Goal: Task Accomplishment & Management: Use online tool/utility

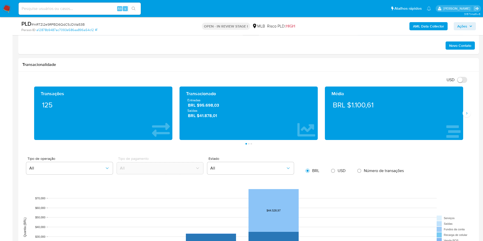
scroll to position [227, 0]
click at [467, 112] on icon "Siguiente" at bounding box center [467, 113] width 4 height 4
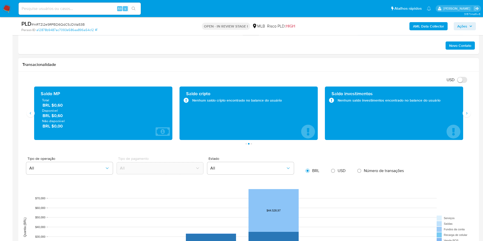
click at [460, 110] on div "Saldo investimentos Nenhum saldo investimentos encontrado no balance do usuário" at bounding box center [394, 113] width 138 height 53
click at [467, 111] on icon "Siguiente" at bounding box center [467, 113] width 4 height 4
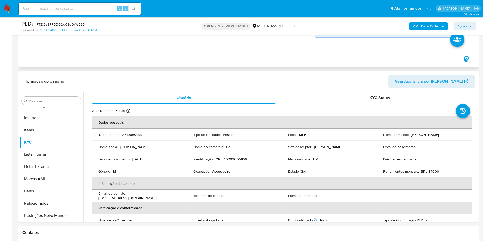
scroll to position [432, 0]
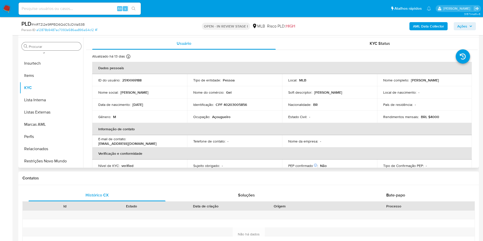
click at [59, 48] on input "Procurar" at bounding box center [54, 46] width 50 height 5
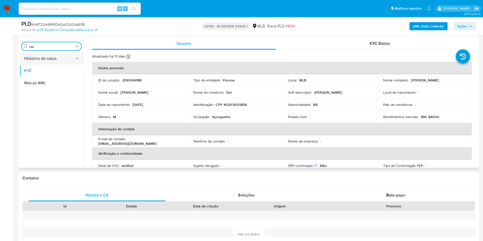
scroll to position [0, 0]
type input "cas"
click at [49, 57] on button "Histórico de casos" at bounding box center [52, 58] width 64 height 12
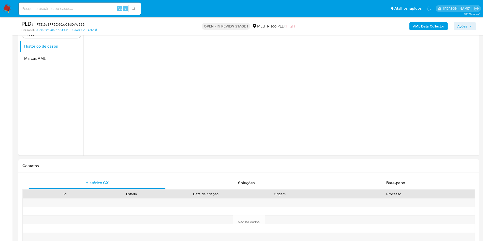
scroll to position [394, 0]
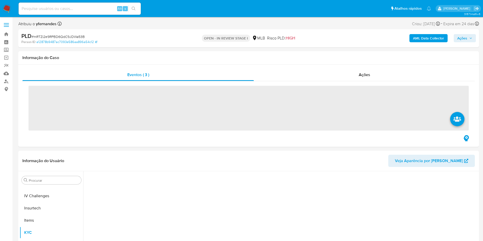
scroll to position [227, 0]
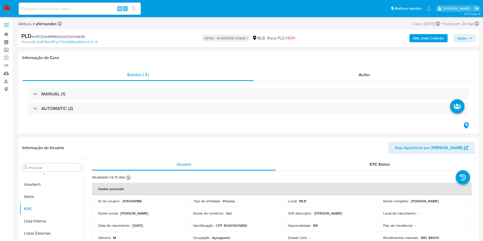
select select "10"
click at [78, 148] on header "Informação do Usuário Veja Aparência por [PERSON_NAME]" at bounding box center [248, 148] width 452 height 12
drag, startPoint x: 141, startPoint y: 139, endPoint x: 210, endPoint y: 4, distance: 151.7
click at [141, 139] on div "Informação do Usuário Veja Aparência por Pessoa" at bounding box center [248, 148] width 461 height 21
click at [48, 169] on input "Procurar" at bounding box center [54, 167] width 50 height 5
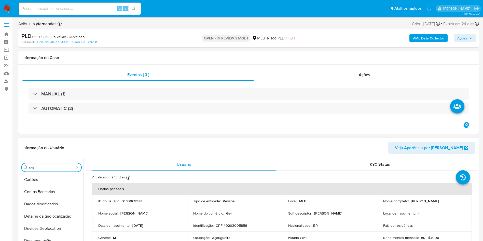
scroll to position [0, 0]
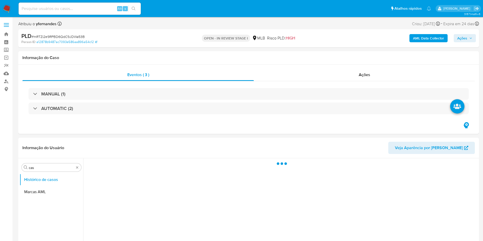
scroll to position [38, 0]
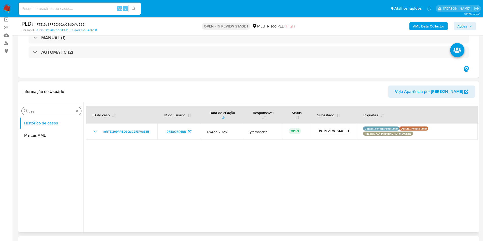
click at [44, 113] on input "cas" at bounding box center [51, 111] width 45 height 5
type input "ger"
click at [36, 123] on button "Geral" at bounding box center [50, 123] width 60 height 12
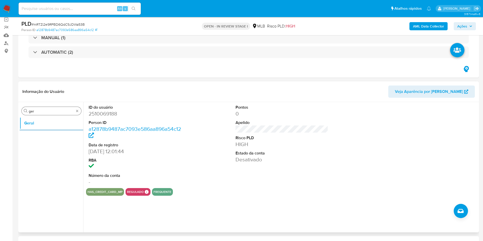
click at [48, 108] on div "Procurar ger" at bounding box center [52, 111] width 60 height 8
click at [42, 111] on input "ger" at bounding box center [51, 111] width 45 height 5
click at [43, 112] on input "ger" at bounding box center [51, 111] width 45 height 5
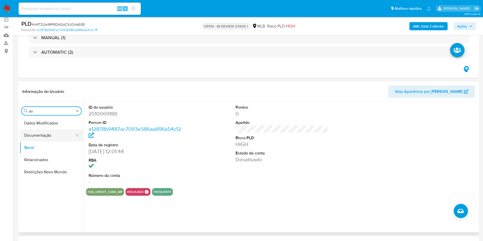
type input "do"
click at [47, 133] on button "Documentação" at bounding box center [50, 135] width 60 height 12
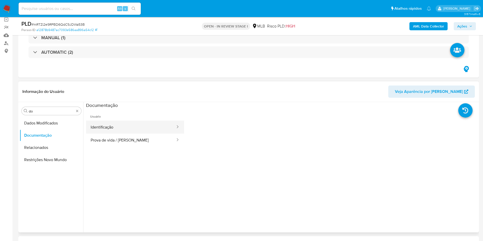
click at [116, 126] on button "Identificação" at bounding box center [131, 127] width 90 height 13
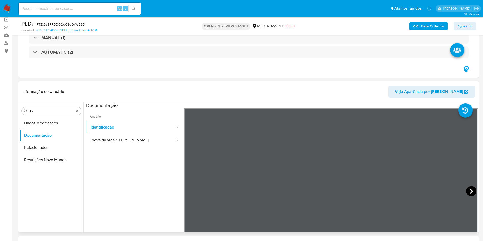
click at [468, 194] on icon at bounding box center [471, 191] width 10 height 10
click at [119, 140] on button "Prova de vida / Selfie" at bounding box center [131, 140] width 90 height 13
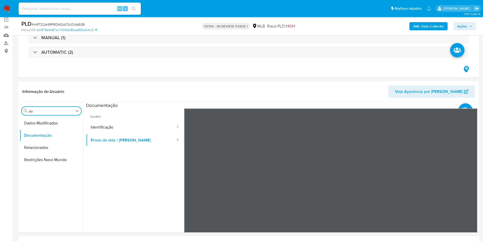
click at [41, 110] on input "do" at bounding box center [51, 111] width 45 height 5
type input "ky"
click at [34, 126] on button "Documentação" at bounding box center [50, 123] width 60 height 12
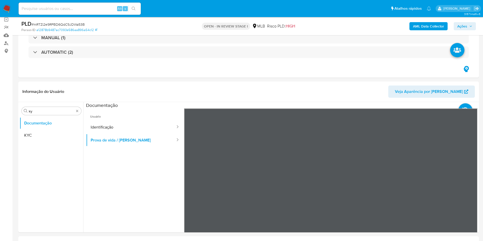
click at [30, 138] on button "KYC" at bounding box center [52, 135] width 64 height 12
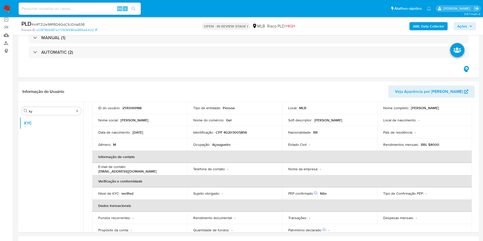
scroll to position [39, 0]
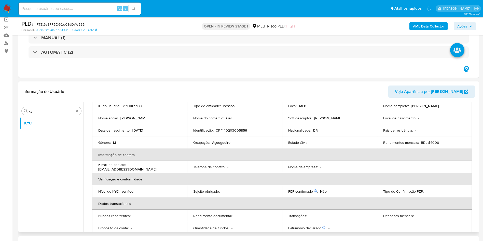
click at [215, 138] on td "Ocupação : Açougueiro" at bounding box center [234, 142] width 95 height 12
copy div "Ocupação : Açougueiro"
click at [232, 144] on div "Ocupação : Açougueiro" at bounding box center [234, 142] width 83 height 5
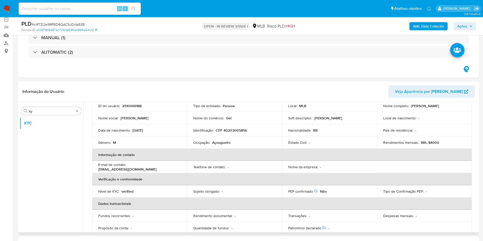
scroll to position [212, 0]
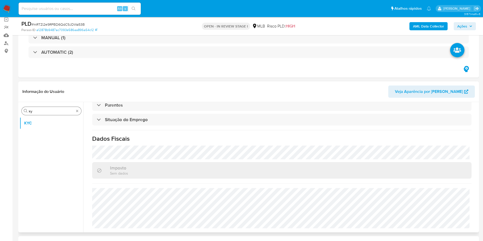
click at [44, 108] on div "Procurar ky" at bounding box center [52, 111] width 60 height 8
click at [40, 110] on input "ky" at bounding box center [51, 111] width 45 height 5
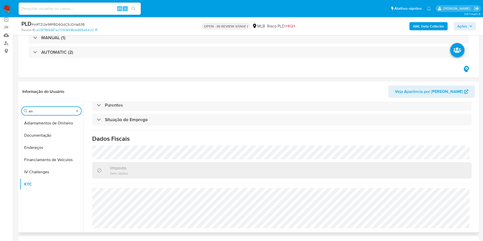
click at [37, 146] on button "Endereços" at bounding box center [52, 148] width 64 height 12
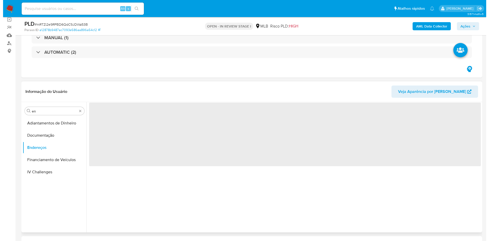
scroll to position [0, 0]
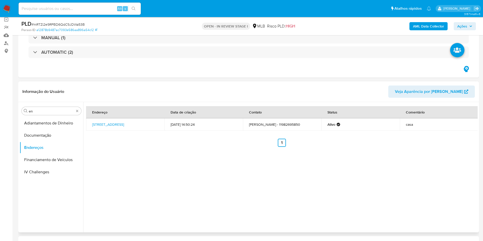
click at [121, 91] on header "Informação do Usuário Veja Aparência por Pessoa" at bounding box center [248, 92] width 452 height 12
click at [42, 112] on input "en" at bounding box center [51, 111] width 45 height 5
type input "ge"
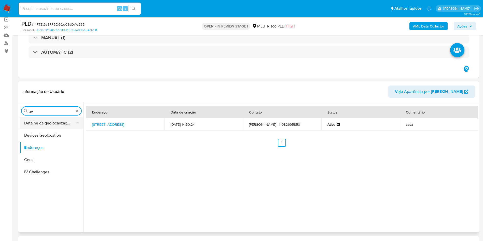
drag, startPoint x: 41, startPoint y: 116, endPoint x: 37, endPoint y: 125, distance: 9.2
click at [38, 125] on button "Detalhe da geolocalização" at bounding box center [50, 123] width 60 height 12
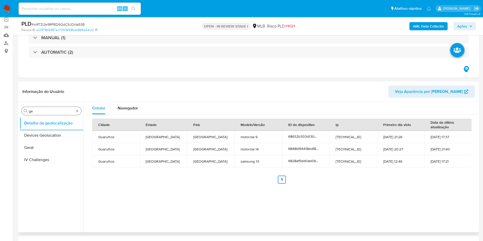
click at [57, 108] on div "Procurar ge" at bounding box center [52, 111] width 60 height 8
click at [57, 107] on div "Procurar ge" at bounding box center [52, 111] width 60 height 8
click at [52, 109] on input "ge" at bounding box center [51, 111] width 45 height 5
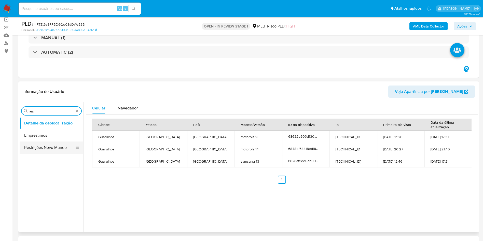
type input "res"
click at [42, 148] on button "Restrições Novo Mundo" at bounding box center [50, 148] width 60 height 12
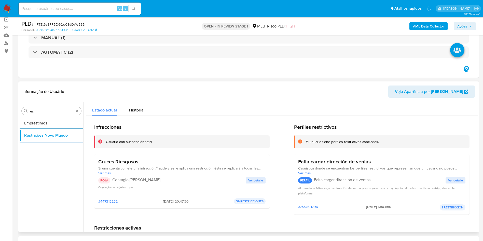
click at [119, 164] on h3 "Cruces Riesgosos" at bounding box center [181, 162] width 167 height 6
click at [131, 182] on p "Contagio Tarjetas Rojas" at bounding box center [178, 179] width 133 height 5
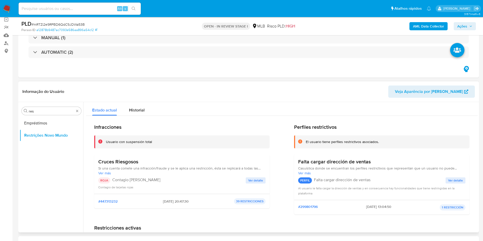
click at [131, 182] on p "Contagio Tarjetas Rojas" at bounding box center [178, 179] width 133 height 5
click at [249, 179] on span "Ver detalle" at bounding box center [255, 180] width 15 height 5
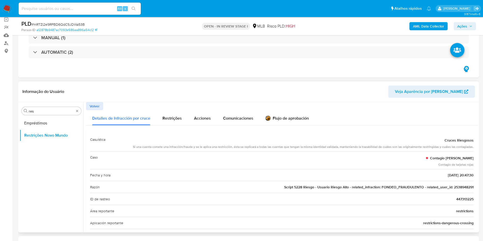
click at [312, 191] on div "Razón Script 5228 Riesgo - Usuario Riesgo Alto - related_infraction: FONDEO_FRA…" at bounding box center [281, 187] width 383 height 12
click at [311, 189] on div "Razón Script 5228 Riesgo - Usuario Riesgo Alto - related_infraction: FONDEO_FRA…" at bounding box center [281, 187] width 383 height 12
click at [311, 189] on span "Script 5228 Riesgo - Usuario Riesgo Alto - related_infraction: FONDEO_FRAUDULEN…" at bounding box center [378, 187] width 189 height 5
click at [58, 109] on input "res" at bounding box center [51, 111] width 45 height 5
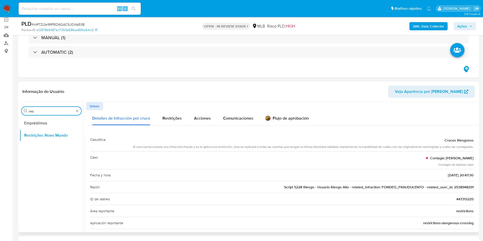
click at [58, 109] on input "res" at bounding box center [51, 111] width 45 height 5
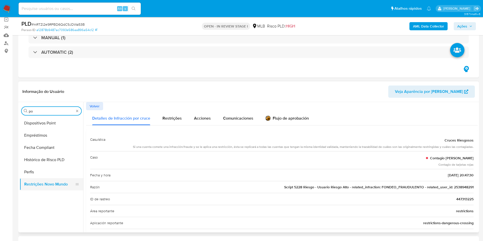
type input "po"
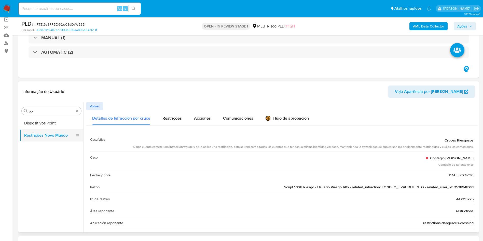
click at [44, 130] on button "Restrições Novo Mundo" at bounding box center [50, 135] width 60 height 12
click at [64, 121] on button "Dispositivos Point" at bounding box center [50, 123] width 60 height 12
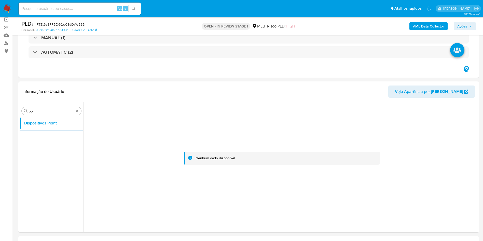
click at [425, 25] on b "AML Data Collector" at bounding box center [428, 26] width 31 height 8
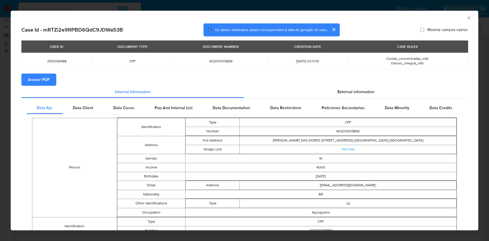
click at [36, 77] on span "Anexar PDF" at bounding box center [39, 79] width 22 height 11
drag, startPoint x: 338, startPoint y: 98, endPoint x: 332, endPoint y: 111, distance: 14.5
click at [338, 97] on div "External information" at bounding box center [356, 93] width 224 height 12
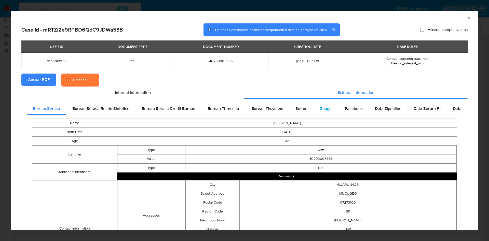
click at [332, 111] on div "Google" at bounding box center [325, 109] width 25 height 12
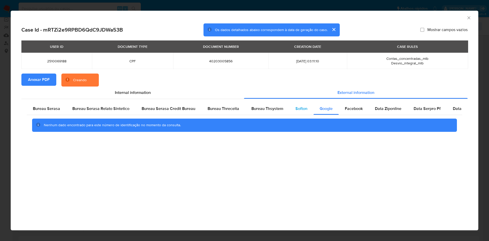
click at [302, 108] on span "Softon" at bounding box center [301, 109] width 12 height 6
click at [257, 112] on div "Bureau Thsystem" at bounding box center [267, 109] width 44 height 12
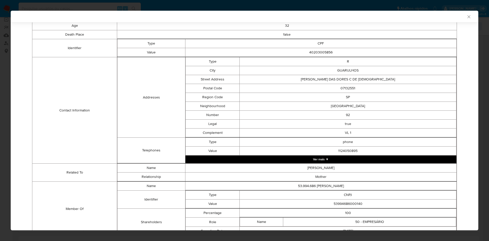
scroll to position [147, 0]
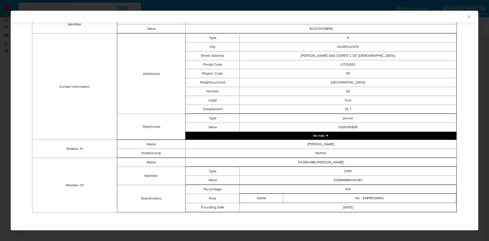
click at [334, 178] on td "53994686000140" at bounding box center [348, 180] width 217 height 9
copy td "53994686000140"
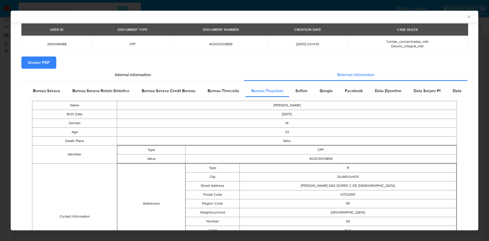
scroll to position [0, 0]
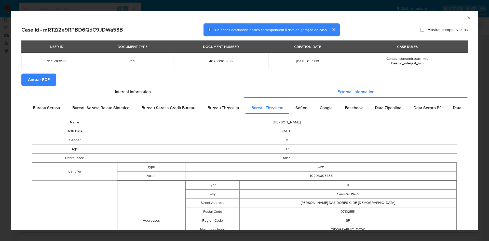
drag, startPoint x: 43, startPoint y: 102, endPoint x: 145, endPoint y: 119, distance: 103.0
click at [43, 102] on div "Bureau Serasa" at bounding box center [46, 108] width 39 height 12
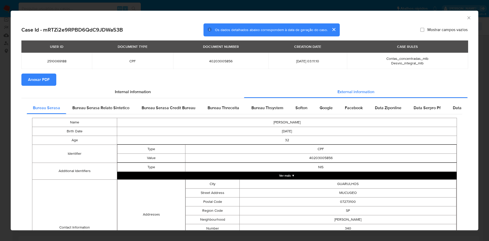
scroll to position [89, 0]
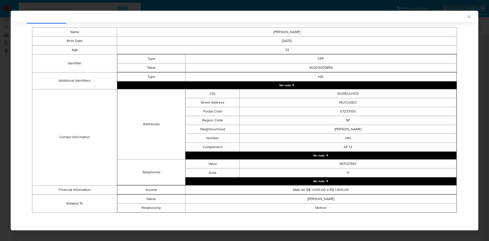
click at [0, 99] on div "AML Data Collector Case Id - mRTZi2e9RPBD6QdC9JDWa53B Os dados detalhados abaix…" at bounding box center [244, 120] width 489 height 241
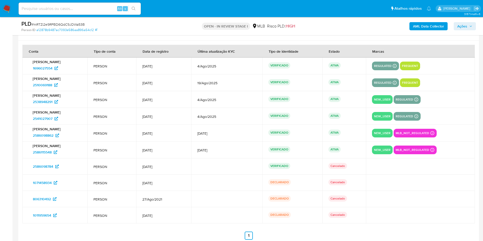
scroll to position [817, 0]
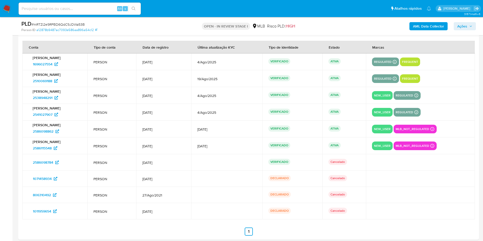
drag, startPoint x: 153, startPoint y: 80, endPoint x: 170, endPoint y: 84, distance: 17.4
click at [170, 84] on td "20/Jun/2025" at bounding box center [163, 78] width 55 height 17
drag, startPoint x: 153, startPoint y: 93, endPoint x: 160, endPoint y: 97, distance: 8.7
click at [161, 95] on td "7/Jul/2025" at bounding box center [163, 95] width 55 height 17
drag, startPoint x: 154, startPoint y: 111, endPoint x: 168, endPoint y: 116, distance: 15.0
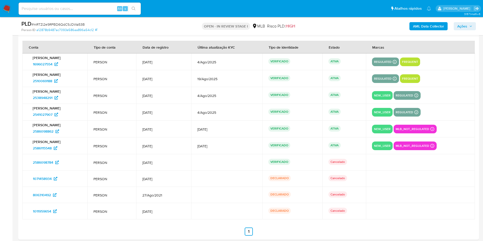
click at [169, 116] on td "8/Jul/2025" at bounding box center [163, 112] width 55 height 17
drag, startPoint x: 157, startPoint y: 132, endPoint x: 165, endPoint y: 134, distance: 8.9
click at [166, 134] on td "26/Jul/2025" at bounding box center [163, 129] width 55 height 17
drag, startPoint x: 155, startPoint y: 146, endPoint x: 164, endPoint y: 148, distance: 9.2
click at [164, 148] on span "26/Jul/2025" at bounding box center [163, 146] width 43 height 5
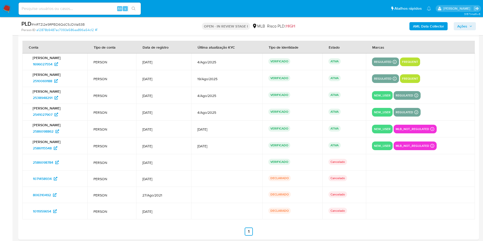
drag, startPoint x: 160, startPoint y: 162, endPoint x: 171, endPoint y: 163, distance: 11.5
click at [171, 163] on span "26/Jul/2025" at bounding box center [163, 162] width 43 height 5
drag, startPoint x: 163, startPoint y: 176, endPoint x: 167, endPoint y: 177, distance: 4.5
click at [167, 177] on td "9/Fev/2022" at bounding box center [163, 179] width 55 height 16
drag, startPoint x: 169, startPoint y: 164, endPoint x: 159, endPoint y: 160, distance: 10.9
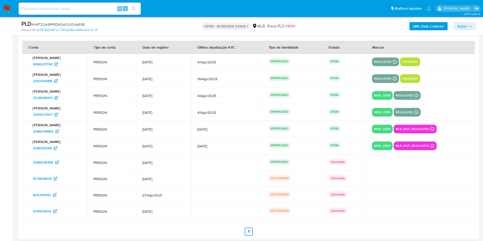
click at [159, 160] on span "26/Jul/2025" at bounding box center [163, 162] width 43 height 5
drag, startPoint x: 169, startPoint y: 145, endPoint x: 162, endPoint y: 143, distance: 7.0
click at [162, 143] on td "26/Jul/2025" at bounding box center [163, 145] width 55 height 17
click at [161, 124] on td "26/Jul/2025" at bounding box center [163, 129] width 55 height 17
drag, startPoint x: 163, startPoint y: 112, endPoint x: 171, endPoint y: 102, distance: 13.6
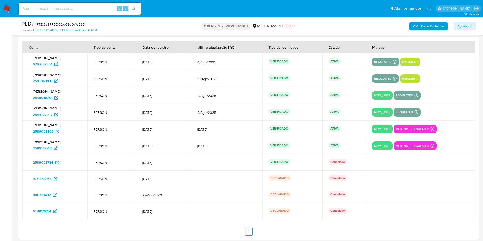
click at [158, 111] on span "8/Jul/2025" at bounding box center [163, 112] width 43 height 5
drag, startPoint x: 169, startPoint y: 96, endPoint x: 161, endPoint y: 93, distance: 8.4
click at [161, 93] on td "7/Jul/2025" at bounding box center [163, 95] width 55 height 17
drag, startPoint x: 172, startPoint y: 78, endPoint x: 164, endPoint y: 76, distance: 9.0
click at [164, 76] on td "20/Jun/2025" at bounding box center [163, 78] width 55 height 17
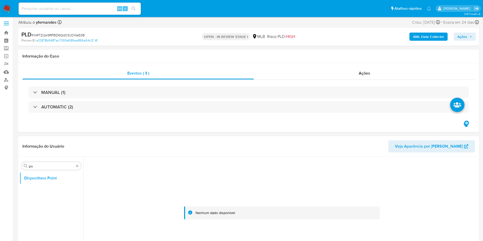
scroll to position [0, 0]
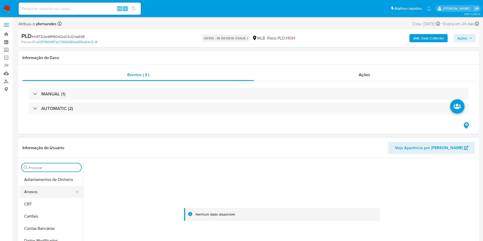
click at [50, 193] on button "Anexos" at bounding box center [50, 192] width 60 height 12
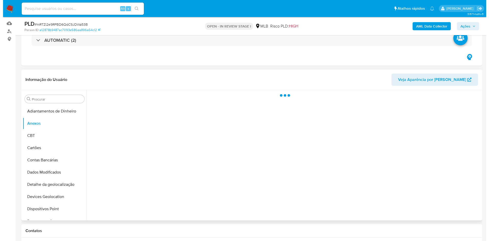
scroll to position [38, 0]
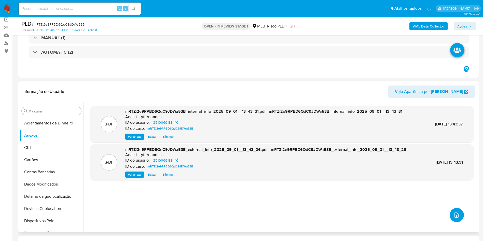
click at [451, 211] on button "upload-file" at bounding box center [457, 215] width 14 height 14
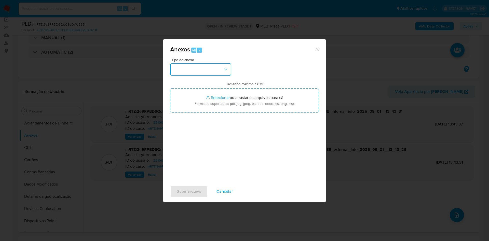
click at [204, 63] on button "button" at bounding box center [200, 69] width 61 height 12
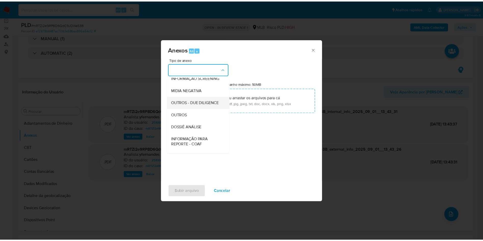
scroll to position [78, 0]
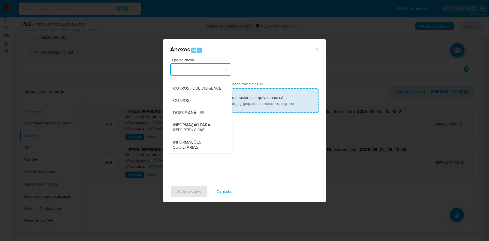
click at [189, 98] on span "OUTROS" at bounding box center [181, 100] width 16 height 5
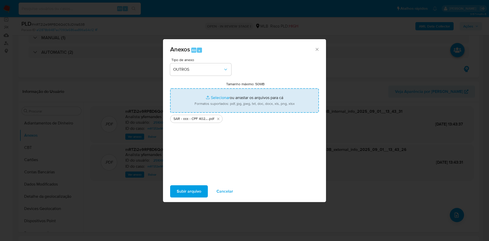
type input "C:\fakepath\Mulan 2510069188_2025_09_01_08_07_35.xlsx"
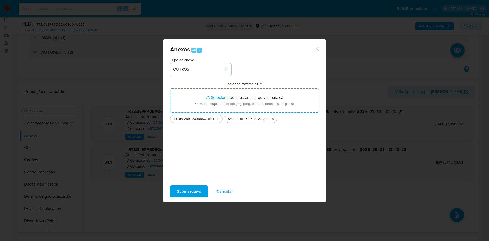
click at [199, 185] on div "Subir arquivo Cancelar" at bounding box center [244, 191] width 163 height 19
click at [191, 190] on span "Subir arquivo" at bounding box center [189, 191] width 24 height 11
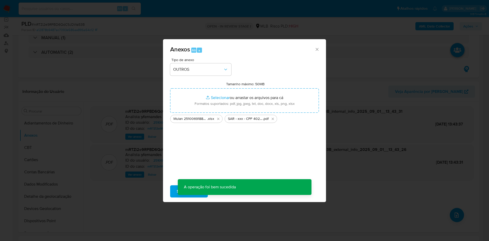
click at [90, 124] on div "Anexos Alt a Tipo de anexo OUTROS Tamanho máximo: 50MB Selecionar arquivos Sele…" at bounding box center [244, 120] width 489 height 241
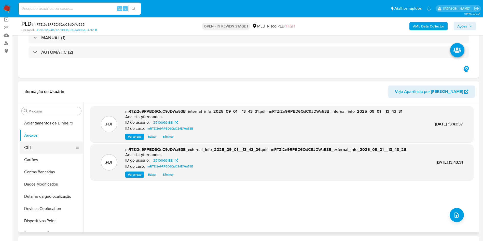
click at [50, 145] on button "CBT" at bounding box center [50, 148] width 60 height 12
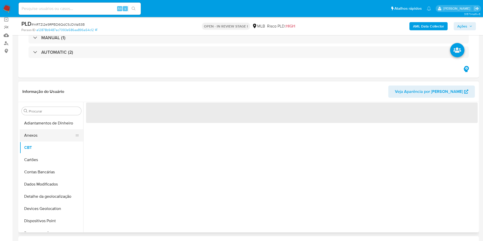
click at [39, 135] on button "Anexos" at bounding box center [50, 135] width 60 height 12
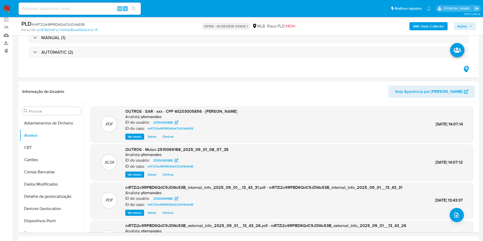
click at [462, 27] on span "Ações" at bounding box center [462, 26] width 10 height 8
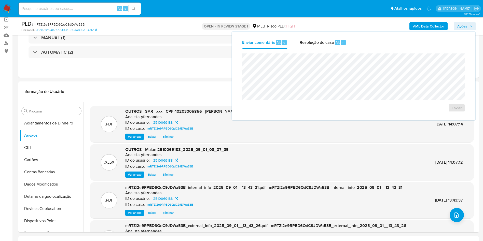
click at [322, 50] on div "Enviar" at bounding box center [353, 82] width 235 height 67
click at [316, 46] on div "Resolução do caso Alt r" at bounding box center [323, 42] width 47 height 13
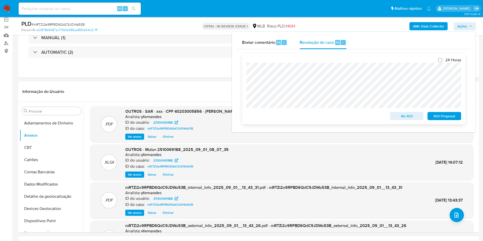
click at [437, 116] on span "ROI Proposal" at bounding box center [444, 116] width 26 height 7
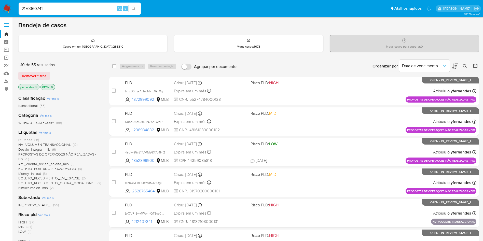
type input "2170360741"
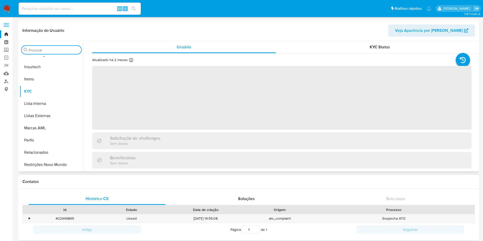
click at [46, 49] on input "Procurar" at bounding box center [54, 50] width 50 height 5
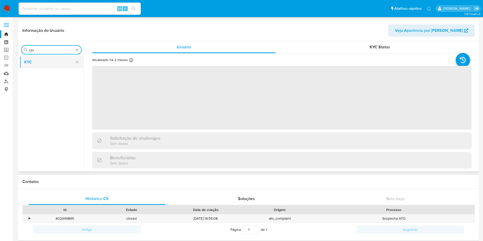
type input "czs"
click at [44, 62] on button "KYC" at bounding box center [50, 62] width 60 height 12
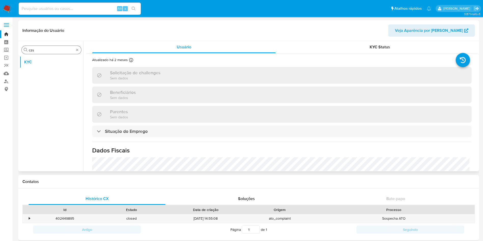
click at [42, 53] on div "Procurar czs" at bounding box center [52, 50] width 60 height 8
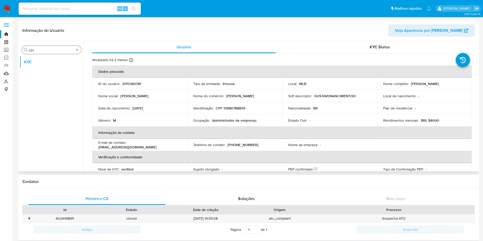
click at [40, 51] on input "czs" at bounding box center [51, 50] width 45 height 5
select select "10"
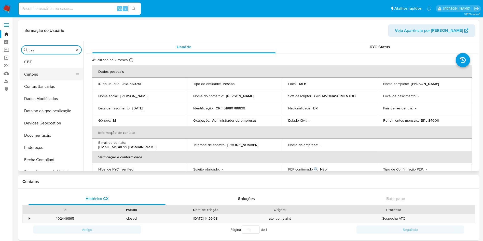
type input "cas"
click at [36, 190] on button "Histórico de casos" at bounding box center [52, 196] width 64 height 12
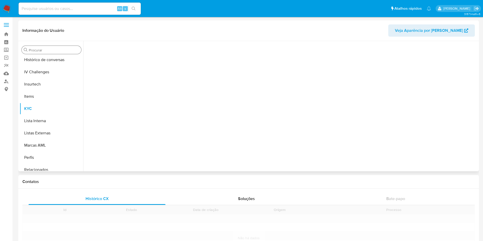
click at [35, 50] on input "Procurar" at bounding box center [54, 50] width 50 height 5
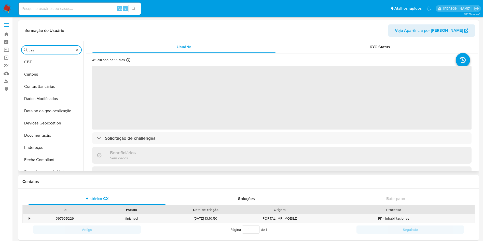
type input "cas"
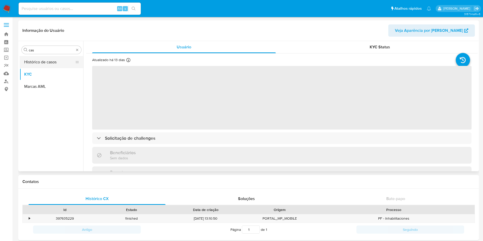
click at [38, 60] on button "Histórico de casos" at bounding box center [50, 62] width 60 height 12
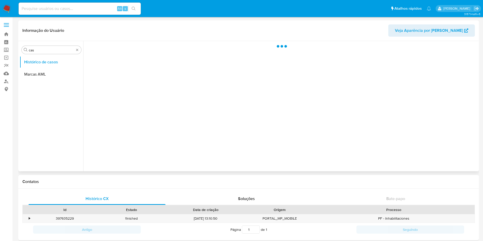
select select "10"
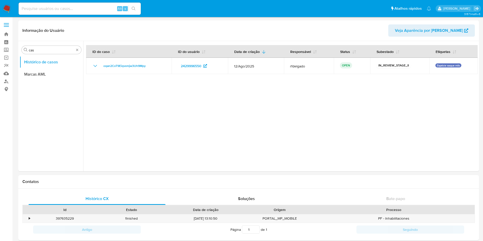
click at [8, 9] on img at bounding box center [7, 8] width 9 height 9
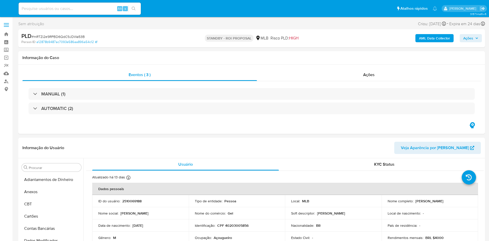
select select "10"
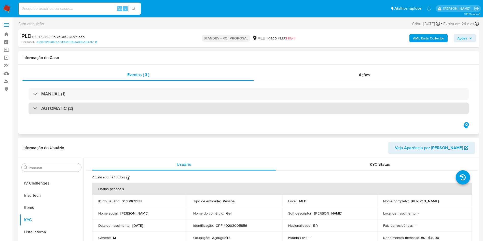
scroll to position [227, 0]
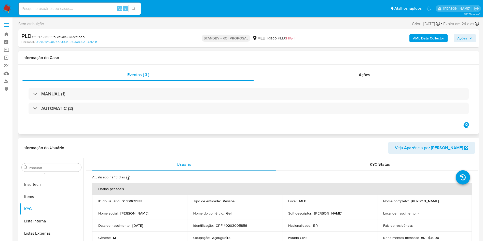
click at [288, 67] on div "Eventos ( 3 ) Ações MANUAL (1) AUTOMATIC (2)" at bounding box center [248, 100] width 461 height 70
click at [295, 74] on div "Ações" at bounding box center [364, 75] width 221 height 12
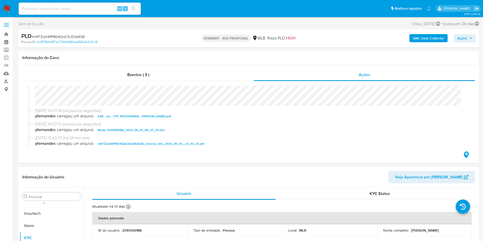
scroll to position [0, 0]
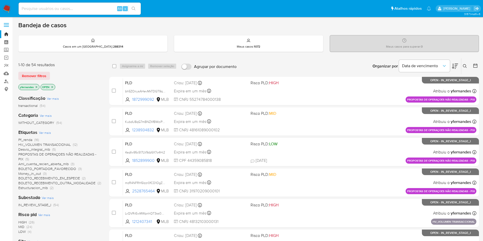
click at [10, 8] on img at bounding box center [7, 8] width 9 height 9
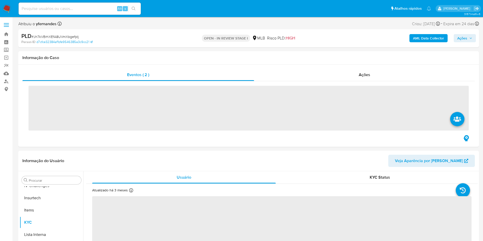
scroll to position [227, 0]
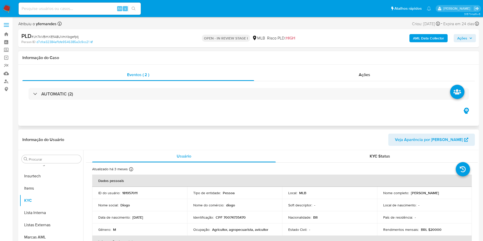
select select "10"
click at [63, 37] on span "# Jh7kVBrhXEfA8UVmXbgefpIj" at bounding box center [55, 36] width 47 height 5
copy span "Jh7kVBrhXEfA8UVmXbgefpIj"
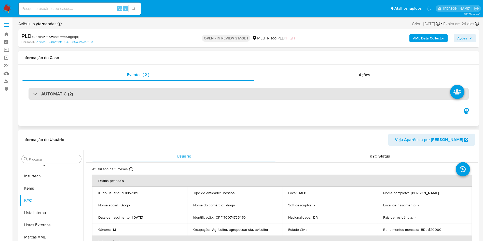
click at [260, 96] on div "AUTOMATIC (2)" at bounding box center [249, 94] width 440 height 12
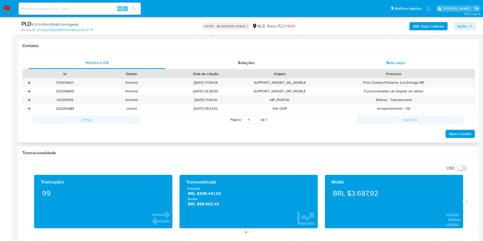
scroll to position [573, 0]
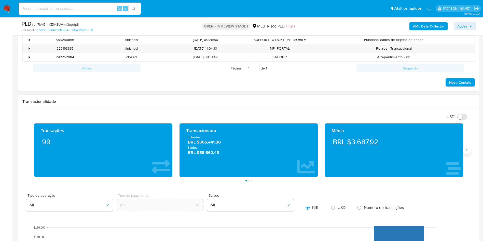
click at [468, 153] on button "Siguiente" at bounding box center [467, 150] width 8 height 8
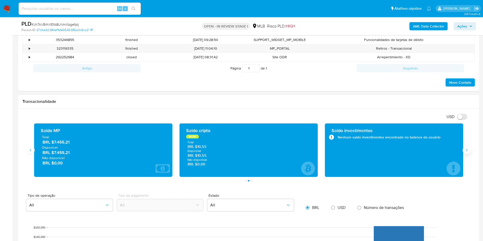
click at [468, 153] on button "Siguiente" at bounding box center [467, 150] width 8 height 8
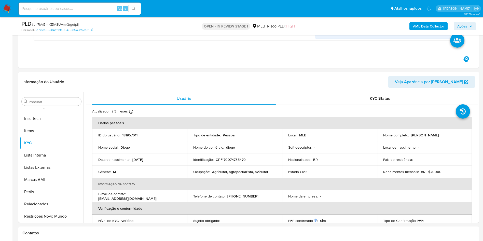
scroll to position [382, 0]
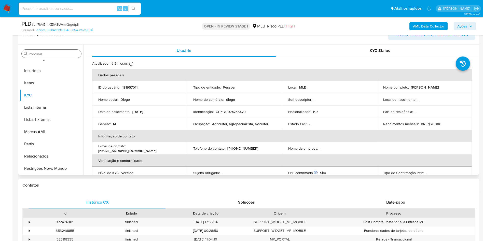
click at [45, 56] on input "Procurar" at bounding box center [54, 54] width 50 height 5
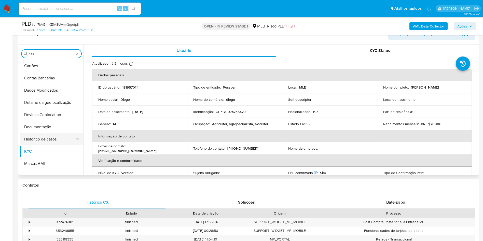
type input "cas"
click at [39, 133] on button "Histórico de casos" at bounding box center [50, 139] width 60 height 12
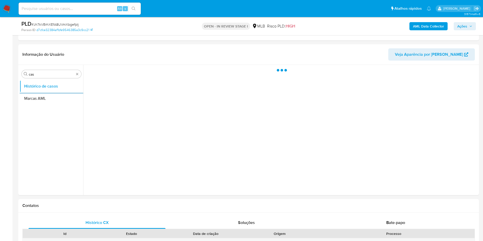
scroll to position [344, 0]
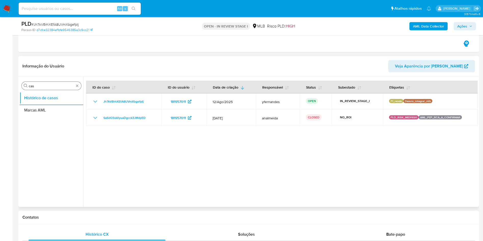
click at [40, 87] on input "cas" at bounding box center [51, 86] width 45 height 5
click at [40, 86] on input "cas" at bounding box center [51, 86] width 45 height 5
click at [40, 83] on div "Procurar gr" at bounding box center [52, 86] width 60 height 8
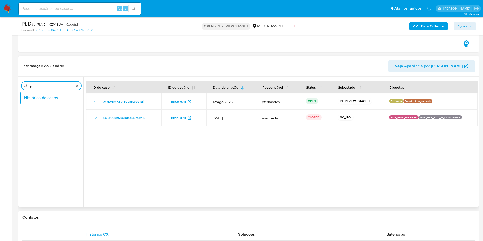
click at [40, 84] on input "gr" at bounding box center [51, 86] width 45 height 5
type input "ger"
drag, startPoint x: 35, startPoint y: 93, endPoint x: 127, endPoint y: 75, distance: 93.4
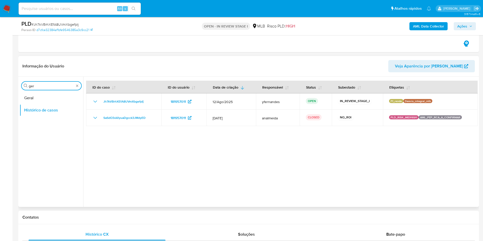
click at [35, 93] on button "Geral" at bounding box center [52, 98] width 64 height 12
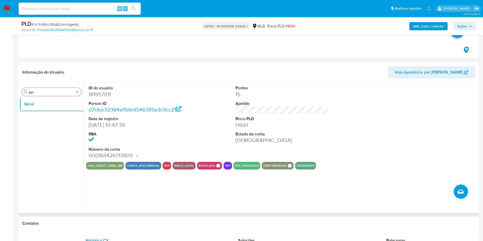
click at [53, 91] on input "ger" at bounding box center [51, 92] width 45 height 5
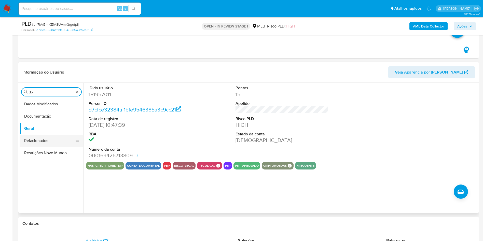
type input "do"
click at [40, 117] on button "Documentação" at bounding box center [52, 116] width 64 height 12
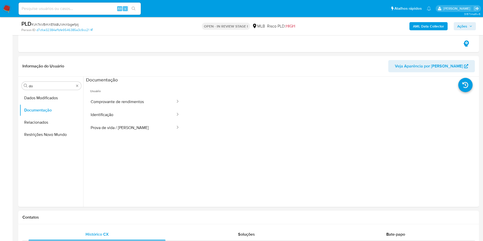
click at [107, 100] on button "Comprovante de rendimentos" at bounding box center [131, 101] width 90 height 13
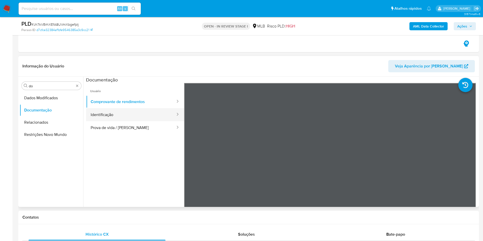
click at [105, 116] on button "Identificação" at bounding box center [131, 114] width 90 height 13
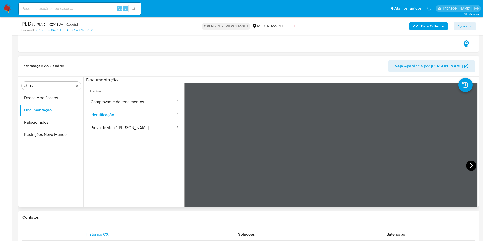
click at [470, 163] on icon at bounding box center [471, 166] width 10 height 10
click at [137, 119] on button "Identificação" at bounding box center [131, 114] width 90 height 13
click at [127, 123] on button "Prova de vida / [PERSON_NAME]" at bounding box center [131, 127] width 90 height 13
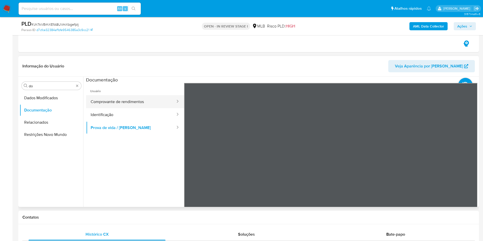
click at [133, 99] on button "Comprovante de rendimentos" at bounding box center [131, 101] width 90 height 13
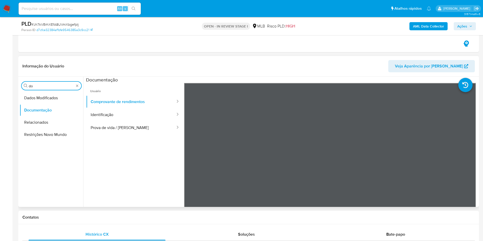
click at [61, 86] on input "do" at bounding box center [51, 86] width 45 height 5
click at [61, 85] on input "do" at bounding box center [51, 86] width 45 height 5
type input "ky"
click at [39, 109] on button "KYC" at bounding box center [52, 110] width 64 height 12
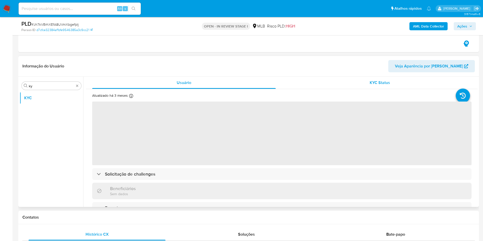
click at [374, 82] on span "KYC Status" at bounding box center [380, 83] width 20 height 6
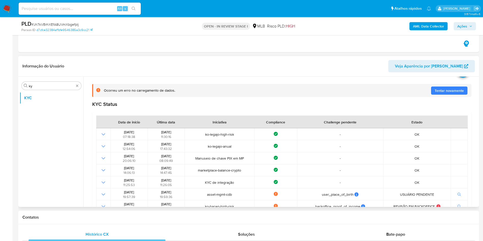
scroll to position [0, 0]
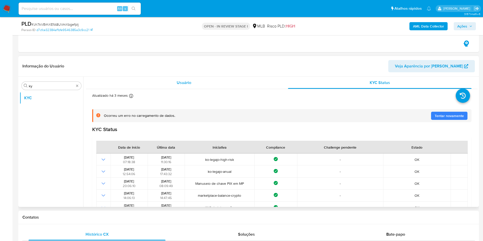
click at [172, 80] on div "Usuário" at bounding box center [184, 83] width 184 height 12
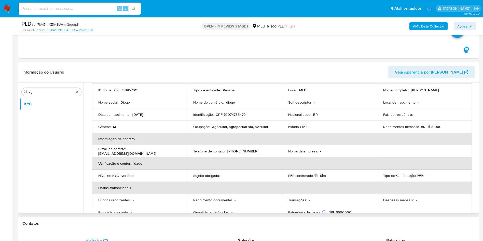
scroll to position [39, 0]
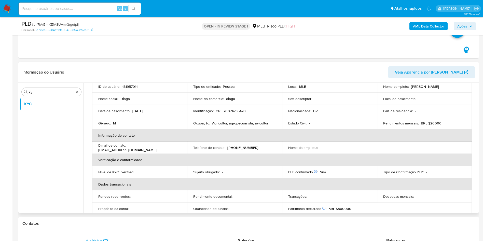
click at [229, 121] on p "Agricultor, agropecuarista, avicultor" at bounding box center [240, 123] width 56 height 5
copy div "Ocupação : Agricultor, agropecuarista, avicultor"
drag, startPoint x: 247, startPoint y: 124, endPoint x: 243, endPoint y: 142, distance: 18.5
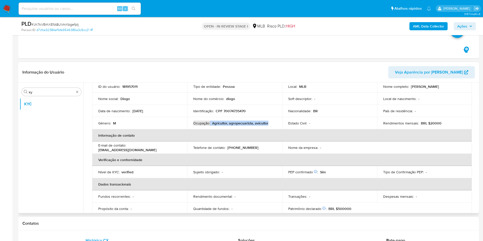
click at [247, 124] on p "Agricultor, agropecuarista, avicultor" at bounding box center [240, 123] width 56 height 5
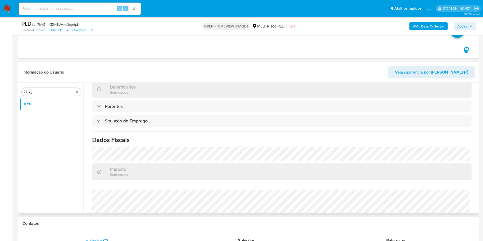
scroll to position [212, 0]
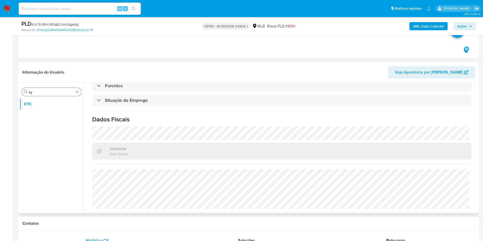
click at [54, 90] on input "ky" at bounding box center [51, 92] width 45 height 5
click at [34, 91] on input "ehn" at bounding box center [51, 92] width 45 height 5
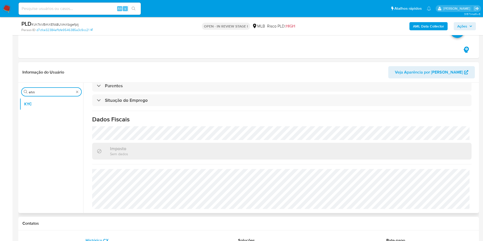
click at [34, 91] on input "ehn" at bounding box center [51, 92] width 45 height 5
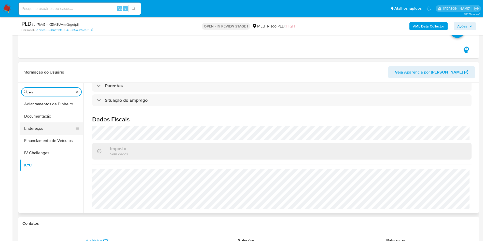
type input "en"
drag, startPoint x: 39, startPoint y: 126, endPoint x: 181, endPoint y: 61, distance: 156.1
click at [39, 126] on button "Endereços" at bounding box center [52, 128] width 64 height 12
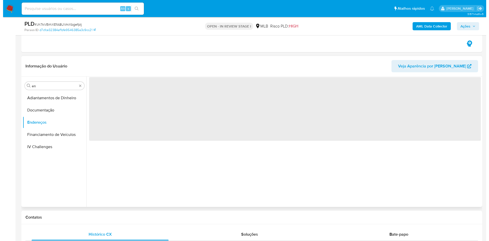
scroll to position [0, 0]
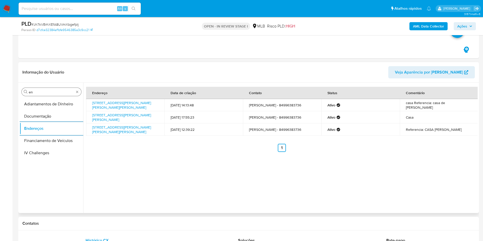
click at [49, 94] on input "en" at bounding box center [51, 92] width 45 height 5
click at [49, 93] on input "en" at bounding box center [51, 92] width 45 height 5
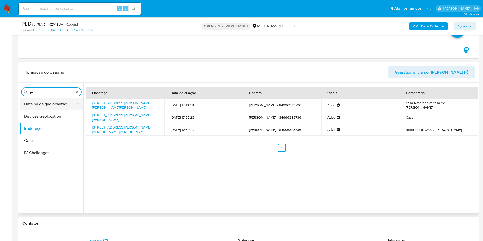
type input "ge"
click at [41, 104] on button "Detalhe da geolocalização" at bounding box center [50, 104] width 60 height 12
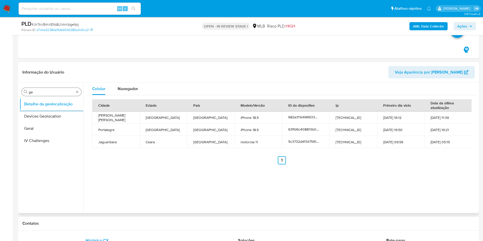
click at [53, 91] on input "ge" at bounding box center [51, 92] width 45 height 5
click at [46, 88] on div "Procurar geres" at bounding box center [52, 92] width 60 height 8
click at [46, 91] on input "geres" at bounding box center [51, 92] width 45 height 5
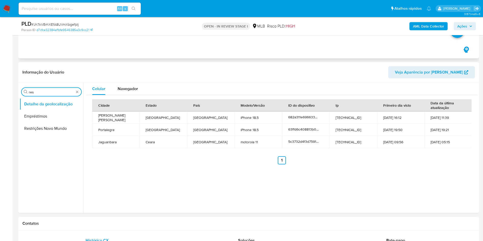
type input "res"
click at [34, 130] on button "Restrições Novo Mundo" at bounding box center [52, 128] width 64 height 12
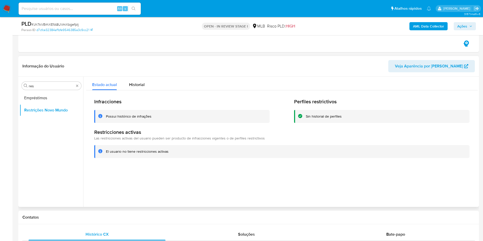
click at [53, 90] on div "Procurar res Empréstimos Restrições Novo Mundo" at bounding box center [52, 143] width 64 height 130
click at [46, 86] on input "res" at bounding box center [51, 86] width 45 height 5
type input "po"
click at [46, 94] on button "Dispositivos Point" at bounding box center [52, 98] width 64 height 12
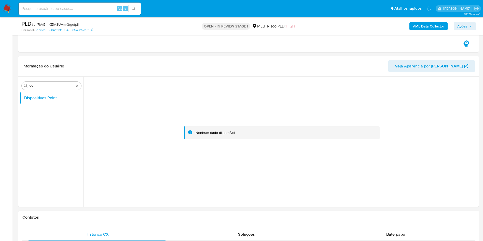
click at [427, 26] on b "AML Data Collector" at bounding box center [428, 26] width 31 height 8
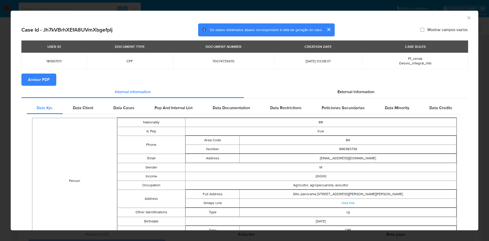
click at [39, 75] on span "Anexar PDF" at bounding box center [39, 79] width 22 height 11
click at [376, 92] on div "External information" at bounding box center [356, 93] width 224 height 12
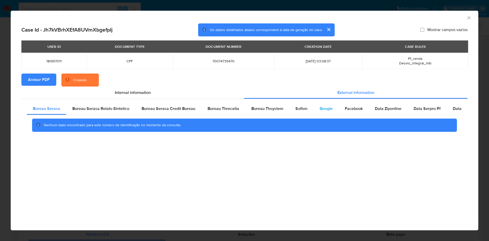
click at [345, 106] on span "Facebook" at bounding box center [354, 109] width 18 height 6
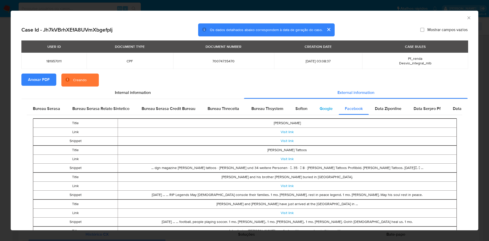
click at [320, 108] on span "Google" at bounding box center [326, 109] width 13 height 6
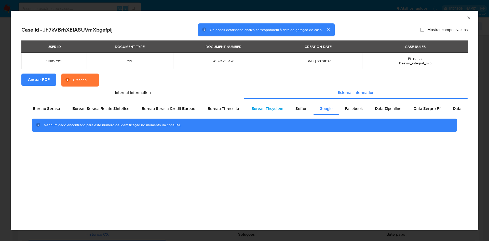
click at [286, 108] on div "Bureau Thsystem" at bounding box center [267, 109] width 44 height 12
click at [266, 111] on span "Bureau Thsystem" at bounding box center [267, 109] width 32 height 6
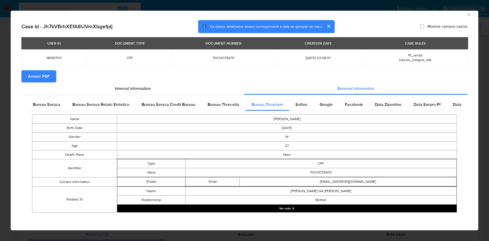
scroll to position [3, 0]
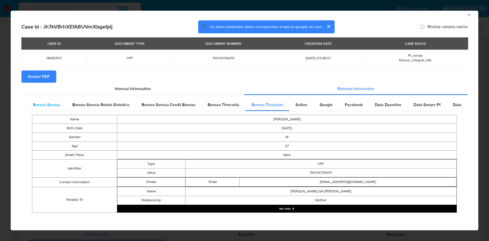
click at [38, 102] on span "Bureau Serasa" at bounding box center [46, 105] width 27 height 6
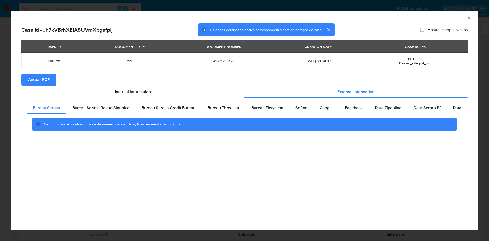
click at [14, 93] on div "Case Id - Jh7kVBrhXEfA8UVmXbgefpIj Os dados detalhados abaixo correspondem à da…" at bounding box center [244, 86] width 467 height 126
drag, startPoint x: 470, startPoint y: 17, endPoint x: 284, endPoint y: 63, distance: 191.6
click at [470, 16] on icon "Fechar a janela" at bounding box center [468, 17] width 5 height 5
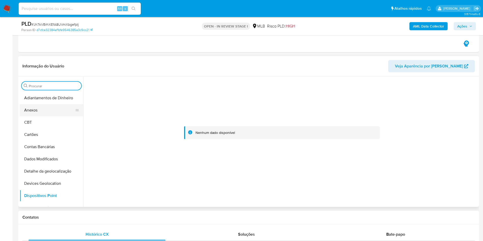
click at [49, 110] on button "Anexos" at bounding box center [50, 110] width 60 height 12
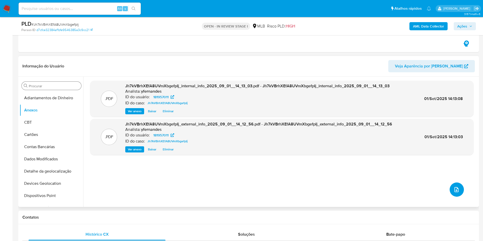
click at [453, 190] on icon "upload-file" at bounding box center [456, 190] width 6 height 6
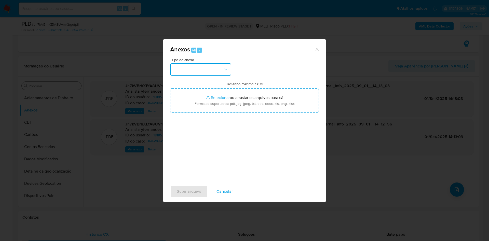
click at [209, 71] on button "button" at bounding box center [200, 69] width 61 height 12
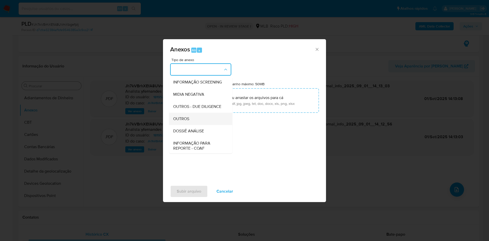
scroll to position [78, 0]
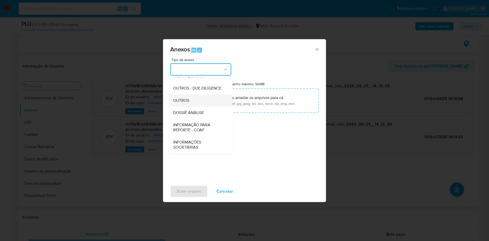
click at [194, 100] on div "OUTROS" at bounding box center [199, 100] width 52 height 12
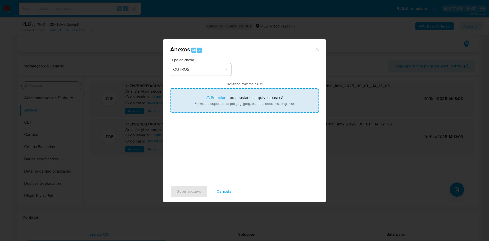
click at [314, 50] on span "Anexos Alt a" at bounding box center [242, 49] width 144 height 7
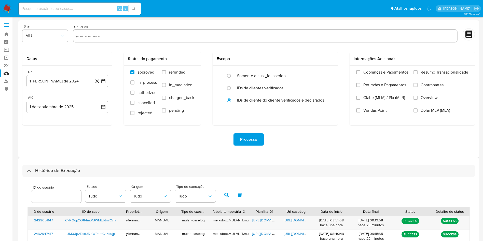
select select "10"
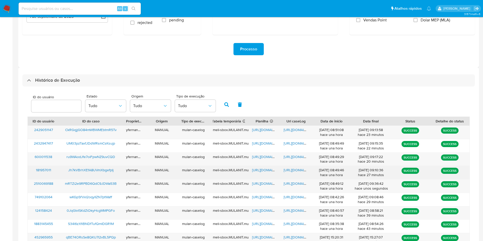
click at [262, 170] on span "https://docs.google.com/spreadsheets/d/1itZF2MHK2KeW6Uh-nHATvnzklO3unJQjn0Ca40x…" at bounding box center [269, 170] width 35 height 5
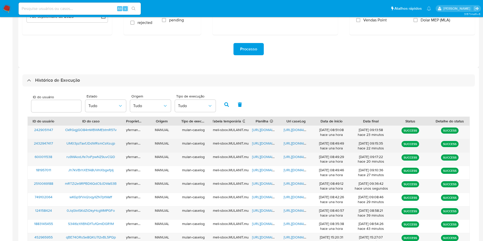
click at [305, 151] on div "https://docs.google.com/document/d/1pwfxwJ8OowbTwYEY2CNSCEiiZG42lGjd0fZt1z_PSGQ…" at bounding box center [296, 145] width 32 height 13
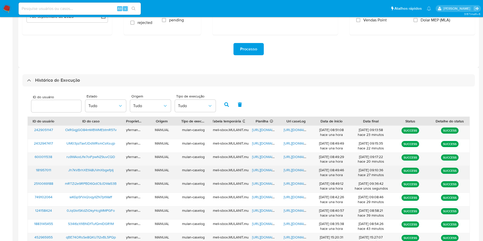
click at [294, 171] on span "https://docs.google.com/document/d/14aH8nJbyeCQEKGrDift6F59VoTWcp5hy-sI7VvvFxeQ…" at bounding box center [301, 170] width 35 height 5
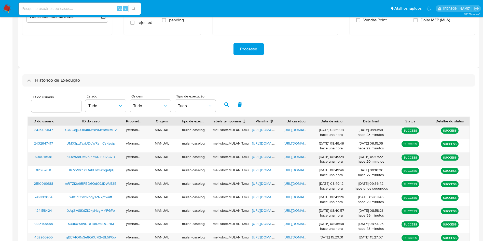
click at [272, 157] on span "https://docs.google.com/spreadsheets/d/1ITBBHzL8WrfjG81Hv0WqSkh11Gzb4SgjTaBkvvg…" at bounding box center [269, 156] width 35 height 5
click at [296, 158] on span "https://docs.google.com/document/d/1pSZ64l6cJKVZEKPbgFGXAwVeNvm8gYoJmS7HIxGBvFA…" at bounding box center [301, 156] width 35 height 5
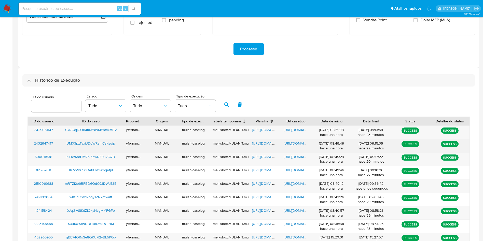
click at [267, 143] on span "https://docs.google.com/spreadsheets/d/1eRogbTho5Tqlm9QfMhcRSpIlagUHvre1npNLDL7…" at bounding box center [269, 143] width 35 height 5
click at [291, 145] on span "https://docs.google.com/document/d/1pwfxwJ8OowbTwYEY2CNSCEiiZG42lGjd0fZt1z_PSGQ…" at bounding box center [301, 143] width 35 height 5
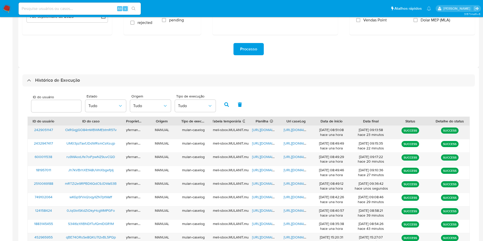
click at [262, 130] on span "https://docs.google.com/spreadsheets/d/1ruLCmjle-xoNVifcOZLQNsPsuStrntvZk2RxTBc…" at bounding box center [269, 129] width 35 height 5
click at [298, 129] on span "https://docs.google.com/document/d/18Xeiz4sQj0nye-xk60pjGsN3tabGBcNvjE6NJQUnZLU…" at bounding box center [301, 129] width 35 height 5
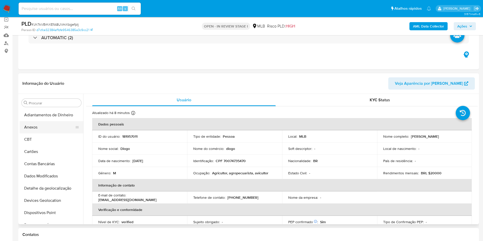
click at [41, 131] on button "Anexos" at bounding box center [50, 127] width 60 height 12
select select "10"
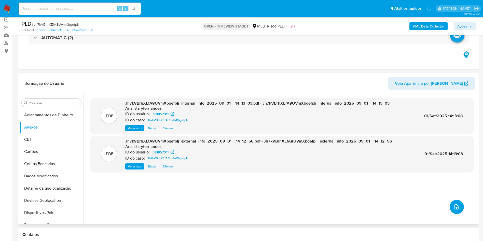
click at [454, 206] on icon "upload-file" at bounding box center [456, 206] width 4 height 5
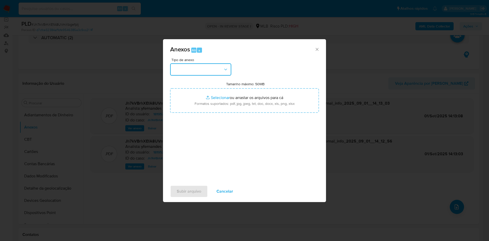
click at [200, 70] on button "button" at bounding box center [200, 69] width 61 height 12
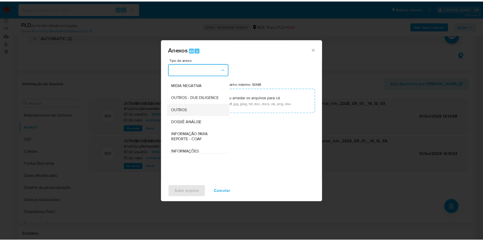
scroll to position [78, 0]
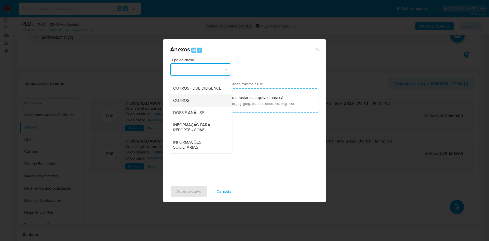
click at [196, 97] on div "OUTROS" at bounding box center [199, 100] width 52 height 12
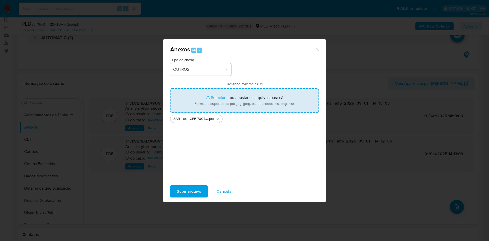
type input "C:\fakepath\Mulan 181957011_2025_09_01_08_05_04.xlsx"
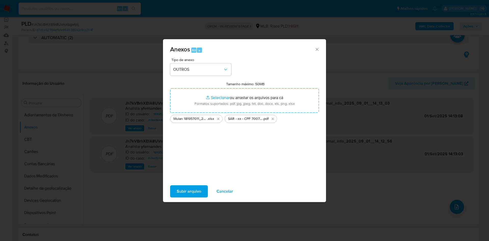
click at [187, 187] on span "Subir arquivo" at bounding box center [189, 191] width 24 height 11
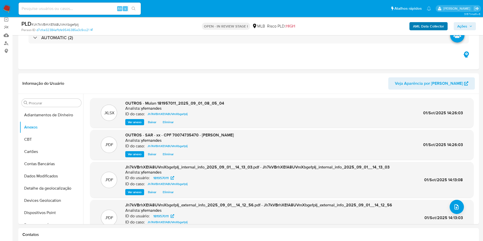
drag, startPoint x: 458, startPoint y: 24, endPoint x: 423, endPoint y: 30, distance: 35.7
click at [458, 24] on span "Ações" at bounding box center [462, 26] width 10 height 8
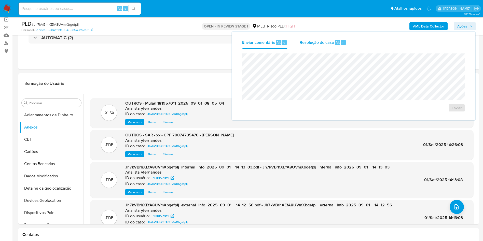
click at [309, 37] on div "Resolução do caso Alt r" at bounding box center [323, 42] width 47 height 13
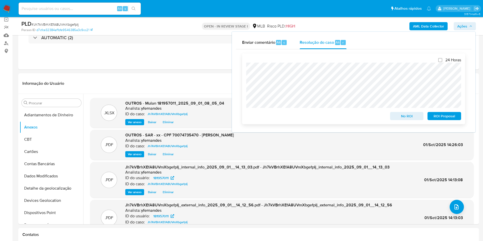
click at [439, 117] on span "ROI Proposal" at bounding box center [444, 116] width 26 height 7
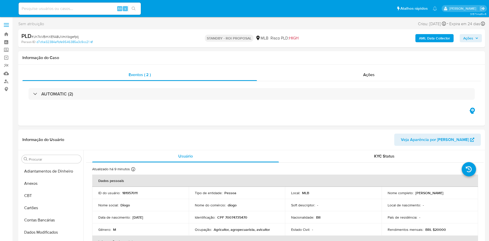
select select "10"
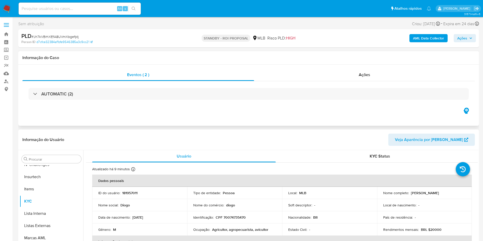
scroll to position [227, 0]
click at [307, 67] on div "Eventos ( 2 ) Ações AUTOMATIC (2)" at bounding box center [248, 95] width 461 height 61
click at [290, 76] on div "Ações" at bounding box center [364, 75] width 221 height 12
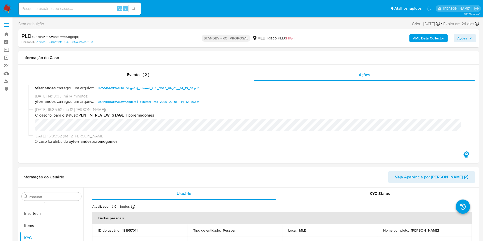
scroll to position [0, 0]
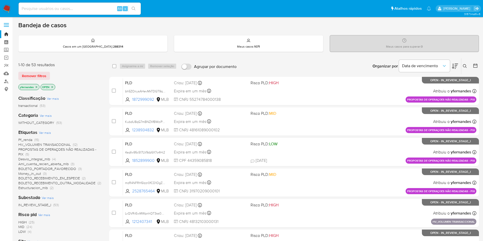
click at [43, 132] on span "Ver mais" at bounding box center [45, 132] width 12 height 5
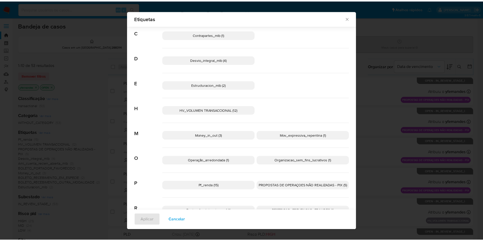
scroll to position [56, 0]
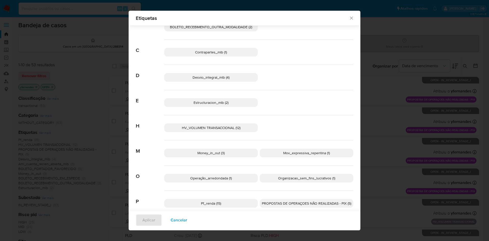
click at [236, 130] on span "HV_VOLUMEN TRANSACCIONAL (12)" at bounding box center [211, 127] width 59 height 5
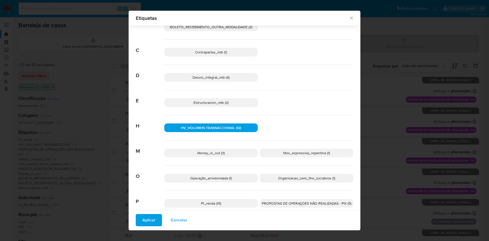
click at [158, 216] on button "Aplicar" at bounding box center [149, 220] width 26 height 12
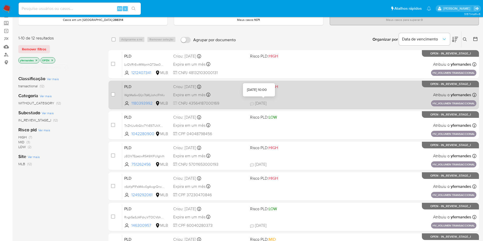
scroll to position [38, 0]
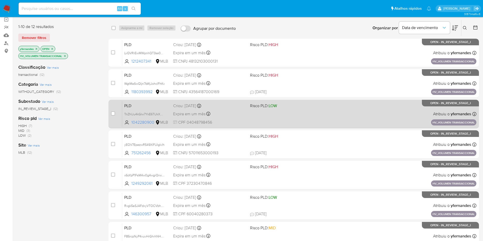
click at [289, 113] on div "PLD TnZhUu4kGIw7YkE6TUkXNAZS 1042280900 MLB Risco PLD: LOW Criou: 14/08/2025 Cr…" at bounding box center [299, 114] width 354 height 26
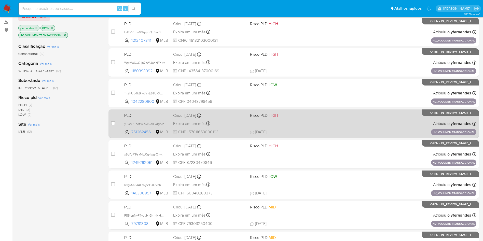
scroll to position [76, 0]
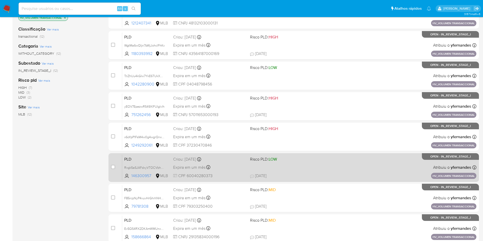
click at [298, 167] on div "PLD Rxgk5aSJAFdxyVTOCVbh0Yyw 146300957 MLB Risco PLD: LOW Criou: 14/08/2025 Cri…" at bounding box center [299, 168] width 354 height 26
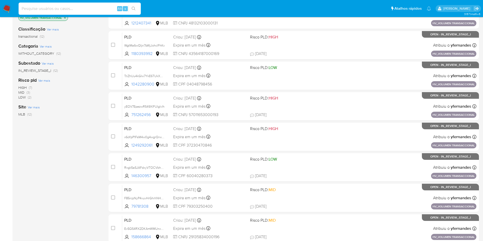
drag, startPoint x: 52, startPoint y: 8, endPoint x: 83, endPoint y: 22, distance: 33.3
click at [52, 8] on input at bounding box center [80, 8] width 122 height 7
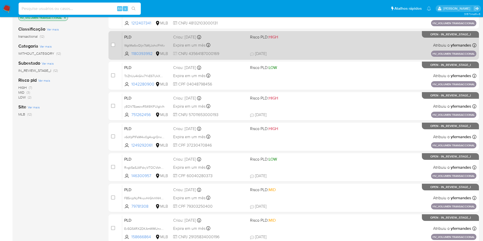
paste input "2378566050"
type input "2378566050"
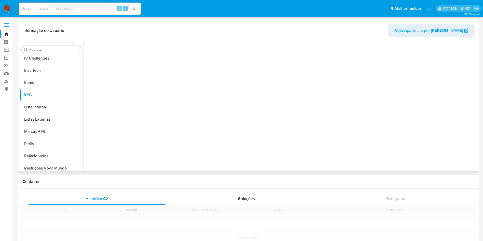
scroll to position [227, 0]
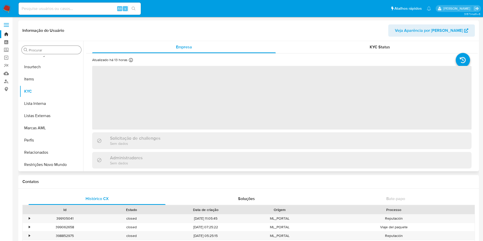
click at [48, 47] on div "Procurar" at bounding box center [52, 50] width 60 height 8
click at [42, 46] on div "Procurar" at bounding box center [52, 50] width 60 height 8
click at [41, 50] on input "Procurar" at bounding box center [54, 50] width 50 height 5
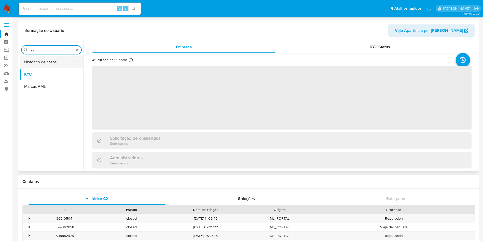
type input "cas"
click at [35, 61] on button "Histórico de casos" at bounding box center [50, 62] width 60 height 12
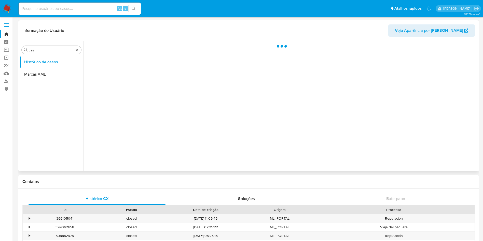
select select "10"
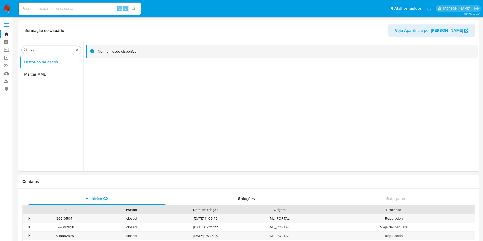
drag, startPoint x: 3, startPoint y: 5, endPoint x: 11, endPoint y: 11, distance: 9.8
click at [3, 5] on img at bounding box center [7, 8] width 9 height 9
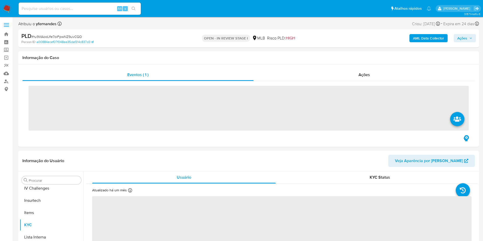
scroll to position [227, 0]
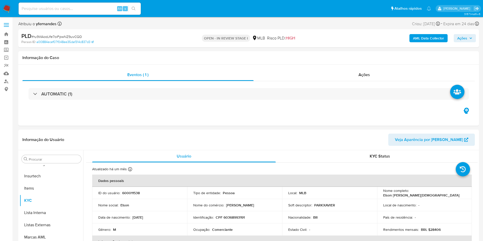
select select "10"
click at [60, 32] on div "PLD # ru9WAodJfe7oiFpwNZ9uvCQD" at bounding box center [96, 36] width 150 height 8
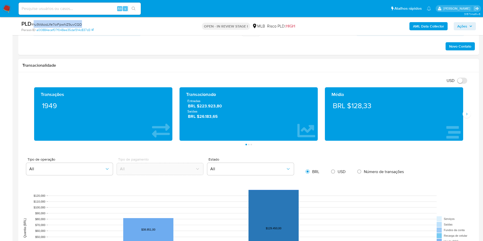
scroll to position [267, 0]
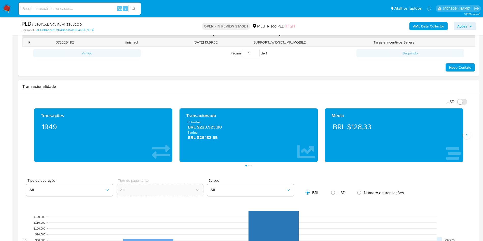
click at [460, 133] on div "Média BRL $128,33" at bounding box center [394, 134] width 138 height 53
click at [468, 133] on icon "Siguiente" at bounding box center [467, 135] width 4 height 4
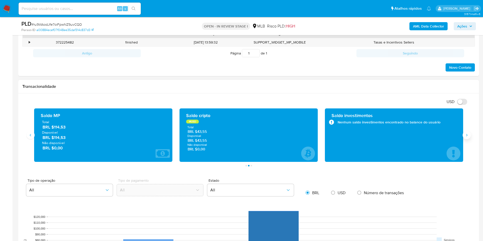
click at [468, 133] on icon "Siguiente" at bounding box center [467, 135] width 4 height 4
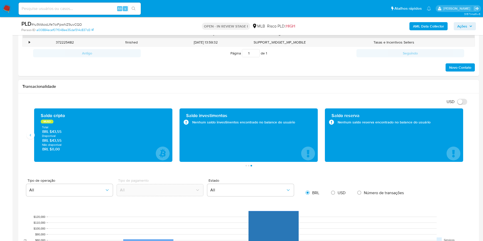
scroll to position [76, 0]
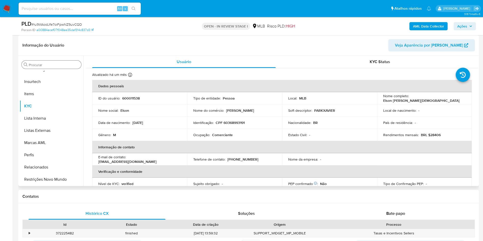
click at [48, 66] on input "Procurar" at bounding box center [54, 65] width 50 height 5
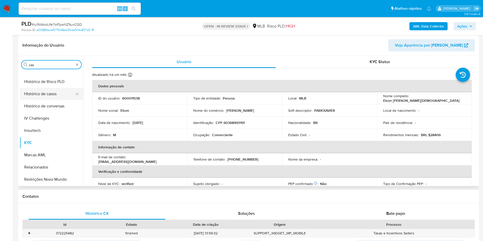
scroll to position [0, 0]
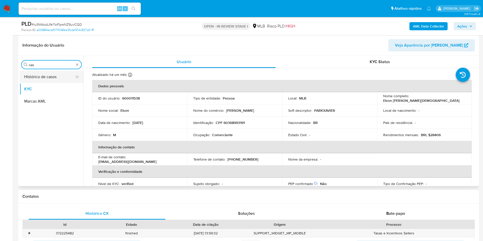
click at [37, 75] on button "Histórico de casos" at bounding box center [50, 77] width 60 height 12
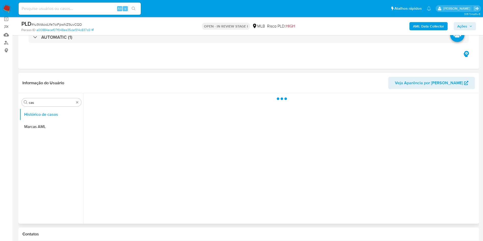
scroll to position [38, 0]
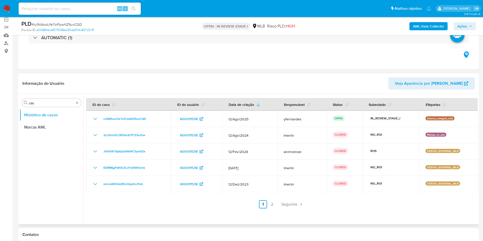
click at [296, 196] on div "ID do caso ID do usuário Data de criação Responsável Status Subestado Etiquetas…" at bounding box center [282, 153] width 392 height 110
click at [295, 208] on link "Seguinte" at bounding box center [292, 204] width 26 height 8
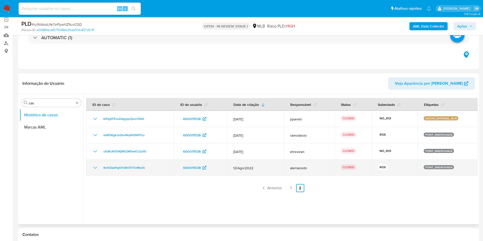
click at [371, 168] on td "ROS" at bounding box center [394, 168] width 46 height 16
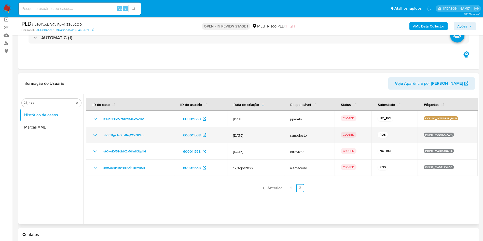
click at [371, 129] on td "ROS" at bounding box center [394, 135] width 46 height 16
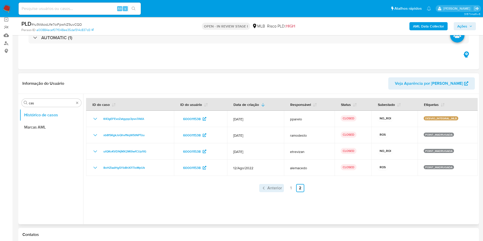
click at [265, 188] on icon "Paginação" at bounding box center [263, 188] width 5 height 5
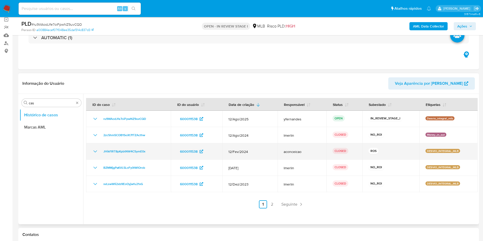
click at [286, 153] on span "aconceicao" at bounding box center [302, 151] width 37 height 5
click at [94, 151] on icon "Mostrar/Ocultar" at bounding box center [95, 151] width 6 height 6
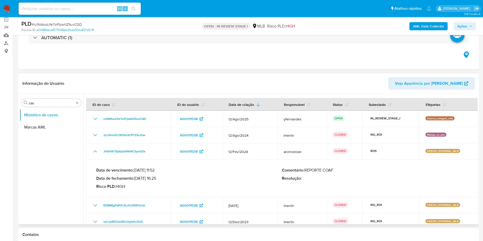
click at [157, 182] on div "Data de vencimento : 28/03/2024 11:52 Data de fechamento : 08/03/2024 16:25 Ris…" at bounding box center [189, 178] width 186 height 21
drag, startPoint x: 97, startPoint y: 147, endPoint x: 148, endPoint y: 186, distance: 64.5
click at [148, 186] on tbody "ru9WAodJfe7oiFpwNZ9uvCQD 600011538 12/Ago/2025 yfernandes OPEN IN_REVIEW_STAGE_…" at bounding box center [282, 170] width 392 height 119
drag, startPoint x: 137, startPoint y: 179, endPoint x: 158, endPoint y: 178, distance: 21.4
click at [158, 178] on p "Data de fechamento : 08/03/2024 16:25" at bounding box center [189, 178] width 186 height 5
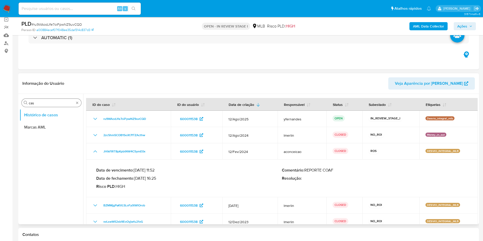
click at [42, 103] on input "cas" at bounding box center [51, 103] width 45 height 5
type input "ger"
click at [36, 114] on button "Geral" at bounding box center [50, 115] width 60 height 12
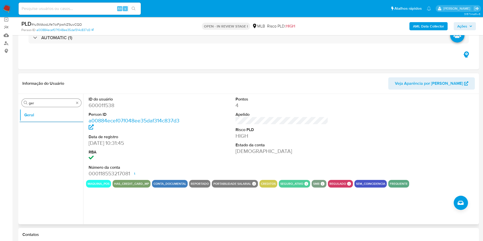
click at [54, 106] on div "Procurar ger" at bounding box center [52, 103] width 60 height 8
click at [50, 104] on input "ger" at bounding box center [51, 103] width 45 height 5
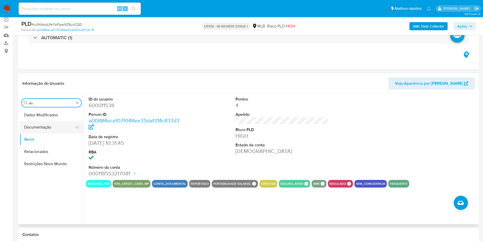
type input "do"
click at [41, 125] on button "Documentação" at bounding box center [50, 127] width 60 height 12
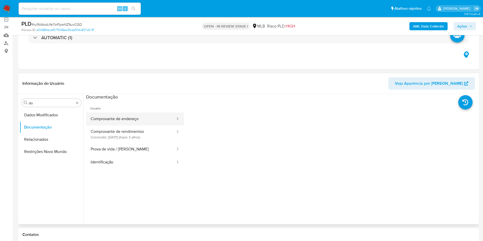
click at [123, 124] on button "Comprovante de endereço" at bounding box center [131, 119] width 90 height 13
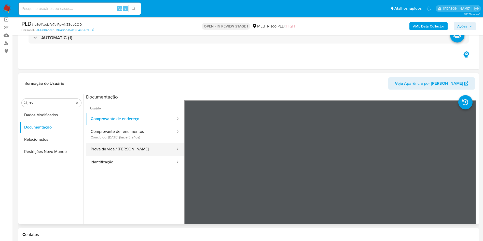
click at [126, 148] on button "Prova de vida / [PERSON_NAME]" at bounding box center [131, 149] width 90 height 13
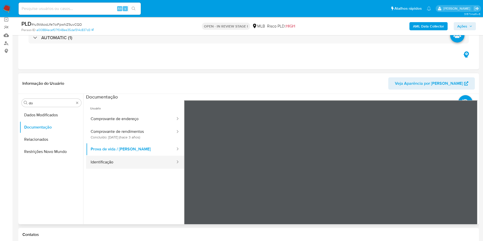
click at [98, 159] on button "Identificação" at bounding box center [131, 162] width 90 height 13
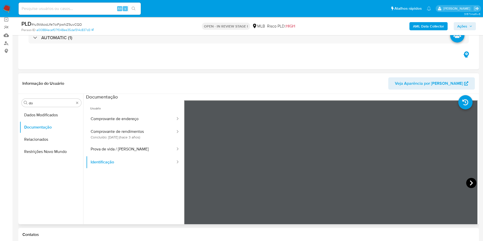
click at [471, 184] on icon at bounding box center [471, 183] width 10 height 10
click at [272, 76] on div "Informação do Usuário Veja Aparência por Pessoa Procurar do Dados Modificados D…" at bounding box center [248, 148] width 461 height 151
click at [147, 133] on button "Comprovante de rendimentos Concluído: 31/10/2022 (hace 3 años)" at bounding box center [131, 134] width 90 height 17
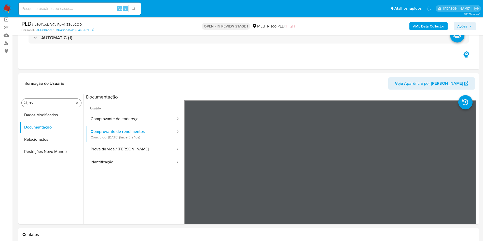
click at [45, 104] on input "do" at bounding box center [51, 103] width 45 height 5
click at [46, 100] on div "Procurar do" at bounding box center [52, 103] width 60 height 8
click at [41, 101] on input "do" at bounding box center [51, 103] width 45 height 5
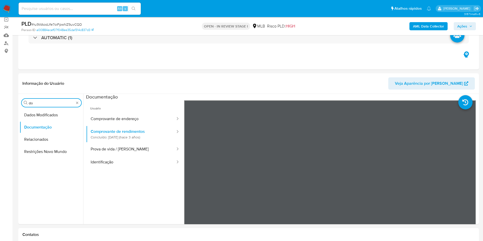
click at [41, 101] on input "do" at bounding box center [51, 103] width 45 height 5
type input "ky"
click at [30, 120] on button "Documentação" at bounding box center [50, 115] width 60 height 12
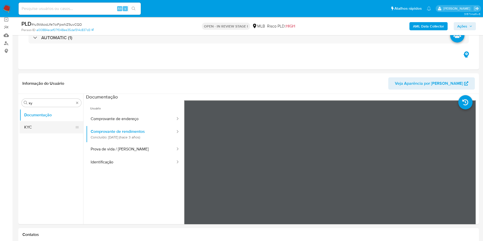
click at [34, 122] on button "KYC" at bounding box center [50, 127] width 60 height 12
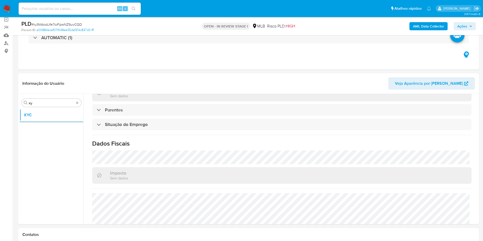
scroll to position [212, 0]
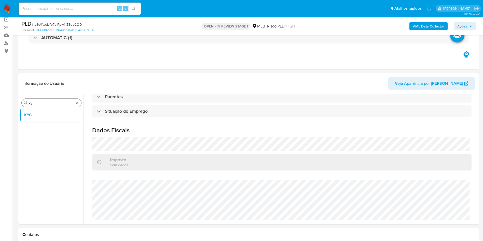
click at [51, 102] on input "ky" at bounding box center [51, 103] width 45 height 5
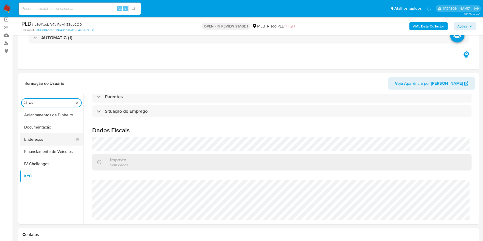
type input "en"
click at [48, 135] on button "Endereços" at bounding box center [50, 139] width 60 height 12
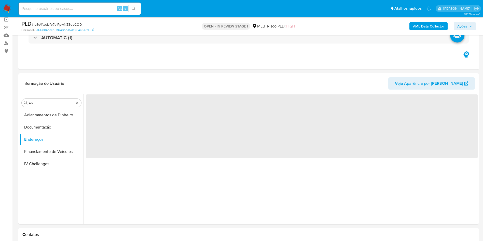
scroll to position [0, 0]
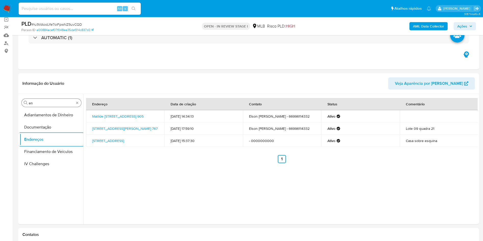
click at [50, 103] on input "en" at bounding box center [51, 103] width 45 height 5
type input "ge"
click at [45, 113] on button "Detalhe da geolocalização" at bounding box center [52, 115] width 64 height 12
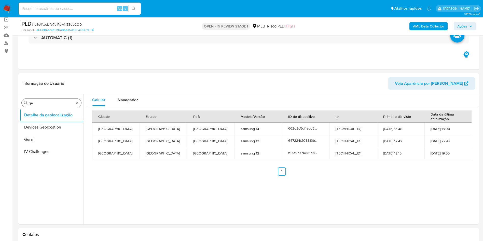
click at [45, 101] on input "ge" at bounding box center [51, 103] width 45 height 5
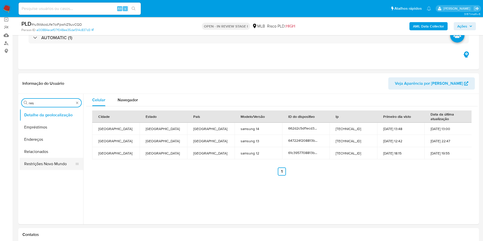
type input "res"
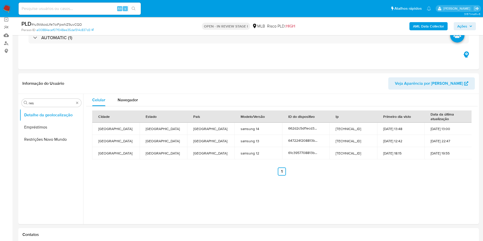
drag, startPoint x: 43, startPoint y: 139, endPoint x: 63, endPoint y: 133, distance: 21.2
click at [43, 140] on button "Restrições Novo Mundo" at bounding box center [52, 139] width 64 height 12
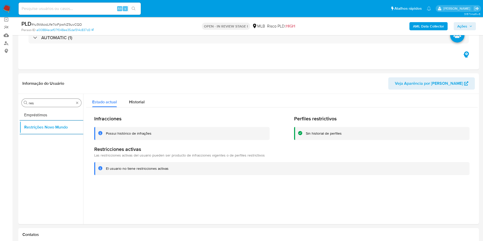
click at [55, 105] on input "res" at bounding box center [51, 103] width 45 height 5
type input "po"
click at [50, 112] on button "Dispositivos Point" at bounding box center [52, 115] width 64 height 12
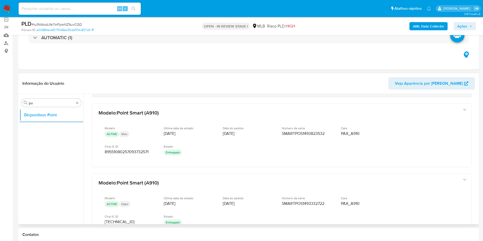
scroll to position [266, 0]
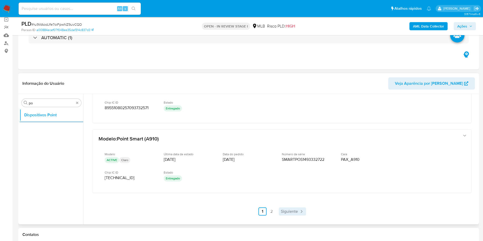
click at [283, 211] on span "Siguiente" at bounding box center [289, 212] width 17 height 4
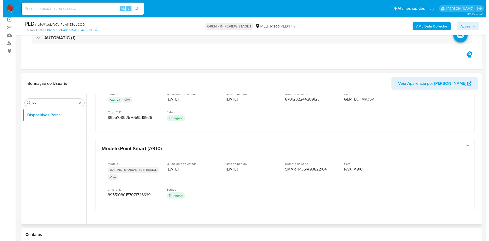
scroll to position [258, 0]
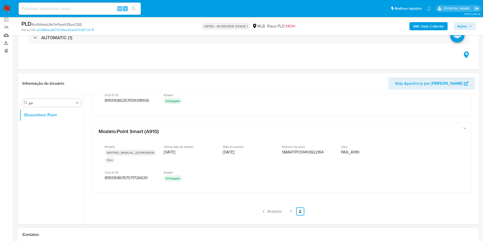
click at [447, 34] on div "PLD # ru9WAodJfe7oiFpwNZ9uvCQD Person ID a00884ecef07f048ee35daf314c837d3 OPEN …" at bounding box center [248, 26] width 461 height 18
click at [429, 29] on b "AML Data Collector" at bounding box center [428, 26] width 31 height 8
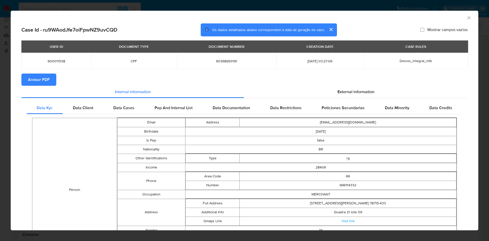
click at [50, 75] on button "Anexar PDF" at bounding box center [38, 80] width 35 height 12
click at [344, 89] on div "External information" at bounding box center [356, 93] width 224 height 12
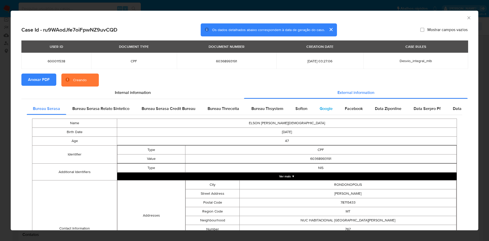
click at [329, 106] on span "Google" at bounding box center [326, 109] width 13 height 6
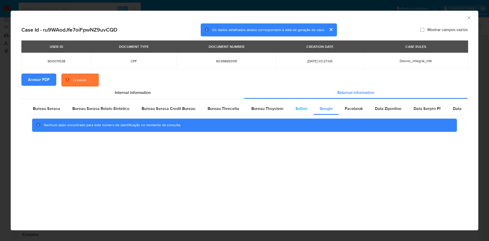
click at [290, 109] on div "Softon" at bounding box center [301, 109] width 24 height 12
click at [269, 110] on span "Bureau Thsystem" at bounding box center [267, 109] width 32 height 6
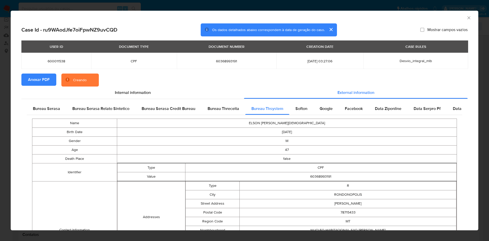
scroll to position [138, 0]
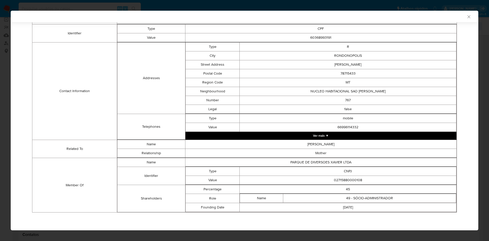
click at [338, 182] on td "02715880000108" at bounding box center [348, 180] width 217 height 9
copy td "02715880000108"
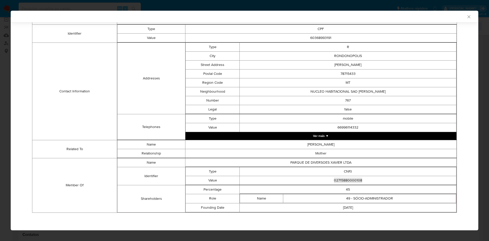
scroll to position [0, 0]
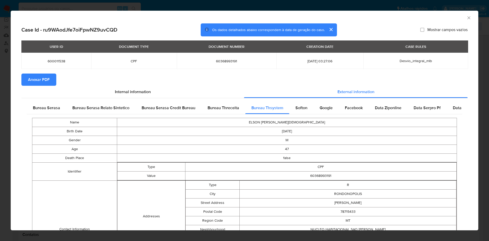
click at [45, 113] on div "Bureau Serasa" at bounding box center [46, 108] width 39 height 12
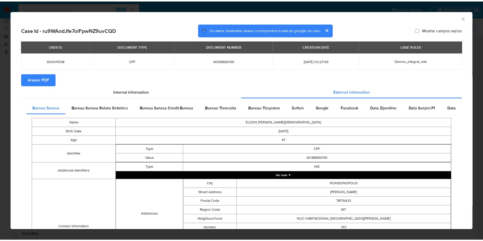
scroll to position [89, 0]
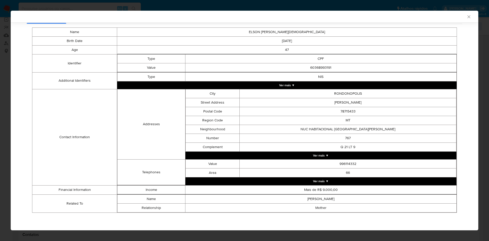
click at [10, 126] on div "AML Data Collector Case Id - ru9WAodJfe7oiFpwNZ9uvCQD Os dados detalhados abaix…" at bounding box center [244, 120] width 489 height 241
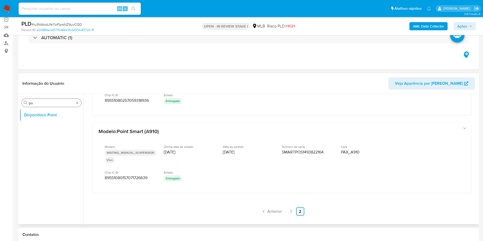
click at [38, 105] on div "Procurar po" at bounding box center [52, 103] width 60 height 8
click at [38, 105] on input "po" at bounding box center [51, 103] width 45 height 5
type input "ane"
click at [31, 116] on button "Anexos" at bounding box center [50, 115] width 60 height 12
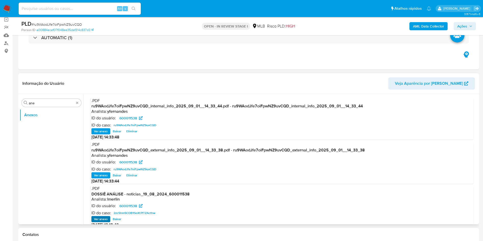
scroll to position [38, 0]
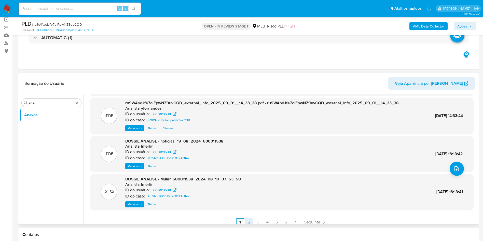
click at [245, 220] on link "2" at bounding box center [249, 222] width 8 height 8
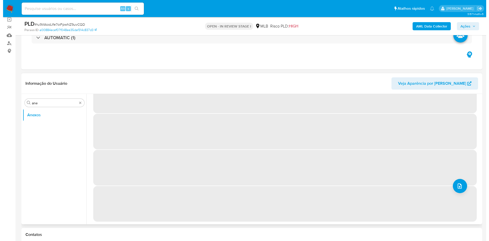
scroll to position [0, 0]
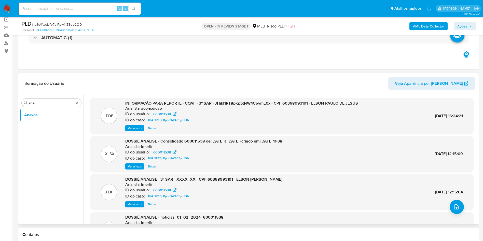
click at [136, 128] on span "Ver anexo" at bounding box center [135, 128] width 14 height 5
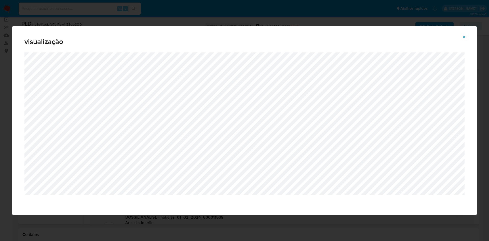
click at [464, 36] on icon "Attachment preview" at bounding box center [464, 37] width 4 height 4
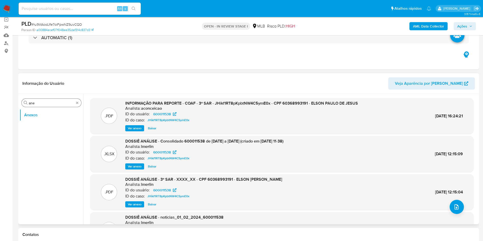
click at [80, 100] on div "Procurar ane" at bounding box center [52, 103] width 60 height 8
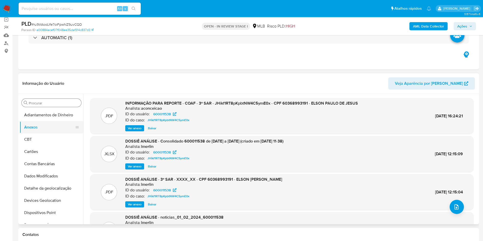
click at [41, 127] on button "Anexos" at bounding box center [50, 127] width 60 height 12
click at [454, 203] on button "upload-file" at bounding box center [457, 207] width 14 height 14
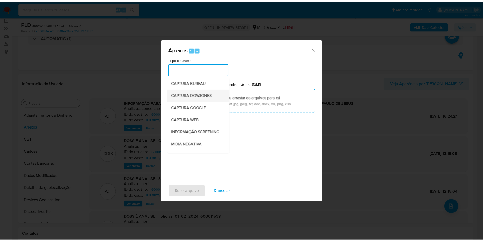
scroll to position [78, 0]
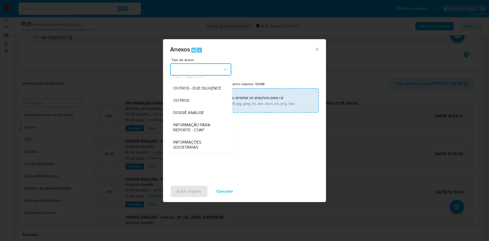
click at [184, 101] on span "OUTROS" at bounding box center [181, 100] width 16 height 5
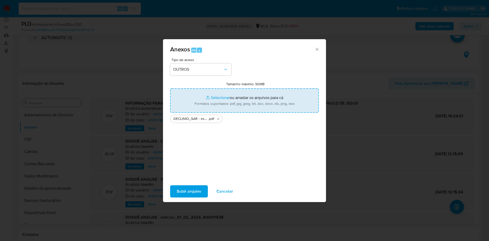
type input "C:\fakepath\Mulan 600011538_2025_09_01_08_04_10.xlsx"
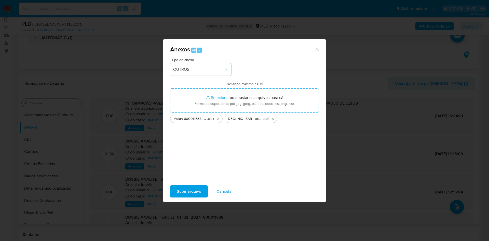
click at [193, 187] on span "Subir arquivo" at bounding box center [189, 191] width 24 height 11
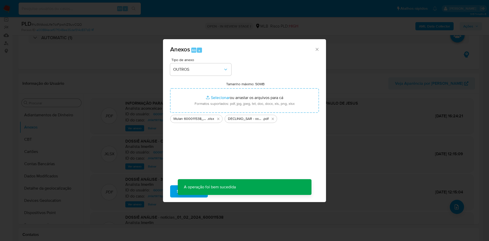
click at [48, 140] on div "Anexos Alt a Tipo de anexo OUTROS Tamanho máximo: 50MB Selecionar arquivos Sele…" at bounding box center [244, 120] width 489 height 241
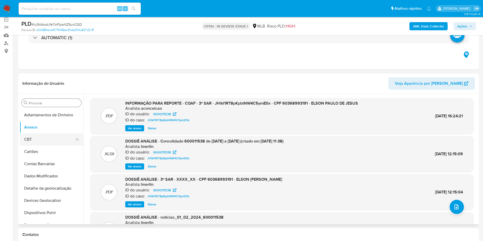
click at [40, 140] on button "CBT" at bounding box center [50, 139] width 60 height 12
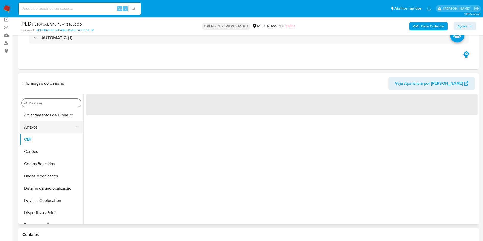
click at [38, 131] on button "Anexos" at bounding box center [50, 127] width 60 height 12
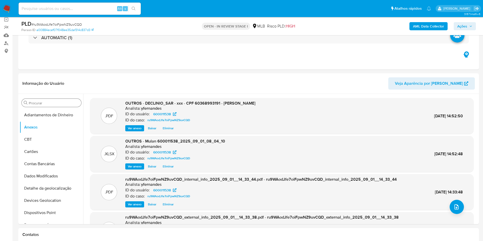
click at [466, 29] on span "Ações" at bounding box center [462, 26] width 10 height 8
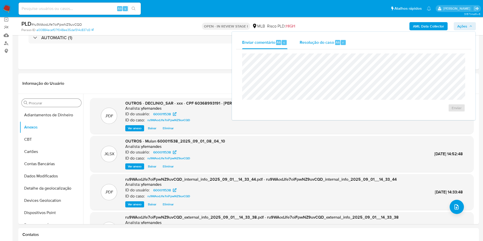
click at [336, 41] on span "Alt" at bounding box center [338, 42] width 4 height 5
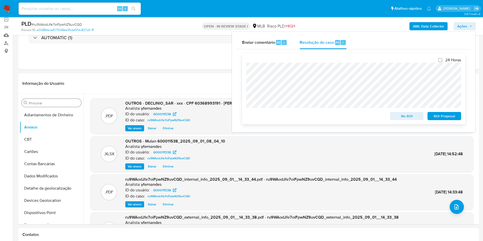
click at [394, 116] on span "No ROI" at bounding box center [407, 116] width 26 height 7
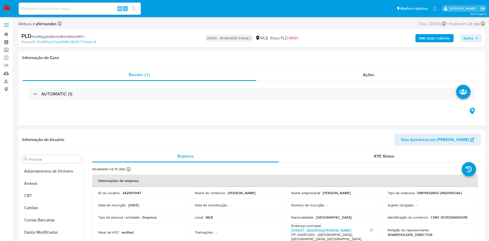
select select "10"
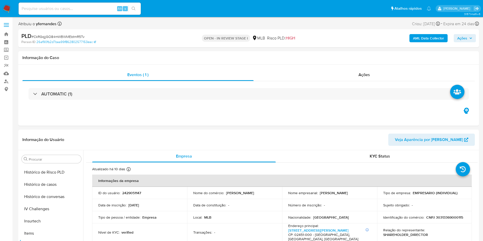
scroll to position [227, 0]
click at [58, 36] on span "# CkRGqjjGO84mWBWMEbtmR5Tv" at bounding box center [58, 36] width 53 height 5
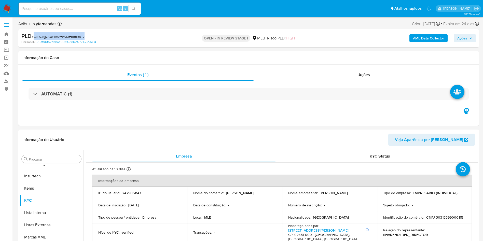
click at [58, 36] on span "# CkRGqjjGO84mWBWMEbtmR5Tv" at bounding box center [58, 36] width 53 height 5
copy span "CkRGqjjGO84mWBWMEbtmR5Tv"
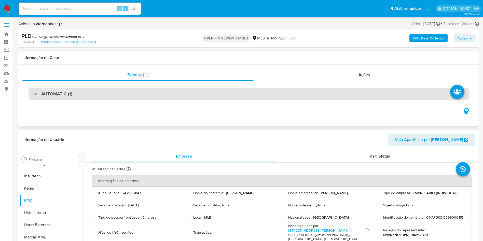
click at [167, 96] on div "AUTOMATIC (1)" at bounding box center [249, 94] width 440 height 12
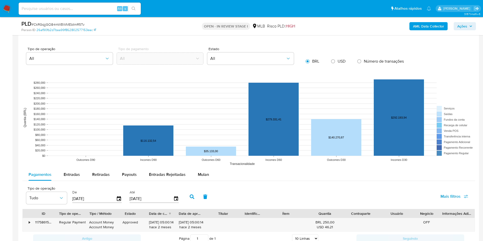
scroll to position [306, 0]
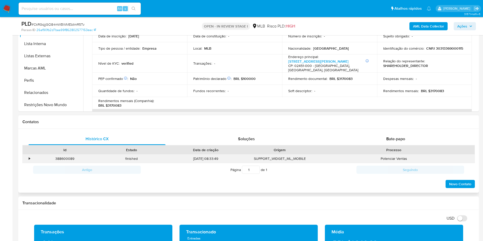
click at [469, 162] on div "Potenciar Ventas" at bounding box center [393, 159] width 161 height 8
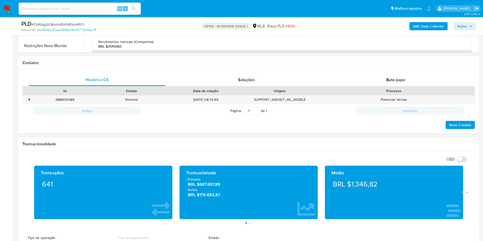
scroll to position [420, 0]
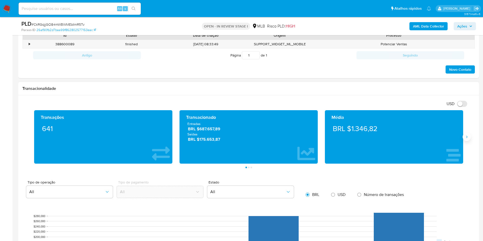
click at [467, 136] on icon "Siguiente" at bounding box center [466, 137] width 1 height 2
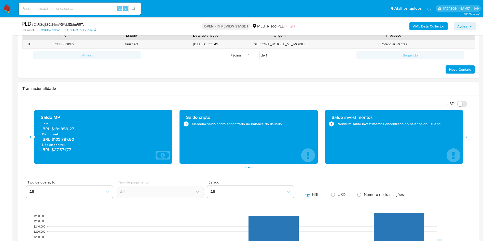
click at [64, 127] on span "BRL $131.359,27" at bounding box center [104, 129] width 122 height 6
click at [266, 81] on div "Informação do Usuário Veja Aparência por Pessoa Procurar Adiantamentos de Dinhe…" at bounding box center [248, 223] width 461 height 755
click at [467, 134] on button "Siguiente" at bounding box center [467, 137] width 8 height 8
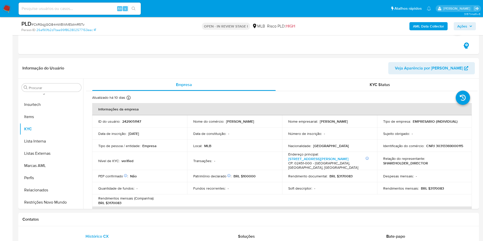
scroll to position [191, 0]
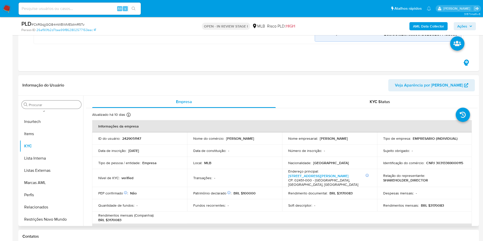
click at [51, 108] on div "Procurar" at bounding box center [52, 105] width 60 height 8
click at [48, 106] on input "Procurar" at bounding box center [54, 105] width 50 height 5
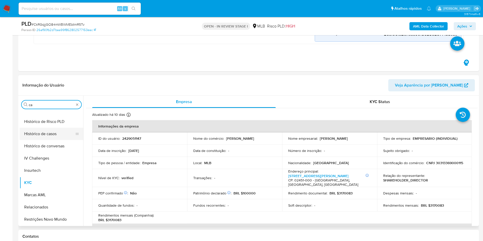
scroll to position [0, 0]
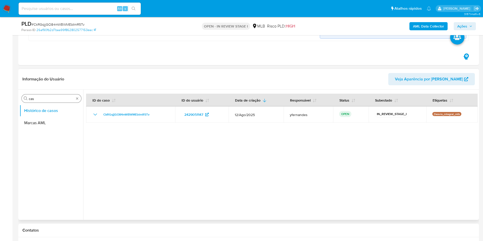
click at [52, 98] on input "cas" at bounding box center [51, 98] width 45 height 5
type input "ger"
click at [38, 108] on button "Geral" at bounding box center [50, 111] width 60 height 12
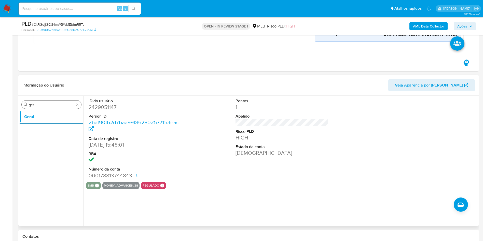
click at [36, 107] on input "ger" at bounding box center [51, 105] width 45 height 5
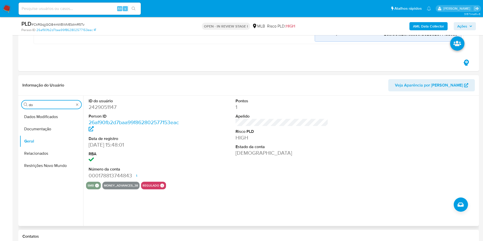
type input "do"
click at [34, 129] on button "Documentação" at bounding box center [52, 129] width 64 height 12
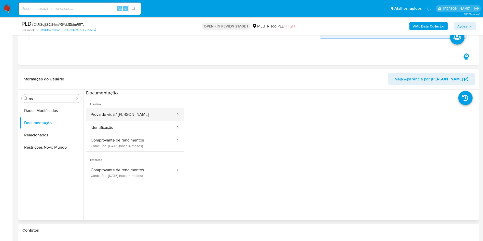
click at [119, 113] on button "Prova de vida / [PERSON_NAME]" at bounding box center [131, 114] width 90 height 13
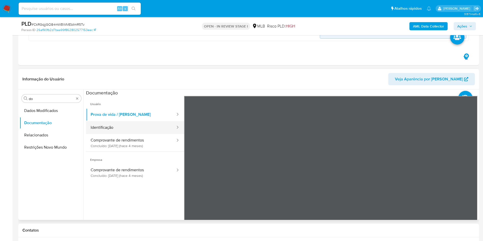
click at [110, 128] on button "Identificação" at bounding box center [131, 127] width 90 height 13
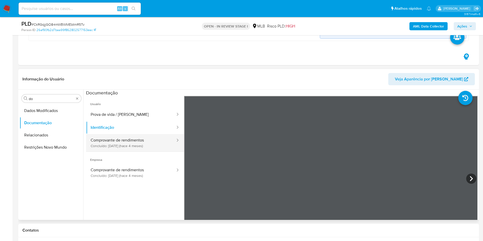
click at [122, 138] on button "Comprovante de rendimentos Concluído: [DATE] (hace 4 meses)" at bounding box center [131, 142] width 90 height 17
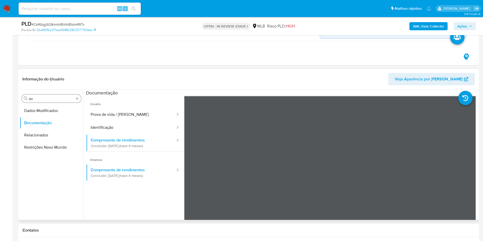
click at [56, 100] on input "do" at bounding box center [51, 98] width 45 height 5
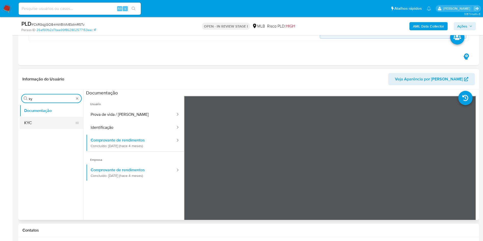
type input "ky"
click at [36, 121] on button "KYC" at bounding box center [50, 123] width 60 height 12
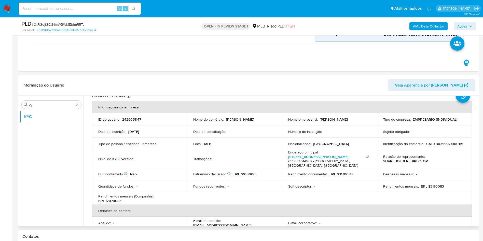
scroll to position [21, 0]
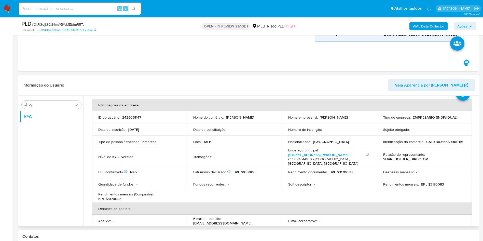
click at [256, 178] on td "Fundos recorrentes : -" at bounding box center [234, 184] width 95 height 12
click at [440, 172] on td "Despesas mensais : -" at bounding box center [424, 172] width 95 height 12
click at [438, 182] on p "BRL $3170083" at bounding box center [432, 184] width 23 height 5
click at [432, 182] on p "BRL $3170083" at bounding box center [432, 184] width 23 height 5
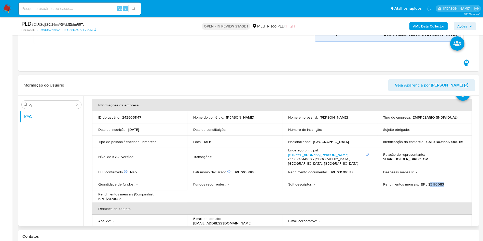
click at [432, 182] on p "BRL $3170083" at bounding box center [432, 184] width 23 height 5
copy p "3170083"
click at [222, 155] on div "Transações : -" at bounding box center [234, 157] width 83 height 5
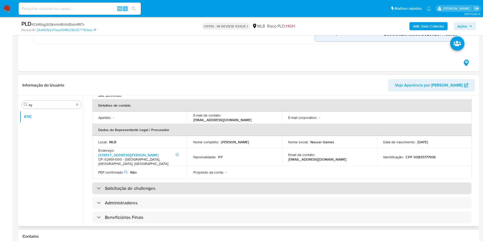
scroll to position [136, 0]
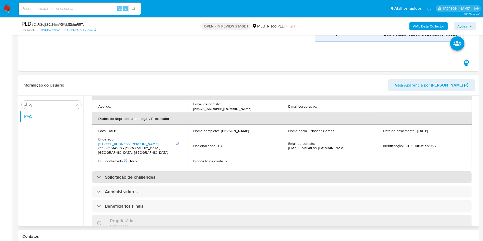
click at [271, 171] on div "Solicitação de challenges" at bounding box center [281, 177] width 379 height 12
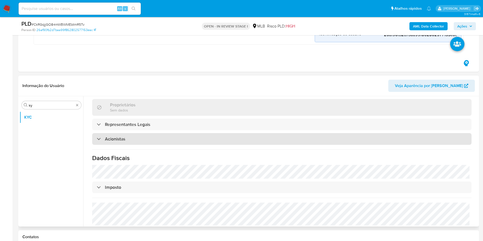
scroll to position [153, 0]
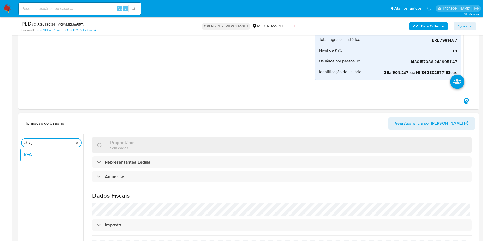
click at [49, 142] on input "ky" at bounding box center [51, 143] width 45 height 5
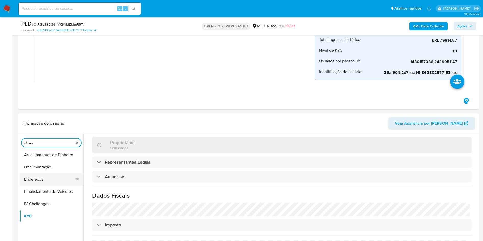
type input "en"
click at [45, 178] on button "Endereços" at bounding box center [50, 179] width 60 height 12
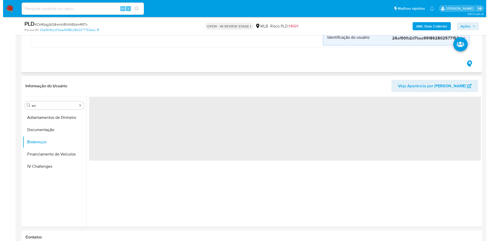
scroll to position [191, 0]
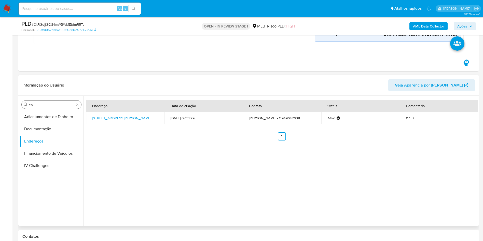
click at [58, 102] on div "Procurar en" at bounding box center [52, 105] width 60 height 8
click at [59, 103] on input "en" at bounding box center [51, 105] width 45 height 5
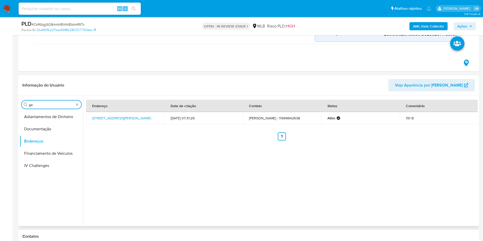
type input "ge"
click at [52, 116] on button "Detalhe da geolocalização" at bounding box center [52, 117] width 64 height 12
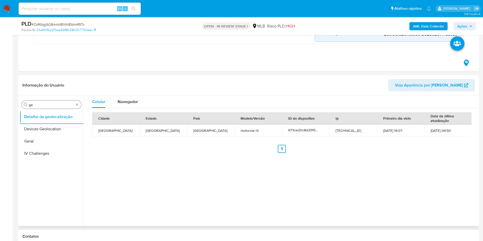
click at [57, 102] on div "Procurar ge" at bounding box center [52, 105] width 60 height 8
click at [53, 103] on input "ge" at bounding box center [51, 105] width 45 height 5
click at [37, 105] on input "ge" at bounding box center [51, 105] width 45 height 5
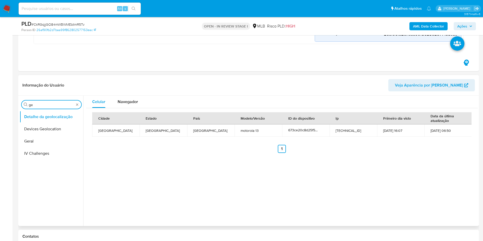
click at [37, 105] on input "ge" at bounding box center [51, 105] width 45 height 5
type input "res"
click at [39, 148] on ul "Detalhe da geolocalização Empréstimos Restrições Novo Mundo" at bounding box center [52, 168] width 64 height 115
click at [39, 145] on button "Restrições Novo Mundo" at bounding box center [50, 141] width 60 height 12
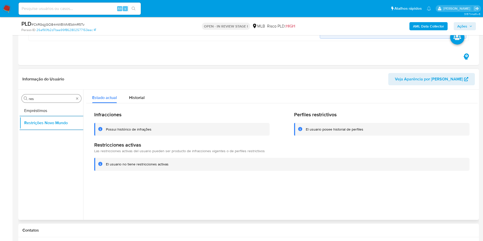
click at [38, 98] on input "res" at bounding box center [51, 98] width 45 height 5
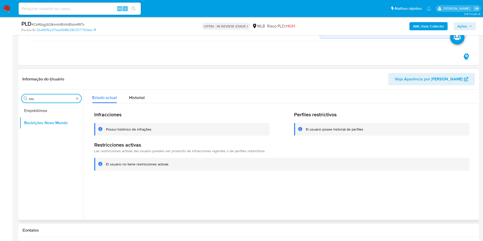
click at [38, 98] on input "res" at bounding box center [51, 98] width 45 height 5
type input "po"
click at [41, 109] on button "Dispositivos Point" at bounding box center [50, 111] width 60 height 12
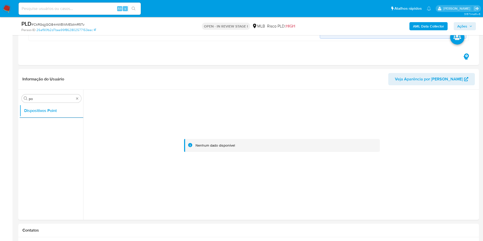
click at [425, 25] on b "AML Data Collector" at bounding box center [428, 26] width 31 height 8
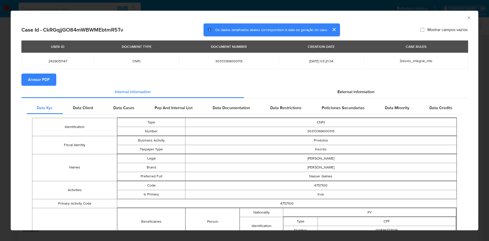
click at [44, 80] on span "Anexar PDF" at bounding box center [39, 79] width 22 height 11
click at [371, 91] on div "External information" at bounding box center [356, 93] width 224 height 12
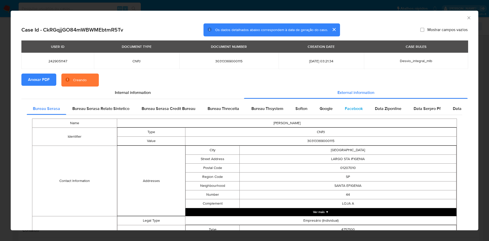
click at [339, 113] on div "Facebook" at bounding box center [354, 109] width 30 height 12
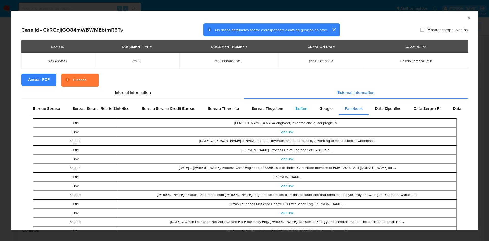
click at [303, 111] on span "Softon" at bounding box center [301, 109] width 12 height 6
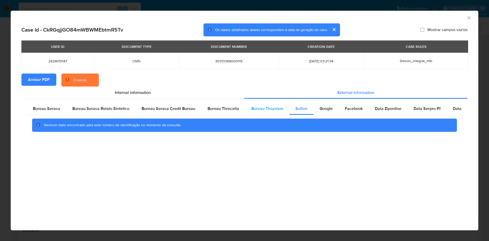
click at [284, 110] on div "Bureau Thsystem" at bounding box center [267, 109] width 44 height 12
click at [269, 112] on div "Bureau Thsystem" at bounding box center [267, 109] width 44 height 12
click at [227, 106] on span "Bureau Threceita" at bounding box center [224, 109] width 32 height 6
click at [43, 108] on span "Bureau Serasa" at bounding box center [46, 109] width 27 height 6
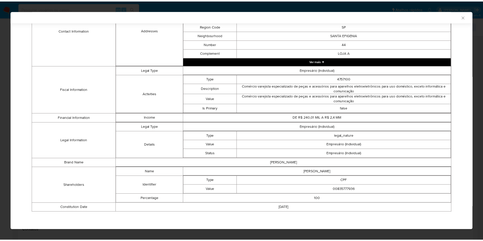
scroll to position [149, 0]
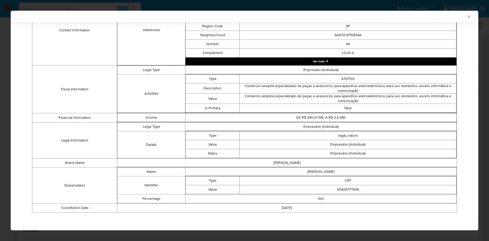
click at [9, 90] on div "AML Data Collector Case Id - CkRGqjjGO84mWBWMEbtmR5Tv Os dados detalhados abaix…" at bounding box center [244, 120] width 489 height 241
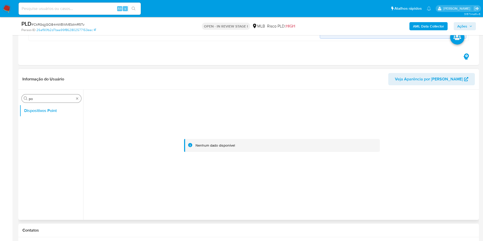
click at [34, 98] on input "po" at bounding box center [51, 98] width 45 height 5
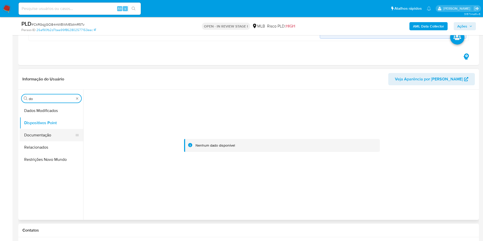
type input "do"
click at [29, 138] on button "Documentação" at bounding box center [50, 135] width 60 height 12
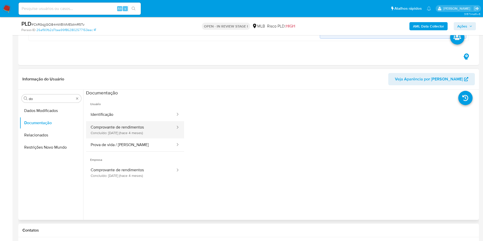
click at [124, 125] on button "Comprovante de rendimentos Concluído: 16/05/2025 (hace 4 meses)" at bounding box center [131, 129] width 90 height 17
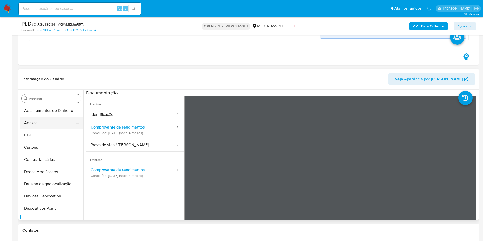
click at [51, 122] on button "Anexos" at bounding box center [50, 123] width 60 height 12
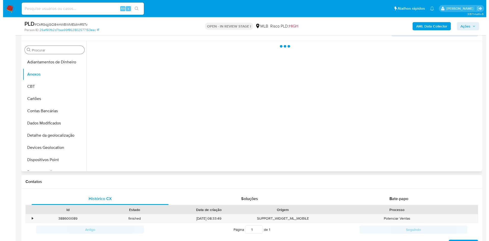
scroll to position [267, 0]
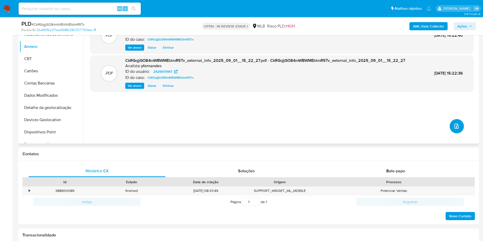
click at [454, 129] on icon "upload-file" at bounding box center [456, 126] width 6 height 6
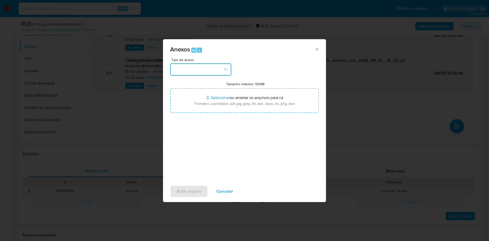
click at [189, 67] on button "button" at bounding box center [200, 69] width 61 height 12
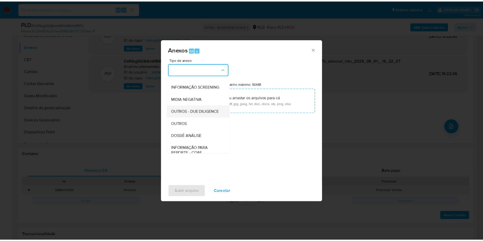
scroll to position [78, 0]
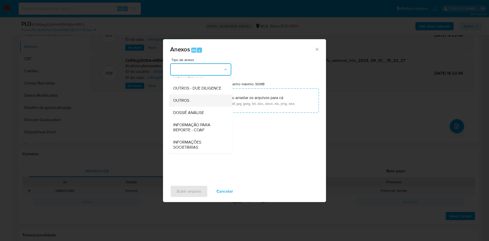
click at [186, 98] on span "OUTROS" at bounding box center [181, 100] width 16 height 5
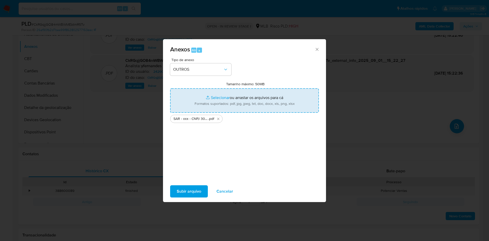
type input "C:\fakepath\Mulan 2429051147_2025_09_01_08_08_53.xlsx"
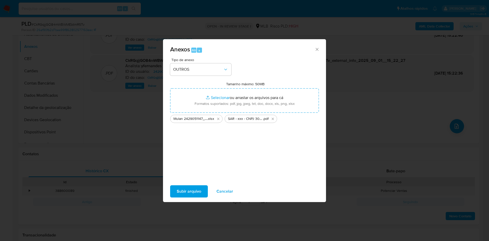
drag, startPoint x: 187, startPoint y: 184, endPoint x: 190, endPoint y: 183, distance: 3.0
click at [187, 184] on div "Subir arquivo Cancelar" at bounding box center [244, 191] width 163 height 19
click at [193, 186] on span "Subir arquivo" at bounding box center [189, 191] width 24 height 11
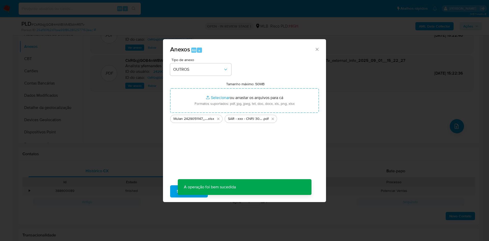
click at [127, 104] on div "Anexos Alt a Tipo de anexo OUTROS Tamanho máximo: 50MB Selecionar arquivos Sele…" at bounding box center [244, 120] width 489 height 241
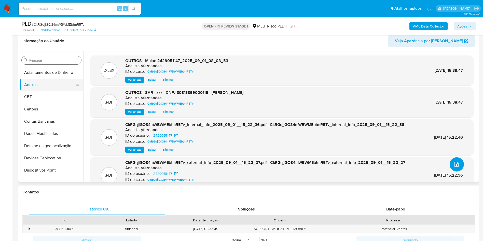
scroll to position [191, 0]
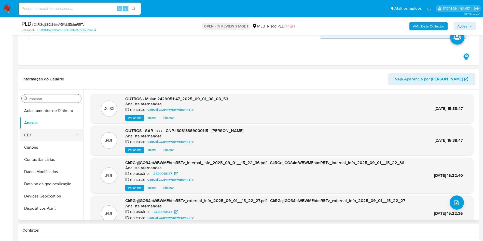
click at [40, 135] on button "CBT" at bounding box center [50, 135] width 60 height 12
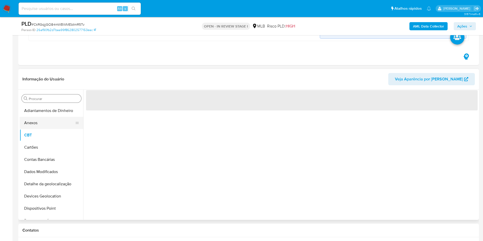
click at [37, 127] on button "Anexos" at bounding box center [50, 123] width 60 height 12
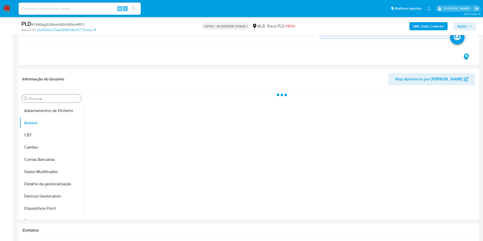
scroll to position [229, 0]
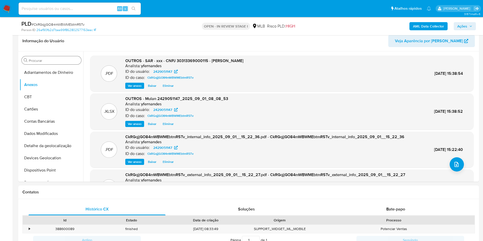
click at [463, 27] on span "Ações" at bounding box center [462, 26] width 10 height 8
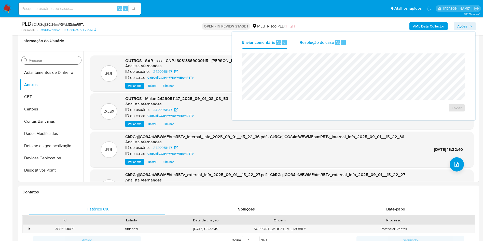
click at [329, 46] on div "Resolução do caso Alt r" at bounding box center [323, 42] width 47 height 13
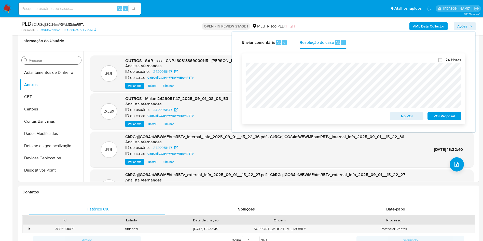
click at [440, 118] on span "ROI Proposal" at bounding box center [444, 116] width 26 height 7
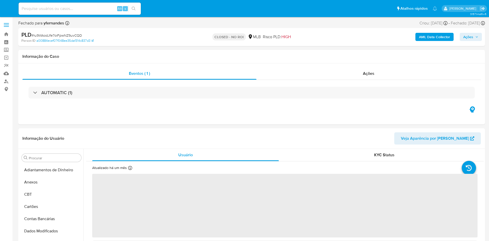
select select "10"
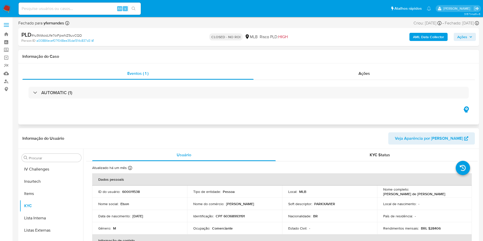
scroll to position [227, 0]
click at [305, 80] on div "AUTOMATIC (1)" at bounding box center [248, 92] width 452 height 25
click at [305, 79] on div "Ações" at bounding box center [365, 73] width 222 height 12
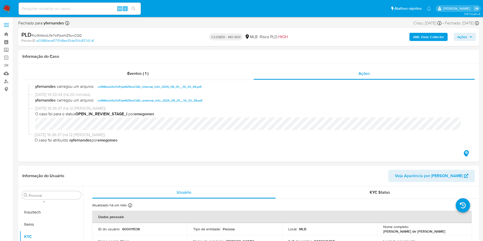
scroll to position [0, 0]
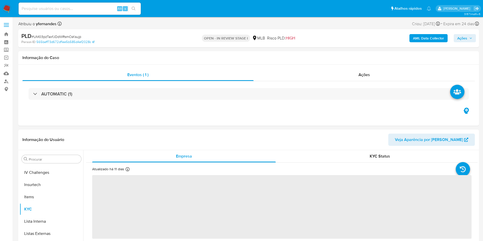
scroll to position [227, 0]
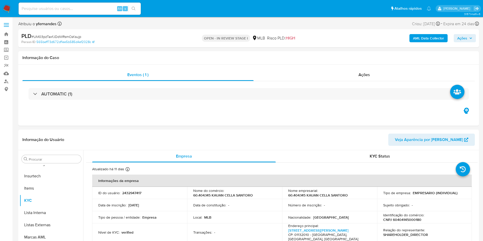
select select "10"
click at [62, 34] on span "# UM03pzTaxfJDdWRsmCsKsujp" at bounding box center [57, 36] width 50 height 5
copy span "UM03pzTaxfJDdWRsmCsKsujp"
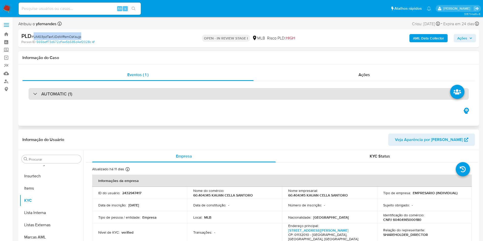
click at [223, 90] on div "AUTOMATIC (1)" at bounding box center [249, 94] width 440 height 12
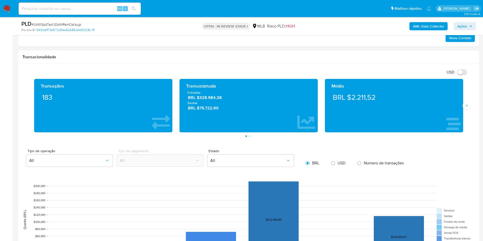
scroll to position [344, 0]
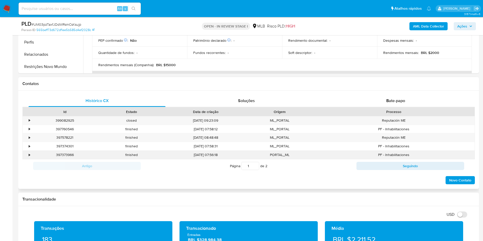
click at [467, 158] on div "PF - Inhabilitaciones" at bounding box center [393, 155] width 161 height 8
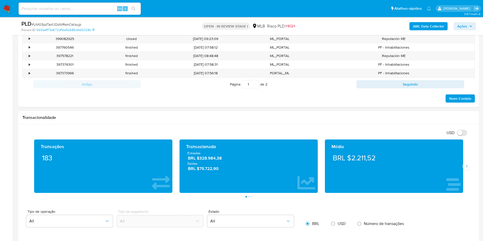
scroll to position [458, 0]
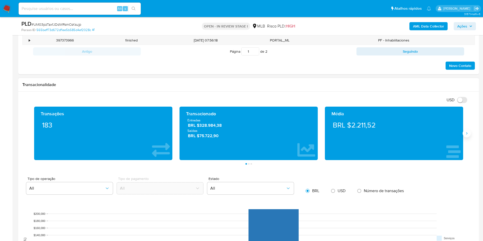
click at [466, 133] on icon "Siguiente" at bounding box center [467, 133] width 4 height 4
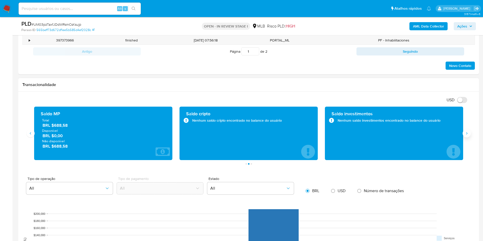
click at [466, 133] on icon "Siguiente" at bounding box center [467, 133] width 4 height 4
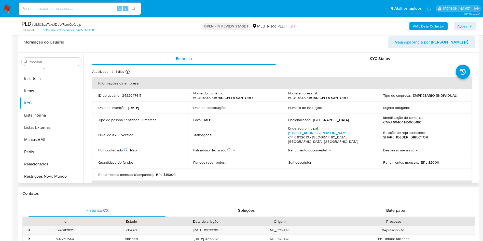
scroll to position [191, 0]
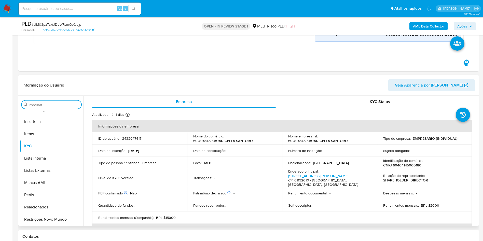
click at [42, 103] on input "Procurar" at bounding box center [54, 105] width 50 height 5
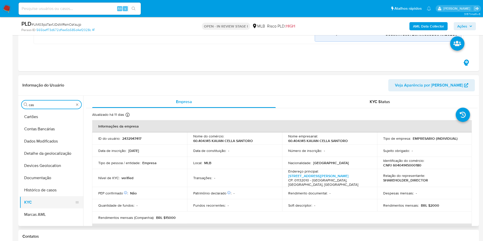
scroll to position [0, 0]
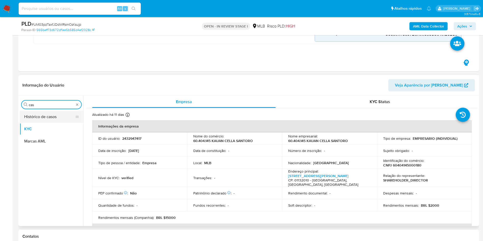
click at [39, 120] on button "Histórico de casos" at bounding box center [50, 117] width 60 height 12
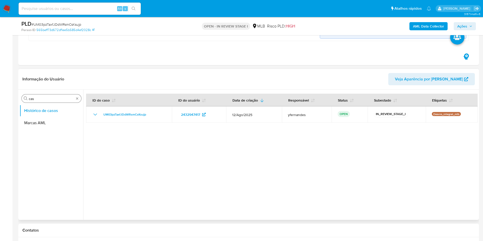
click at [59, 95] on div "Procurar cas" at bounding box center [52, 98] width 60 height 8
click at [56, 97] on input "cas" at bounding box center [51, 98] width 45 height 5
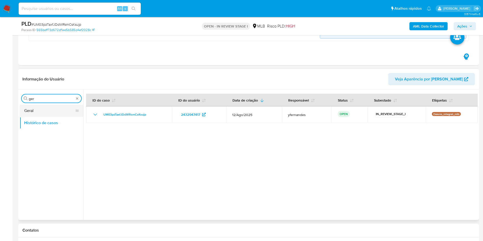
type input "ger"
click at [43, 110] on button "Geral" at bounding box center [50, 111] width 60 height 12
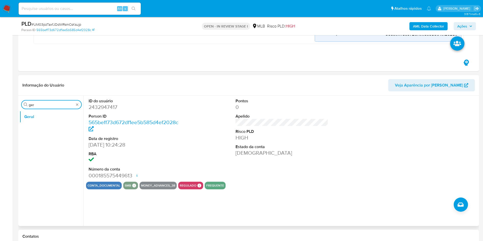
click at [66, 105] on input "ger" at bounding box center [51, 105] width 45 height 5
type input "do"
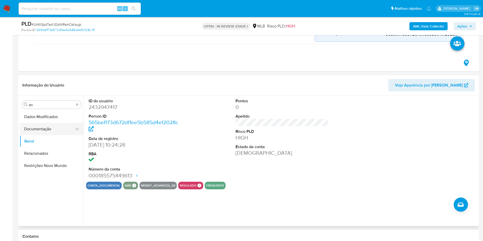
click at [56, 133] on button "Documentação" at bounding box center [50, 129] width 60 height 12
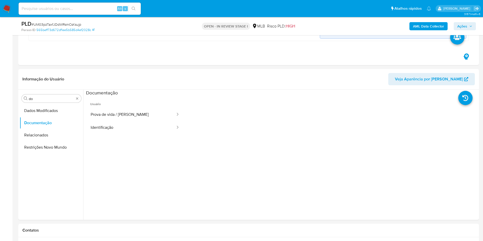
click at [131, 112] on button "Prova de vida / [PERSON_NAME]" at bounding box center [131, 114] width 90 height 13
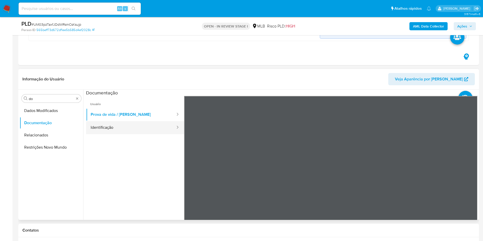
click at [123, 129] on button "Identificação" at bounding box center [131, 127] width 90 height 13
click at [469, 181] on icon at bounding box center [471, 179] width 10 height 10
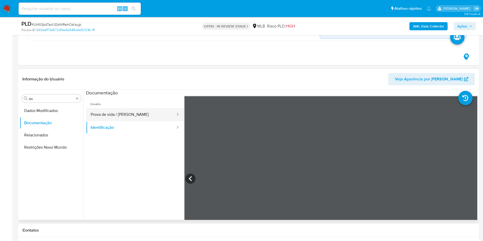
drag, startPoint x: 118, startPoint y: 117, endPoint x: 121, endPoint y: 117, distance: 2.9
click at [118, 116] on button "Prova de vida / Selfie" at bounding box center [131, 114] width 90 height 13
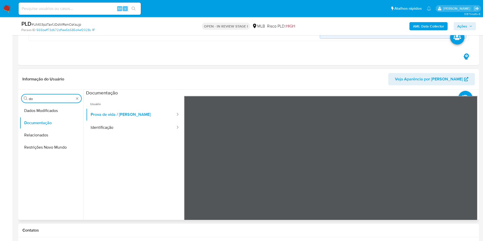
click at [46, 99] on input "do" at bounding box center [51, 98] width 45 height 5
type input "ky"
click at [35, 120] on button "KYC" at bounding box center [50, 123] width 60 height 12
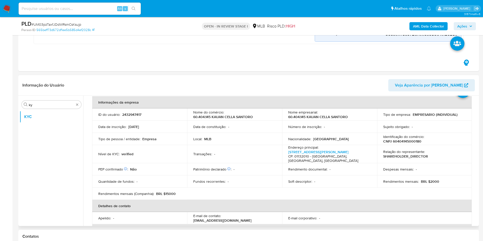
scroll to position [20, 0]
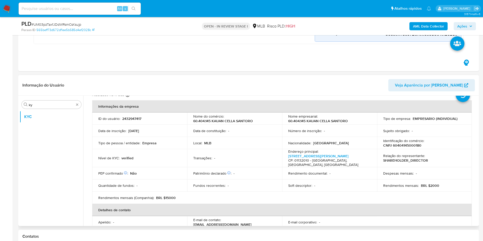
click at [241, 195] on table "Informações da empresa ID do usuário : 2432947417 Nome do comércio : 60.404.145…" at bounding box center [282, 191] width 380 height 183
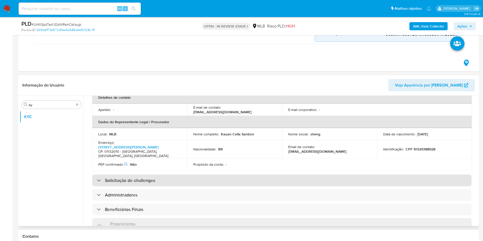
scroll to position [134, 0]
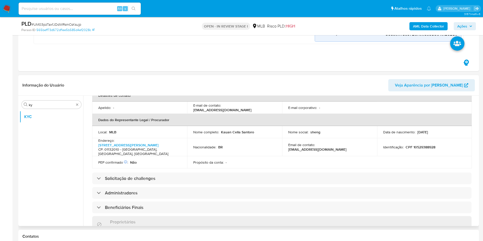
click at [244, 161] on div "Informações da empresa ID do usuário : 2432947417 Nome do comércio : 60.404.145…" at bounding box center [281, 187] width 379 height 402
click at [245, 163] on div "Informações da empresa ID do usuário : 2432947417 Nome do comércio : 60.404.145…" at bounding box center [281, 187] width 379 height 402
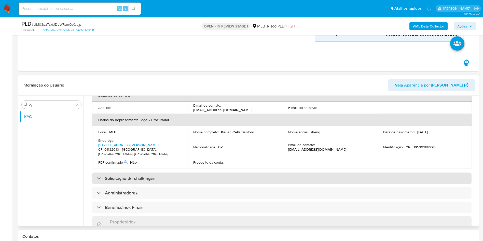
click at [248, 173] on div "Solicitação de challenges" at bounding box center [281, 179] width 379 height 12
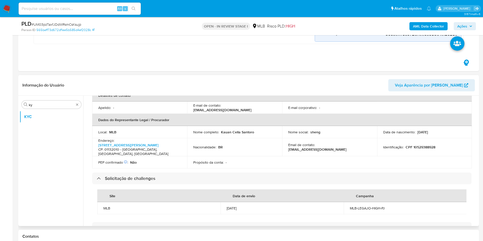
scroll to position [332, 0]
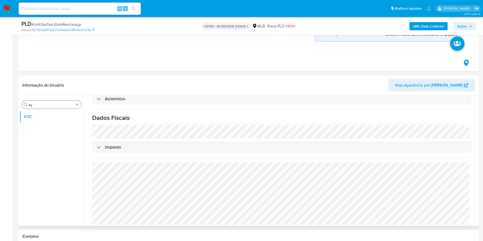
click at [67, 103] on input "ky" at bounding box center [51, 105] width 45 height 5
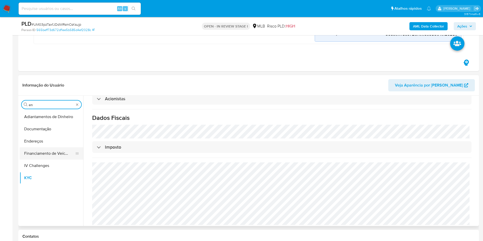
type input "en"
click at [54, 149] on button "Financiamento de Veículos" at bounding box center [50, 153] width 60 height 12
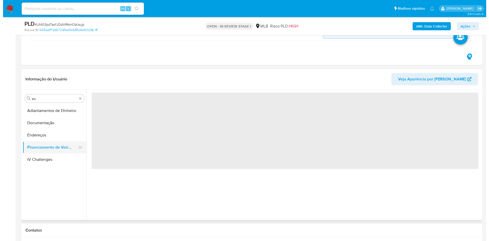
scroll to position [0, 0]
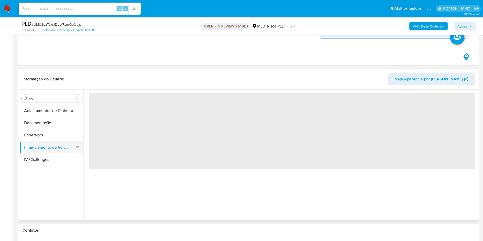
click at [50, 144] on button "Financiamento de Veículos" at bounding box center [50, 147] width 60 height 12
click at [55, 134] on button "Endereços" at bounding box center [50, 135] width 60 height 12
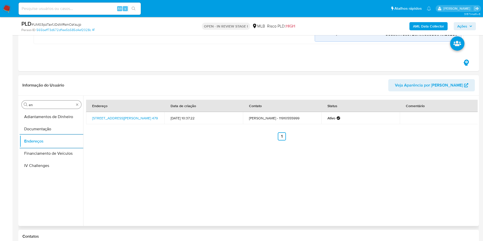
click at [38, 106] on input "en" at bounding box center [51, 105] width 45 height 5
click at [37, 105] on input "en" at bounding box center [51, 105] width 45 height 5
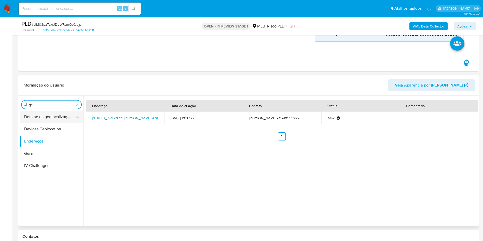
type input "ge"
click at [32, 112] on button "Detalhe da geolocalização" at bounding box center [50, 117] width 60 height 12
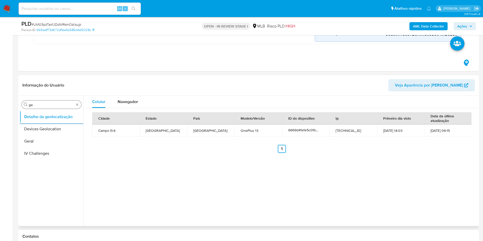
click at [56, 106] on input "ge" at bounding box center [51, 105] width 45 height 5
type input "res"
click at [40, 139] on button "Restrições Novo Mundo" at bounding box center [52, 141] width 64 height 12
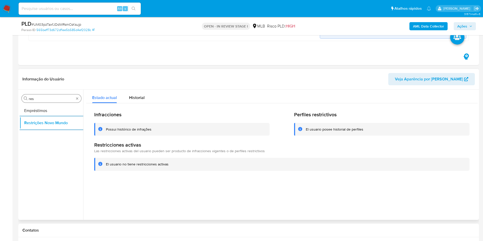
click at [51, 100] on input "res" at bounding box center [51, 98] width 45 height 5
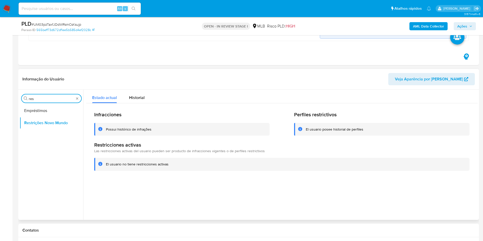
click at [51, 100] on input "res" at bounding box center [51, 98] width 45 height 5
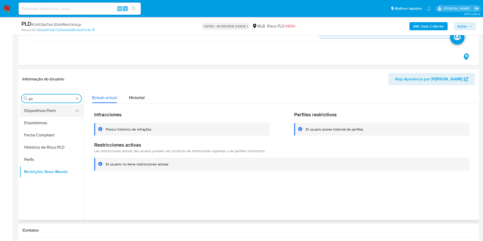
type input "po"
click at [44, 114] on button "Dispositivos Point" at bounding box center [50, 111] width 60 height 12
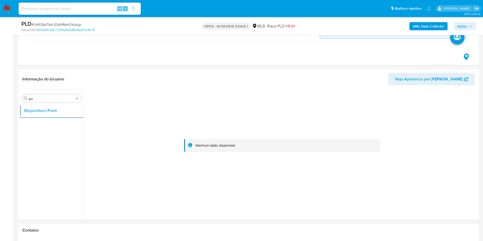
click at [425, 26] on b "AML Data Collector" at bounding box center [428, 26] width 31 height 8
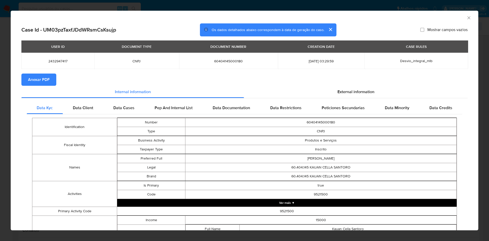
click at [41, 84] on span "Anexar PDF" at bounding box center [39, 79] width 22 height 11
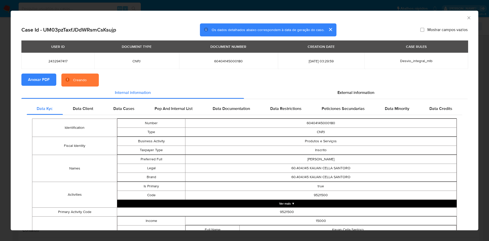
click at [367, 81] on section "Anexar PDF Creando" at bounding box center [244, 80] width 446 height 13
click at [365, 90] on span "External information" at bounding box center [355, 93] width 37 height 6
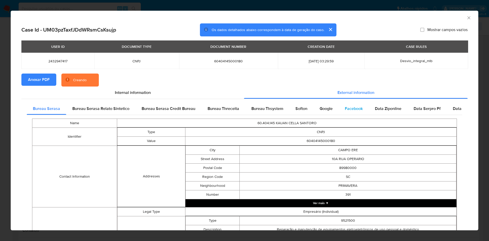
click at [349, 107] on span "Facebook" at bounding box center [354, 109] width 18 height 6
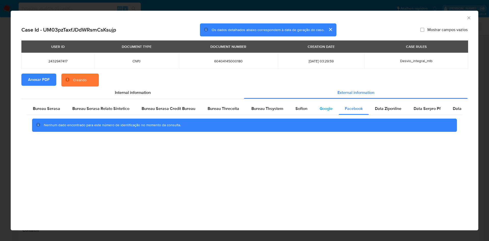
click at [321, 110] on span "Google" at bounding box center [326, 109] width 13 height 6
click at [299, 111] on span "Softon" at bounding box center [301, 109] width 12 height 6
click at [279, 114] on div "Bureau Thsystem" at bounding box center [267, 109] width 44 height 12
click at [205, 104] on div "Bureau Threceita" at bounding box center [223, 109] width 44 height 12
click at [62, 113] on div "Bureau Serasa" at bounding box center [46, 109] width 39 height 12
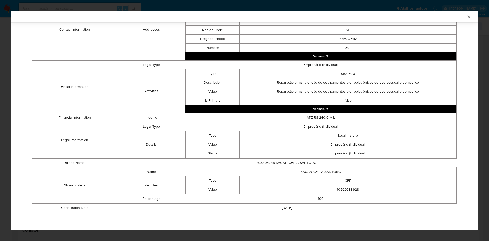
scroll to position [145, 0]
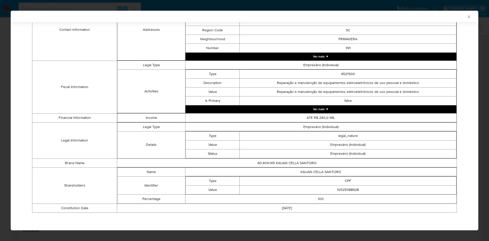
click at [0, 89] on div "AML Data Collector Case Id - UM03pzTaxfJDdWRsmCsKsujp Os dados detalhados abaix…" at bounding box center [244, 120] width 489 height 241
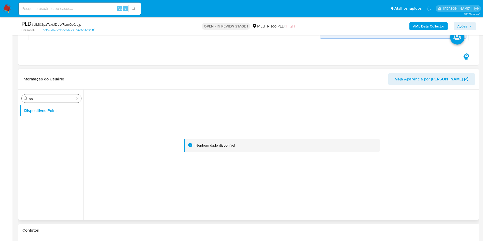
click at [75, 99] on div "Procurar po" at bounding box center [52, 98] width 60 height 8
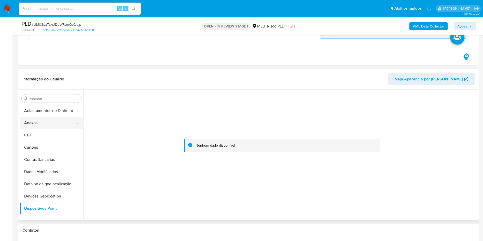
click at [57, 117] on button "Anexos" at bounding box center [50, 123] width 60 height 12
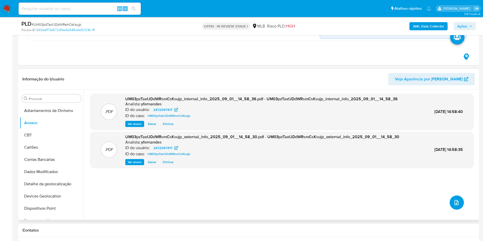
click at [453, 203] on icon "upload-file" at bounding box center [456, 203] width 6 height 6
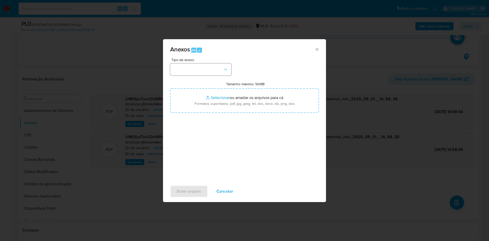
drag, startPoint x: 192, startPoint y: 62, endPoint x: 194, endPoint y: 65, distance: 2.9
click at [192, 62] on div "Tipo de anexo" at bounding box center [200, 67] width 61 height 18
click at [194, 73] on button "button" at bounding box center [200, 69] width 61 height 12
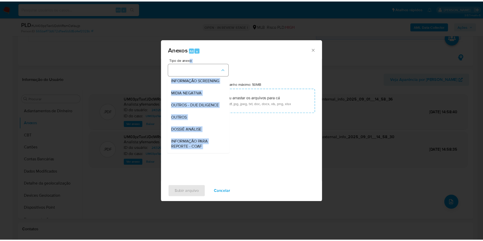
scroll to position [78, 0]
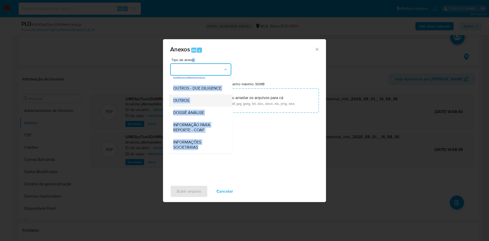
click at [187, 95] on div "OUTROS" at bounding box center [199, 100] width 52 height 12
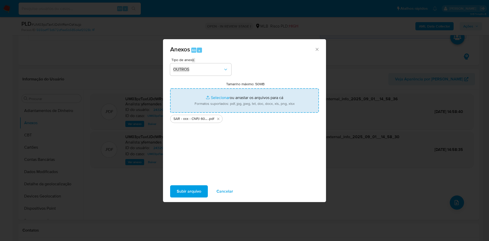
type input "C:\fakepath\Mulan 2432947417_2025_09_01_08_04_00.xlsx"
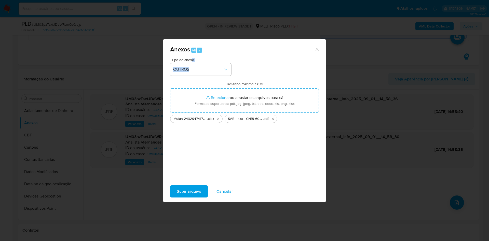
click at [195, 186] on span "Subir arquivo" at bounding box center [189, 191] width 24 height 11
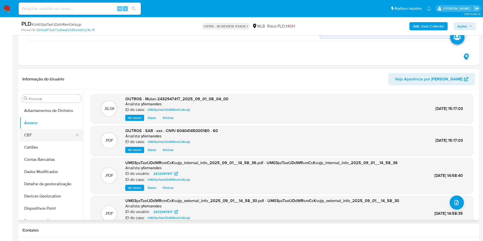
click at [34, 135] on button "CBT" at bounding box center [50, 135] width 60 height 12
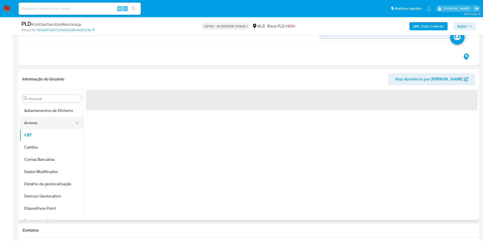
click at [31, 127] on button "Anexos" at bounding box center [50, 123] width 60 height 12
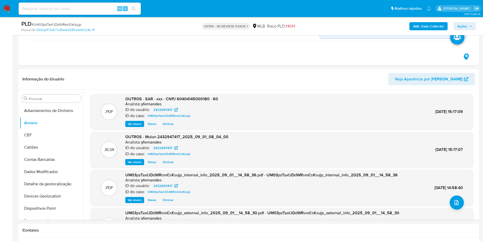
click at [463, 23] on span "Ações" at bounding box center [462, 26] width 10 height 8
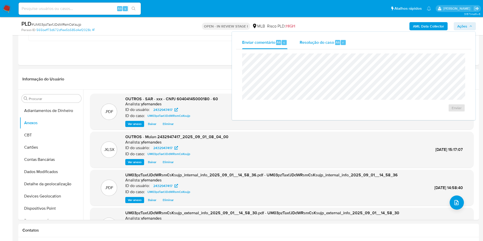
click at [312, 48] on div "Resolução do caso Alt r" at bounding box center [323, 42] width 47 height 13
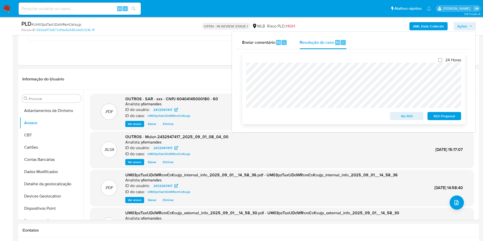
click at [441, 121] on div "24 Horas No ROI ROI Proposal" at bounding box center [353, 88] width 223 height 71
click at [436, 113] on div "ROI Proposal" at bounding box center [443, 115] width 36 height 10
click at [443, 117] on span "ROI Proposal" at bounding box center [444, 116] width 26 height 7
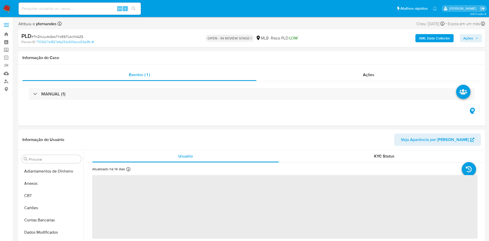
select select "10"
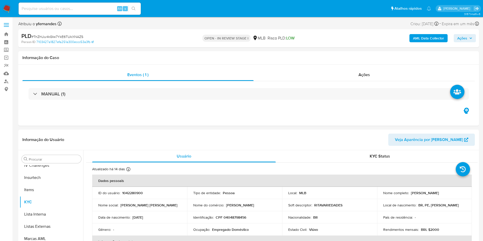
scroll to position [227, 0]
click at [25, 99] on div "MANUAL (1)" at bounding box center [248, 93] width 452 height 25
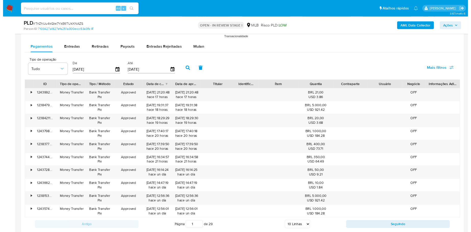
scroll to position [535, 0]
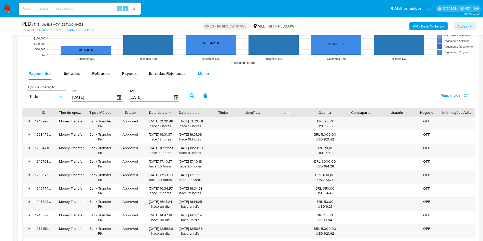
click at [206, 70] on div "Mulan" at bounding box center [203, 73] width 11 height 12
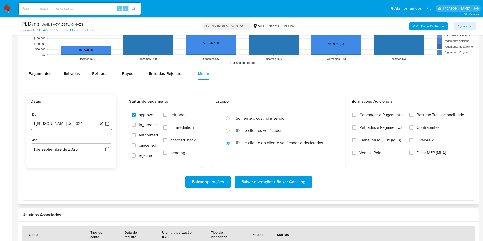
click at [62, 124] on button "1 [PERSON_NAME] de 2024" at bounding box center [71, 124] width 81 height 12
click at [68, 141] on span "agosto 2024" at bounding box center [68, 142] width 23 height 5
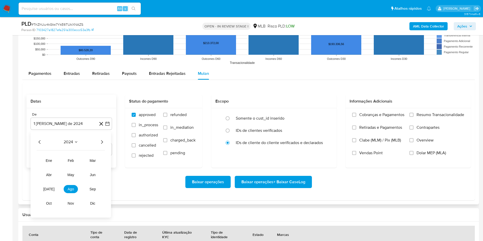
click at [102, 141] on icon "Año siguiente" at bounding box center [102, 142] width 2 height 4
click at [46, 187] on button "[DATE]" at bounding box center [49, 189] width 14 height 8
click at [52, 160] on button "1" at bounding box center [51, 161] width 8 height 8
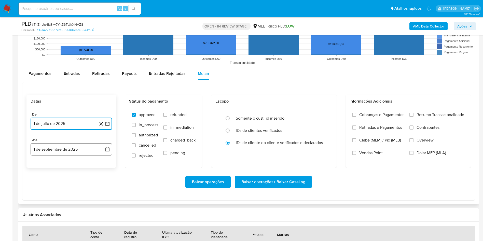
click at [52, 152] on button "1 de septiembre de 2025" at bounding box center [71, 149] width 81 height 12
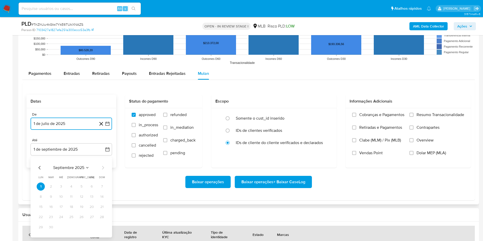
click at [38, 168] on icon "Mes anterior" at bounding box center [40, 168] width 6 height 6
click at [99, 225] on button "31" at bounding box center [102, 227] width 8 height 8
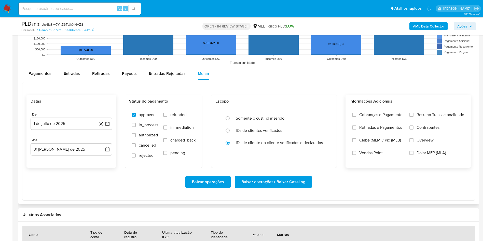
click at [426, 112] on span "Resumo Transacionalidade" at bounding box center [441, 114] width 48 height 5
click at [413, 113] on input "Resumo Transacionalidade" at bounding box center [411, 115] width 4 height 4
click at [304, 185] on span "Baixar operações + Baixar CaseLog" at bounding box center [273, 181] width 64 height 11
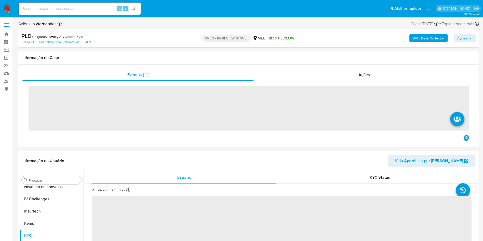
scroll to position [227, 0]
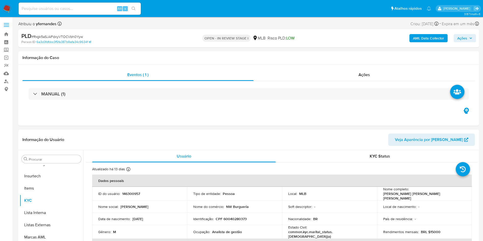
select select "10"
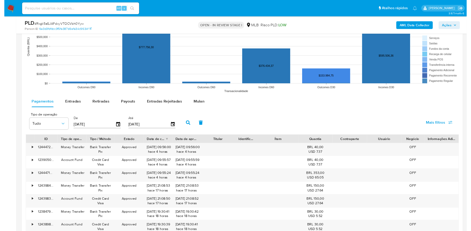
scroll to position [535, 0]
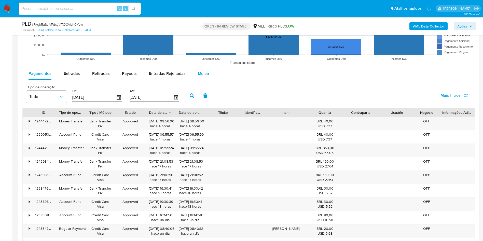
click at [206, 68] on div "Mulan" at bounding box center [203, 73] width 11 height 12
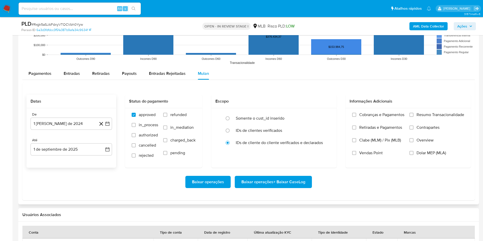
click at [79, 111] on div "De 1 [PERSON_NAME] de 2024 [DATE] Até 1 de septiembre de 2025 [DATE]" at bounding box center [71, 138] width 90 height 60
click at [73, 124] on button "1 de agosto de 2024" at bounding box center [71, 124] width 81 height 12
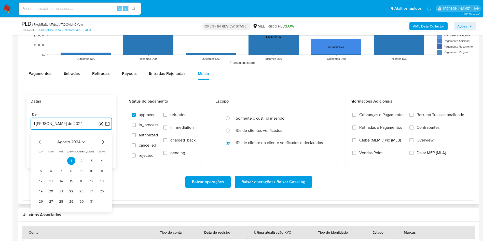
click at [66, 144] on span "agosto 2024" at bounding box center [68, 142] width 23 height 5
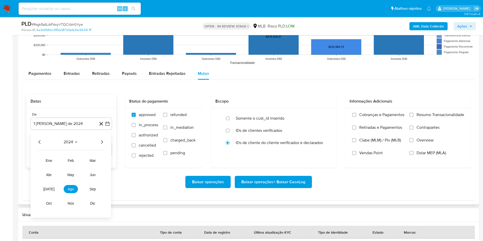
click at [102, 141] on icon "Año siguiente" at bounding box center [102, 142] width 6 height 6
click at [51, 189] on button "jul" at bounding box center [49, 189] width 14 height 8
click at [52, 161] on button "1" at bounding box center [51, 161] width 8 height 8
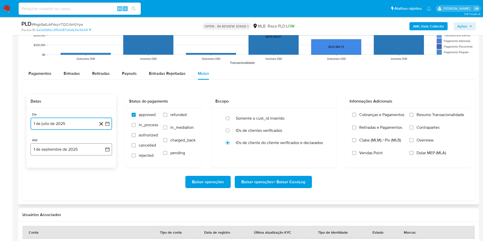
click at [49, 145] on button "1 de septiembre de 2025" at bounding box center [71, 149] width 81 height 12
click at [41, 167] on icon "Mes anterior" at bounding box center [40, 168] width 6 height 6
click at [101, 231] on button "31" at bounding box center [102, 227] width 8 height 8
click at [429, 118] on label "Resumo Transacionalidade" at bounding box center [436, 118] width 55 height 13
click at [413, 117] on input "Resumo Transacionalidade" at bounding box center [411, 115] width 4 height 4
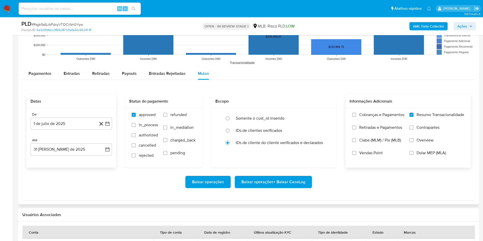
click at [288, 177] on span "Baixar operações + Baixar CaseLog" at bounding box center [273, 181] width 64 height 11
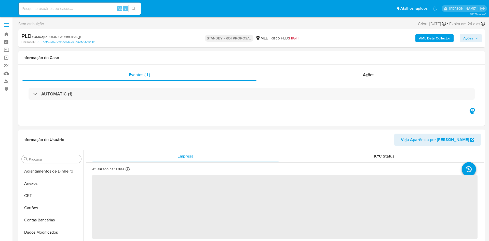
select select "10"
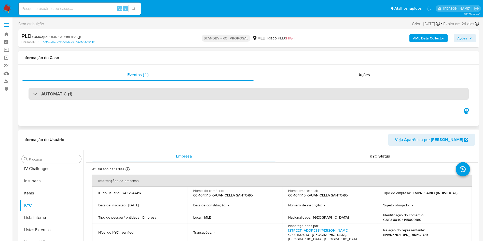
scroll to position [227, 0]
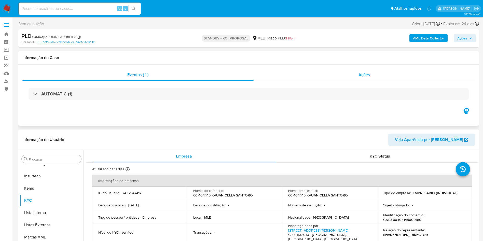
click at [323, 73] on div "Ações" at bounding box center [365, 75] width 222 height 12
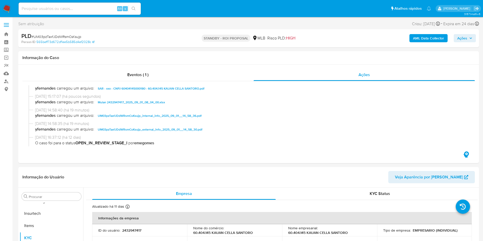
scroll to position [0, 0]
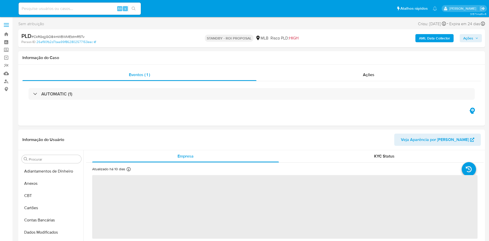
select select "10"
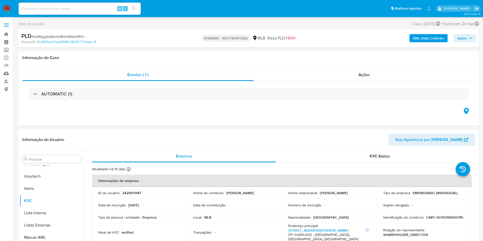
scroll to position [227, 0]
click at [316, 71] on div "Ações" at bounding box center [365, 75] width 222 height 12
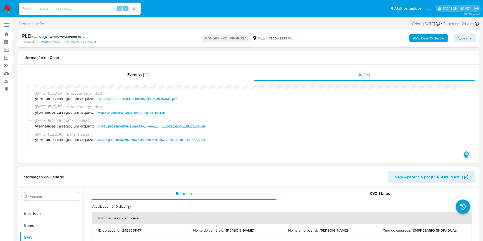
scroll to position [0, 0]
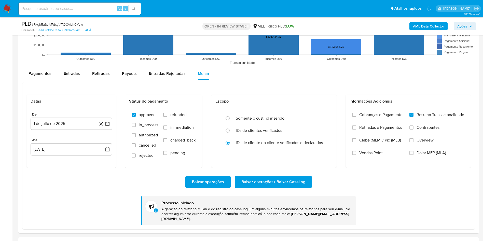
scroll to position [227, 0]
click at [73, 21] on div "PLD # Rxgk5aSJAFdxyVTOCVbh0Yyw" at bounding box center [96, 24] width 150 height 8
copy span "Rxgk5aSJAFdxyVTOCVbh0Yyw"
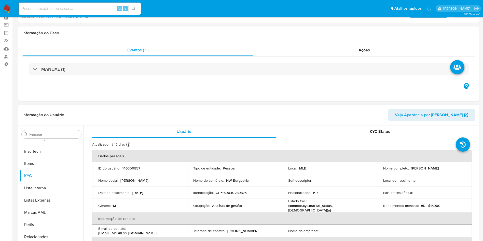
scroll to position [0, 0]
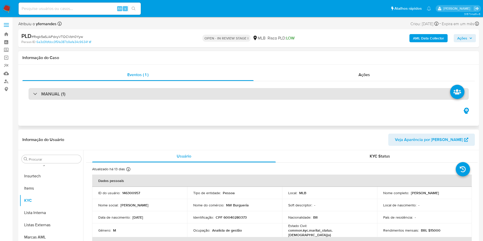
click at [223, 95] on div "MANUAL (1)" at bounding box center [249, 94] width 440 height 12
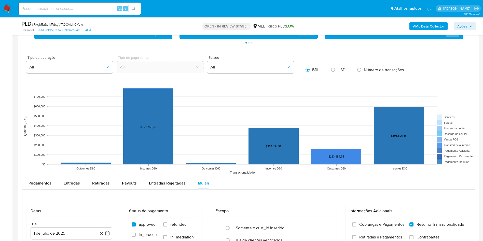
scroll to position [382, 0]
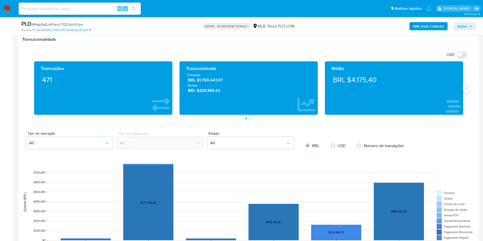
click at [469, 88] on button "Siguiente" at bounding box center [467, 88] width 8 height 8
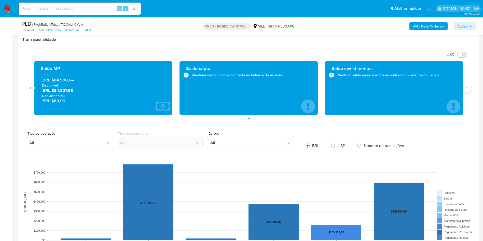
click at [469, 88] on button "Siguiente" at bounding box center [467, 88] width 8 height 8
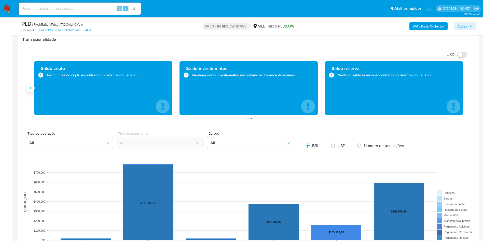
click at [33, 88] on button "Anterior" at bounding box center [30, 88] width 8 height 8
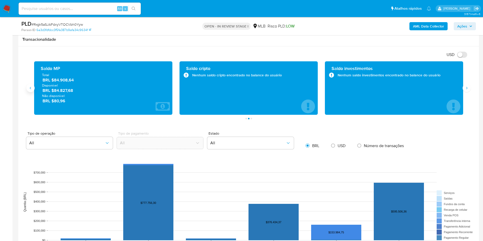
click at [33, 88] on button "Anterior" at bounding box center [30, 88] width 8 height 8
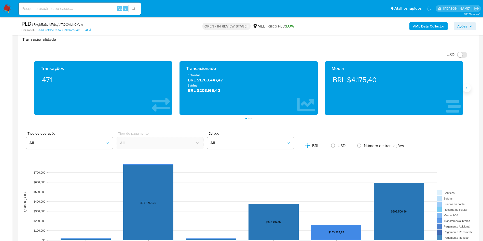
click at [465, 88] on icon "Siguiente" at bounding box center [467, 88] width 4 height 4
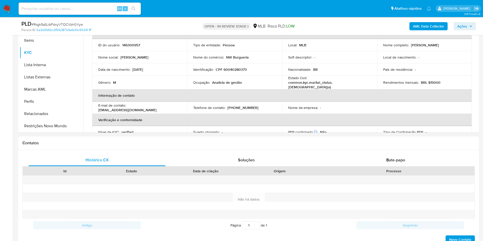
scroll to position [115, 0]
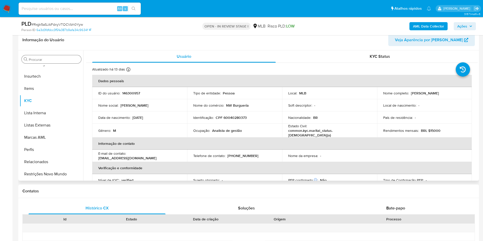
click at [48, 56] on div "Procurar" at bounding box center [52, 59] width 60 height 8
click at [41, 59] on input "Procurar" at bounding box center [54, 59] width 50 height 5
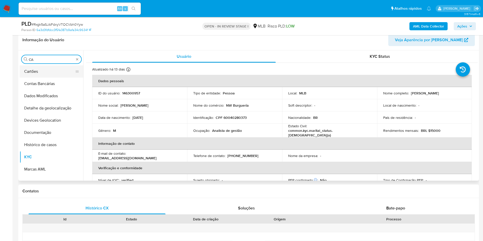
scroll to position [0, 0]
click at [37, 139] on button "Histórico de casos" at bounding box center [52, 145] width 64 height 12
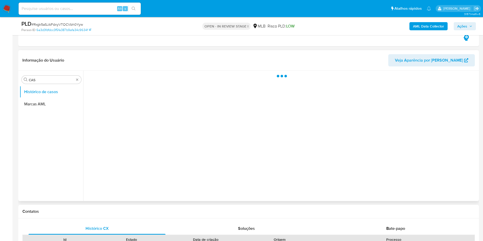
scroll to position [76, 0]
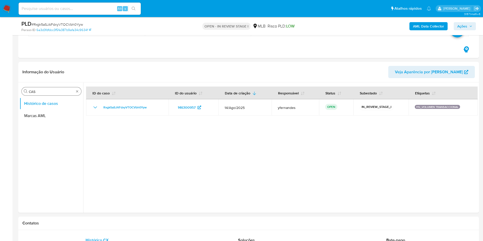
click at [57, 89] on input "CAS" at bounding box center [51, 91] width 45 height 5
click at [57, 89] on div "Procurar CAS" at bounding box center [52, 91] width 60 height 8
type input "GER"
click at [43, 103] on button "Geral" at bounding box center [50, 104] width 60 height 12
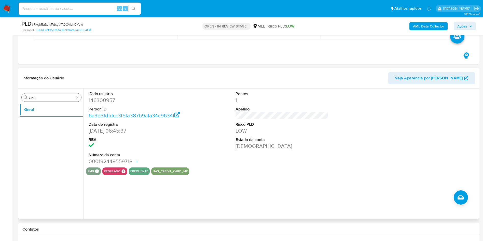
click at [66, 100] on input "GER" at bounding box center [51, 97] width 45 height 5
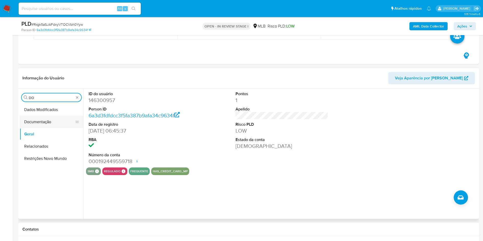
type input "DO"
click at [52, 118] on button "Documentação" at bounding box center [50, 122] width 60 height 12
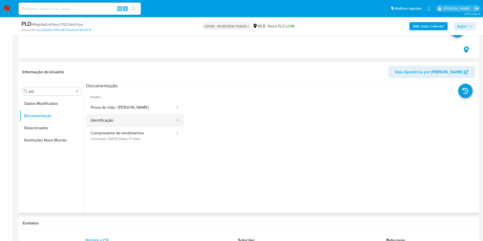
click at [125, 115] on button "Identificação" at bounding box center [131, 120] width 90 height 13
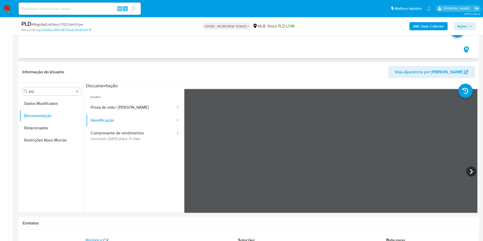
click at [193, 76] on header "Informação do Usuário Veja Aparência por Pessoa" at bounding box center [248, 72] width 452 height 12
click at [141, 92] on span "Usuário" at bounding box center [135, 95] width 98 height 12
click at [139, 100] on span "Usuário" at bounding box center [135, 95] width 98 height 12
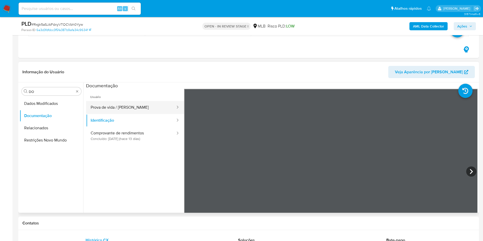
click at [139, 101] on button "Prova de vida / Selfie" at bounding box center [131, 107] width 90 height 13
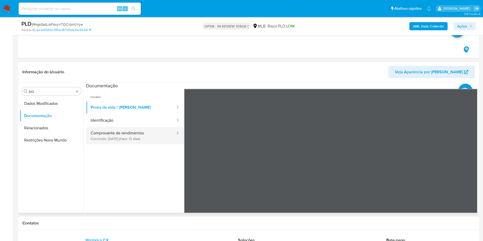
click at [142, 136] on button "Comprovante de rendimentos Concluído: 19/08/2025 (hace 13 días)" at bounding box center [131, 135] width 90 height 17
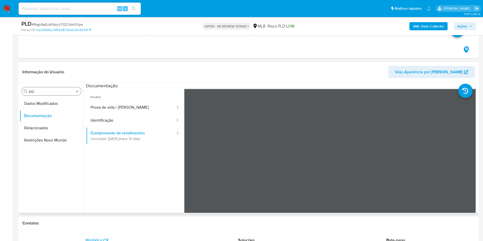
click at [40, 94] on div "Procurar DO" at bounding box center [52, 91] width 60 height 8
click at [39, 94] on input "DO" at bounding box center [51, 91] width 45 height 5
click at [39, 93] on input "DO" at bounding box center [51, 91] width 45 height 5
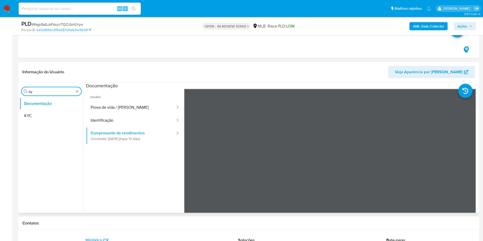
drag, startPoint x: 45, startPoint y: 118, endPoint x: 82, endPoint y: 124, distance: 37.7
click at [45, 118] on button "KYC" at bounding box center [52, 116] width 64 height 12
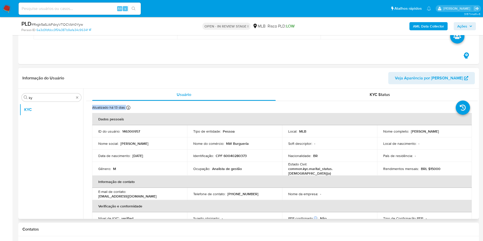
drag, startPoint x: 478, startPoint y: 95, endPoint x: 477, endPoint y: 104, distance: 9.7
click at [477, 104] on div "Procurar ky KYC Usuário KYC Status Atualizado há 13 dias Criado: 12/05/2021 16:…" at bounding box center [248, 154] width 461 height 130
click at [384, 168] on p "Rendimentos mensais :" at bounding box center [401, 169] width 36 height 5
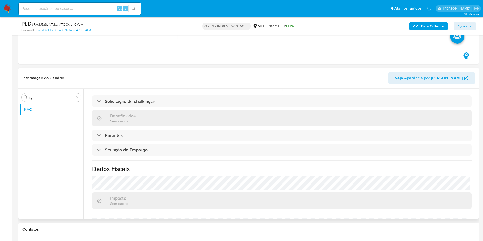
scroll to position [212, 0]
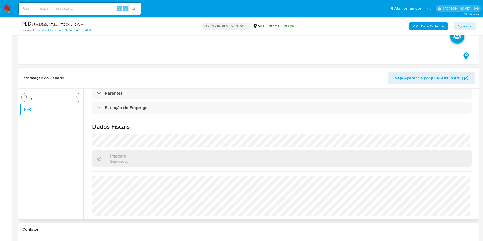
click at [42, 98] on input "ky" at bounding box center [51, 97] width 45 height 5
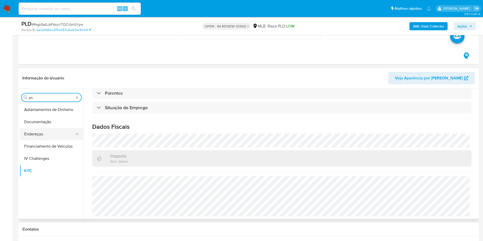
type input "en"
click at [50, 128] on button "Endereços" at bounding box center [50, 134] width 60 height 12
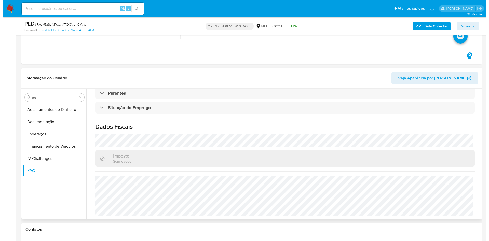
scroll to position [0, 0]
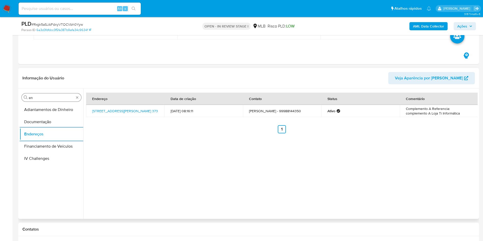
click at [46, 98] on input "en" at bounding box center [51, 97] width 45 height 5
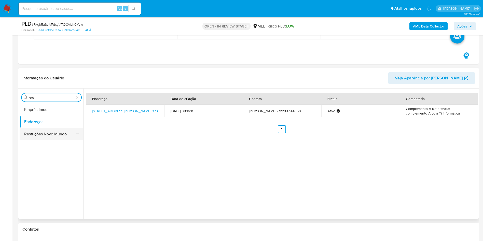
type input "res"
click at [38, 129] on button "Restrições Novo Mundo" at bounding box center [50, 134] width 60 height 12
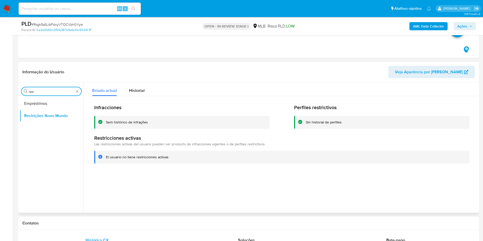
click at [42, 93] on input "res" at bounding box center [51, 91] width 45 height 5
type input "ge"
click at [36, 103] on button "Detalhe da geolocalização" at bounding box center [52, 104] width 64 height 12
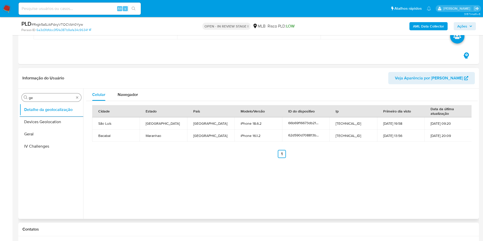
click at [37, 98] on input "ge" at bounding box center [51, 97] width 45 height 5
type input "po"
click at [32, 111] on button "Detalhe da geolocalização" at bounding box center [50, 110] width 60 height 12
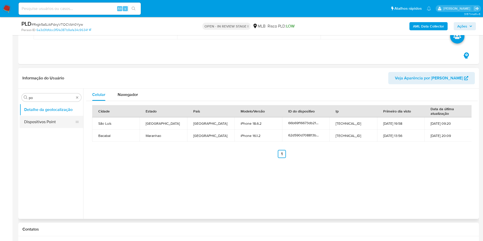
click at [55, 124] on button "Dispositivos Point" at bounding box center [50, 122] width 60 height 12
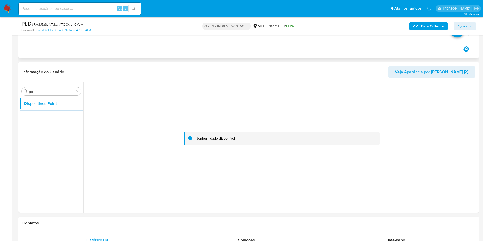
click at [433, 35] on td "HV_VOLUMEN TRANSACCIONAL" at bounding box center [360, 28] width 218 height 16
click at [428, 26] on b "AML Data Collector" at bounding box center [428, 26] width 31 height 8
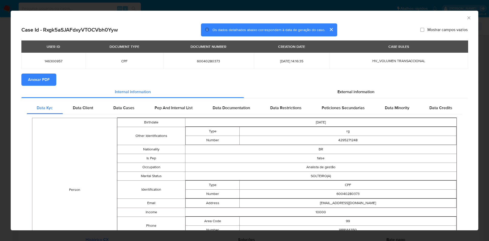
drag, startPoint x: 41, startPoint y: 82, endPoint x: 56, endPoint y: 84, distance: 15.1
click at [41, 82] on span "Anexar PDF" at bounding box center [39, 79] width 22 height 11
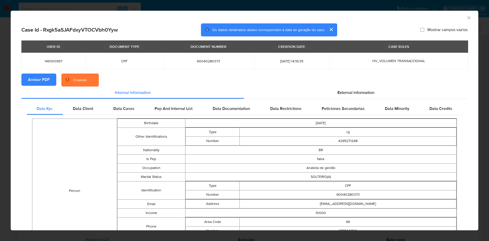
click at [357, 99] on div "Data Kyc Data Client Data Cases Pep And Internal List Data Documentation Data R…" at bounding box center [244, 243] width 446 height 288
click at [339, 112] on div "Peticiones Secundarias" at bounding box center [342, 109] width 63 height 12
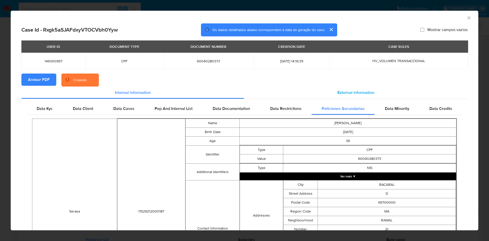
click at [344, 92] on span "External information" at bounding box center [355, 93] width 37 height 6
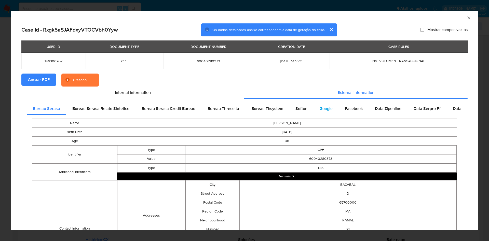
click at [328, 106] on span "Google" at bounding box center [326, 109] width 13 height 6
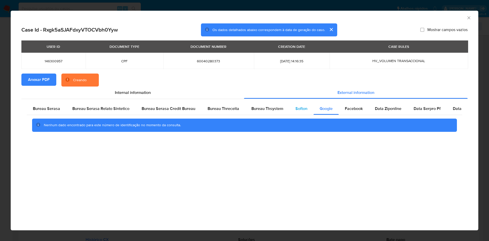
click at [296, 110] on span "Softon" at bounding box center [301, 109] width 12 height 6
click at [273, 112] on div "Bureau Thsystem" at bounding box center [267, 109] width 44 height 12
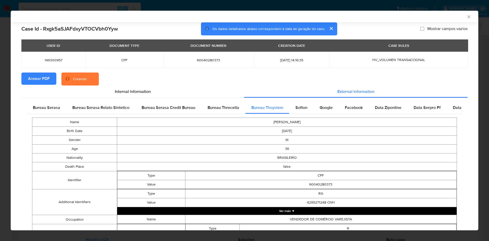
scroll to position [174, 0]
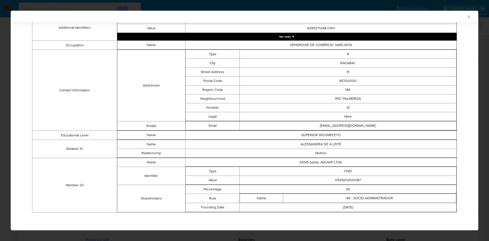
click at [339, 178] on td "11529212000187" at bounding box center [348, 180] width 217 height 9
copy td "11529212000187"
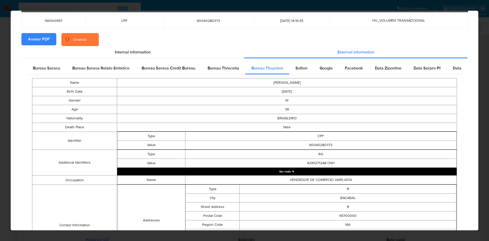
scroll to position [0, 0]
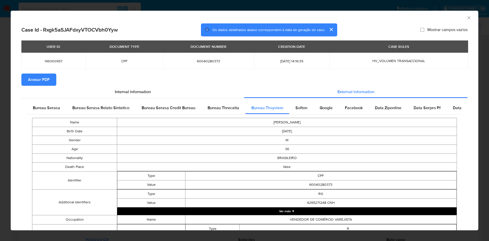
drag, startPoint x: 54, startPoint y: 104, endPoint x: 110, endPoint y: 133, distance: 63.0
click at [54, 104] on div "Bureau Serasa" at bounding box center [46, 108] width 39 height 12
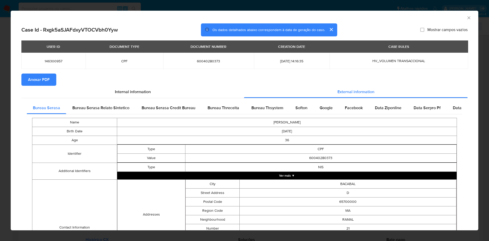
scroll to position [89, 0]
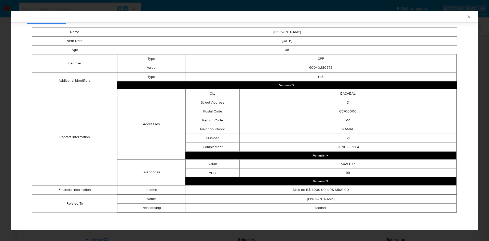
click at [0, 120] on div "AML Data Collector Case Id - Rxgk5aSJAFdxyVTOCVbh0Yyw Os dados detalhados abaix…" at bounding box center [244, 120] width 489 height 241
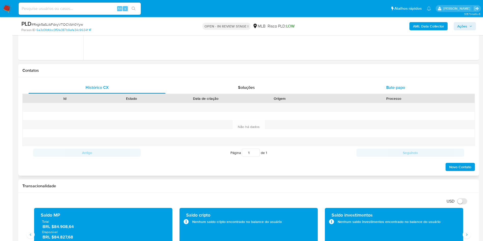
click at [381, 87] on div "Bate-papo" at bounding box center [395, 87] width 137 height 12
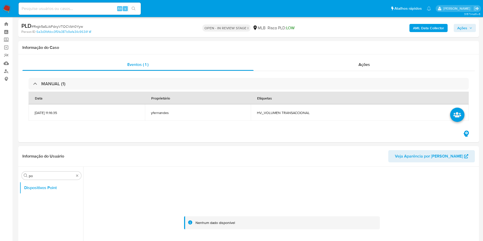
scroll to position [0, 0]
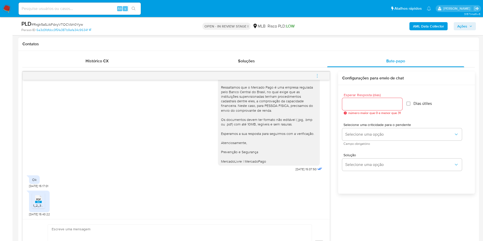
scroll to position [267, 0]
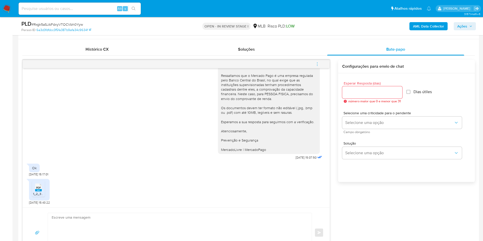
click at [40, 185] on rect at bounding box center [44, 182] width 8 height 7
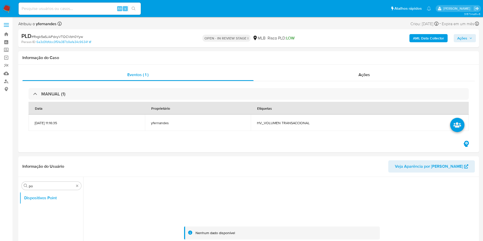
scroll to position [38, 0]
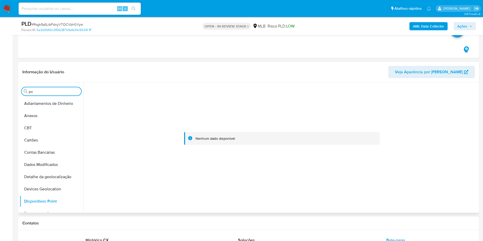
click at [39, 114] on button "Anexos" at bounding box center [52, 116] width 64 height 12
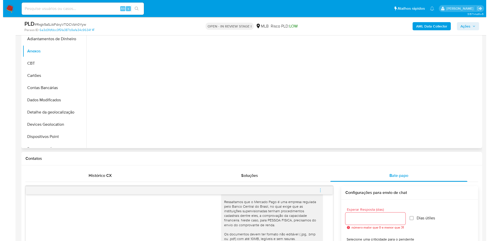
scroll to position [153, 0]
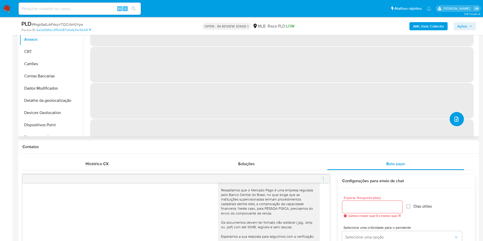
click at [451, 116] on button "upload-file" at bounding box center [457, 119] width 14 height 14
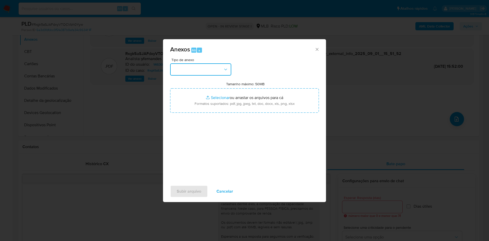
click at [205, 68] on button "button" at bounding box center [200, 69] width 61 height 12
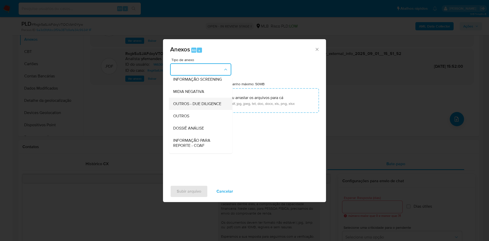
scroll to position [78, 0]
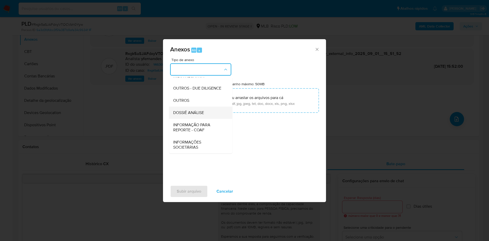
click at [195, 114] on span "DOSSIÊ ANÁLISE" at bounding box center [188, 112] width 31 height 5
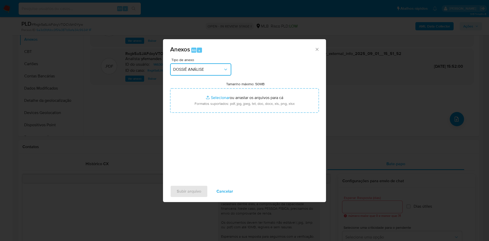
click at [207, 64] on button "DOSSIÊ ANÁLISE" at bounding box center [200, 69] width 61 height 12
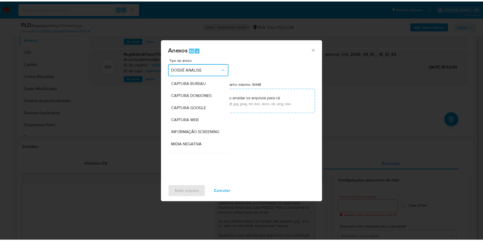
scroll to position [76, 0]
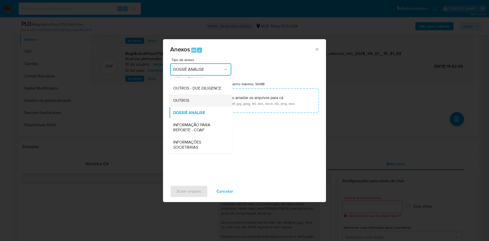
click at [198, 100] on div "OUTROS" at bounding box center [199, 100] width 52 height 12
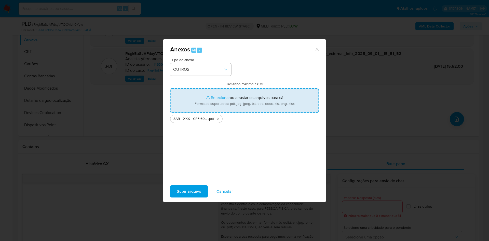
type input "C:\fakepath\Mulan 146300957_2025_09_01_14_08_52.xlsx"
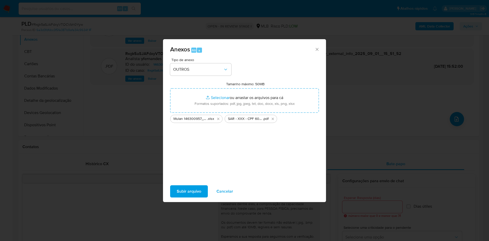
click at [185, 192] on span "Subir arquivo" at bounding box center [189, 191] width 24 height 11
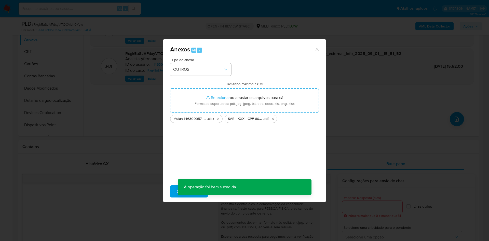
click at [148, 101] on div "Anexos Alt a Tipo de anexo OUTROS Tamanho máximo: 50MB Selecionar arquivos Sele…" at bounding box center [244, 120] width 489 height 241
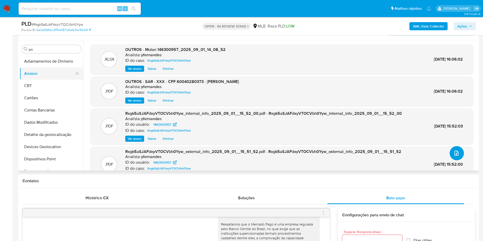
scroll to position [76, 0]
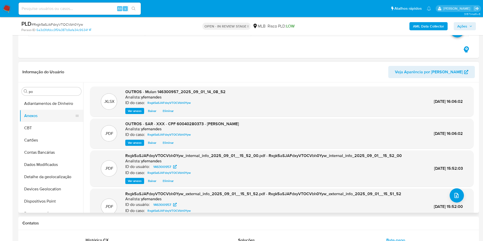
click at [32, 130] on button "CBT" at bounding box center [52, 128] width 64 height 12
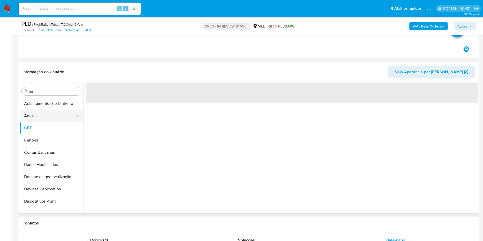
click at [30, 118] on button "Anexos" at bounding box center [50, 116] width 60 height 12
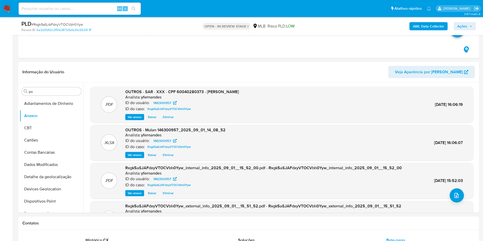
click at [465, 26] on span "Ações" at bounding box center [462, 26] width 10 height 8
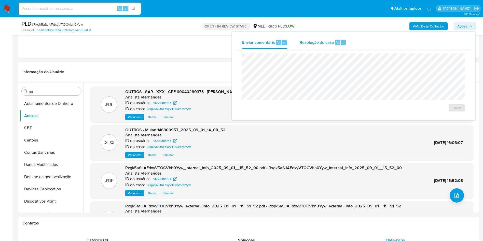
click at [303, 42] on span "Resolução do caso" at bounding box center [317, 42] width 34 height 6
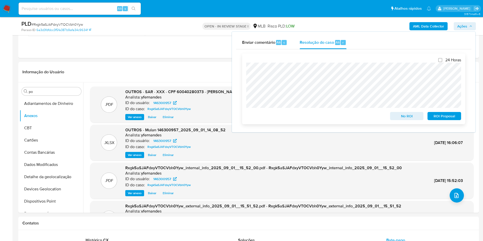
click at [443, 120] on span "ROI Proposal" at bounding box center [444, 116] width 26 height 7
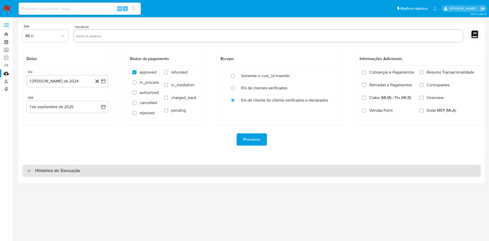
click at [262, 174] on div "Histórico de Execução" at bounding box center [251, 171] width 458 height 12
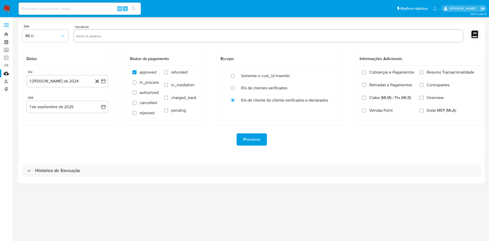
select select "10"
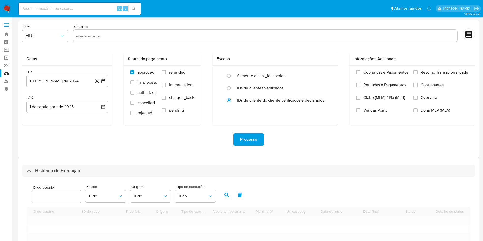
scroll to position [76, 0]
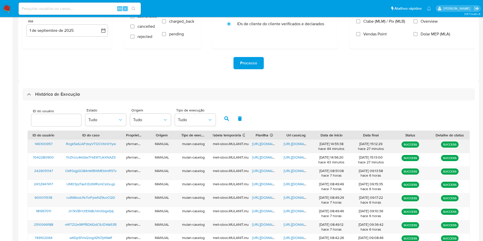
click at [262, 142] on span "[URL][DOMAIN_NAME]" at bounding box center [269, 143] width 35 height 5
click at [293, 143] on span "[URL][DOMAIN_NAME]" at bounding box center [301, 143] width 35 height 5
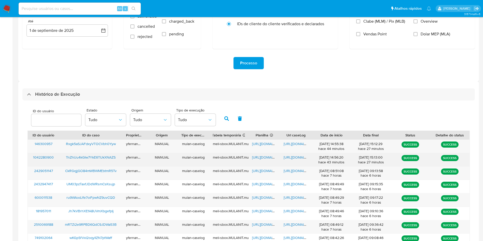
click at [269, 157] on span "[URL][DOMAIN_NAME]" at bounding box center [269, 157] width 35 height 5
click at [294, 157] on span "https://docs.google.com/document/d/1F0XrufwUnj63t6Bk63GiJdqij8EZSfdfo_QMyTjrWHM…" at bounding box center [301, 157] width 35 height 5
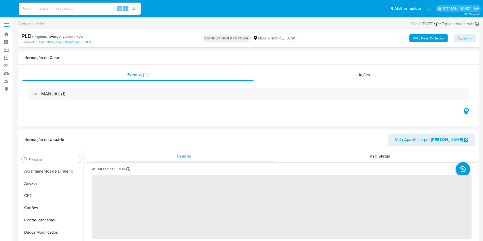
select select "10"
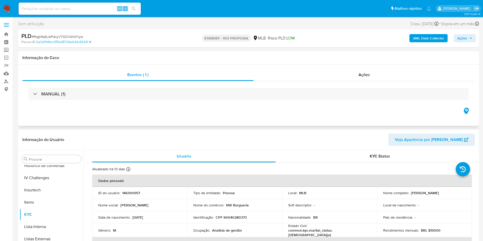
scroll to position [227, 0]
click at [317, 73] on div "Ações" at bounding box center [365, 75] width 222 height 12
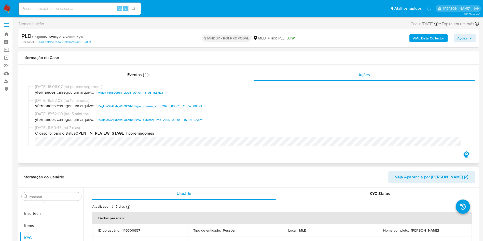
scroll to position [0, 0]
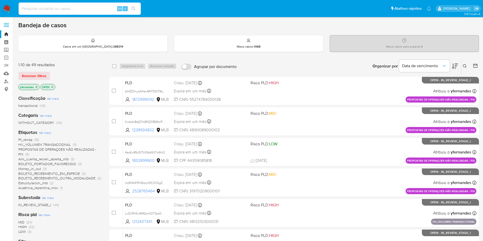
click at [61, 7] on input at bounding box center [80, 8] width 122 height 7
paste input "2300814966"
type input "2300814966"
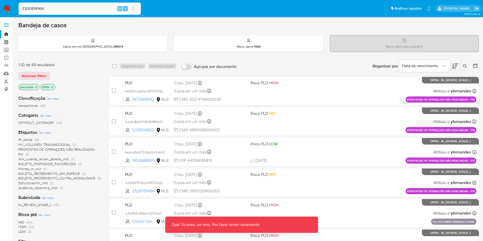
click at [61, 6] on input "2300814966" at bounding box center [80, 8] width 122 height 7
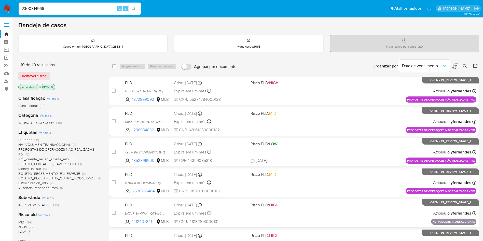
click at [8, 9] on img at bounding box center [7, 8] width 9 height 9
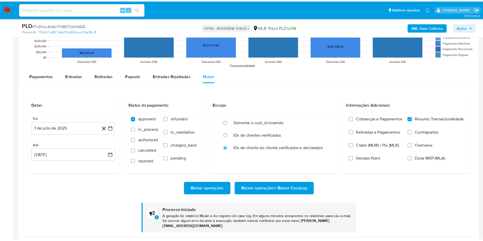
scroll to position [227, 0]
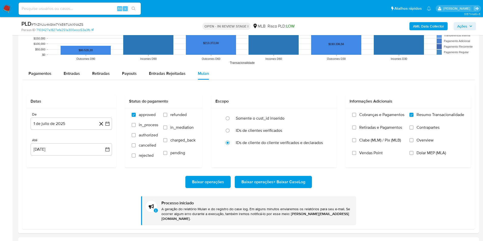
click at [68, 22] on span "# TnZhUu4kGIw7YkE6TUkXNAZS" at bounding box center [58, 24] width 52 height 5
copy span "TnZhUu4kGIw7YkE6TUkXNAZS"
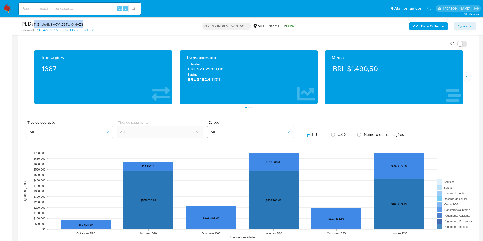
scroll to position [344, 0]
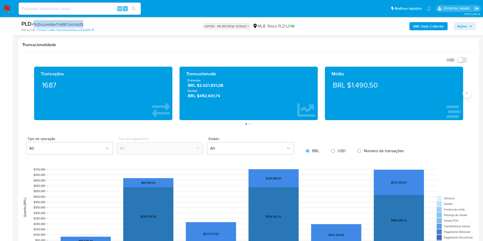
click at [468, 93] on icon "Siguiente" at bounding box center [467, 93] width 4 height 4
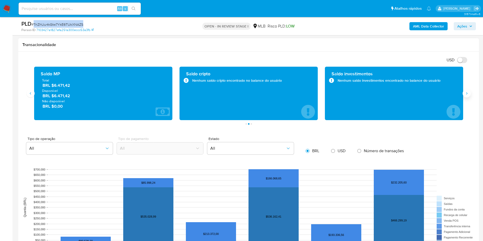
click at [468, 93] on icon "Siguiente" at bounding box center [467, 93] width 4 height 4
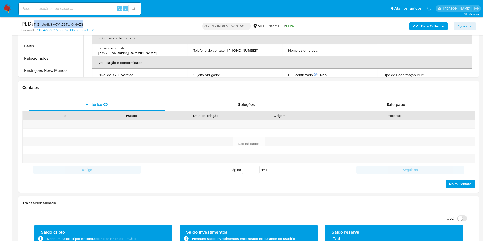
scroll to position [76, 0]
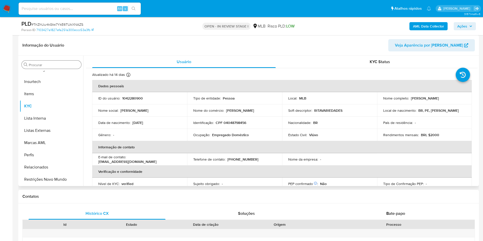
click at [46, 68] on div "Procurar" at bounding box center [52, 65] width 60 height 8
click at [43, 66] on input "Procurar" at bounding box center [54, 65] width 50 height 5
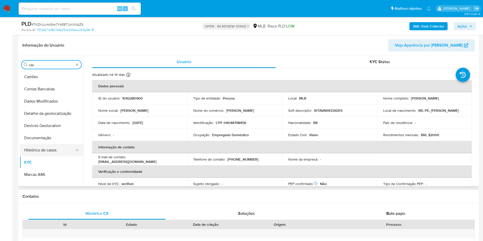
scroll to position [0, 0]
click at [35, 144] on button "Histórico de casos" at bounding box center [50, 150] width 60 height 12
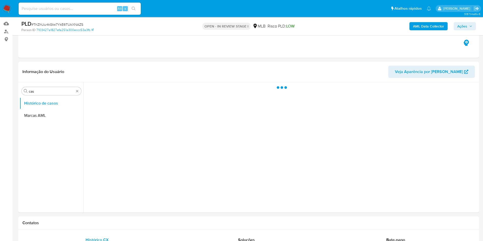
scroll to position [38, 0]
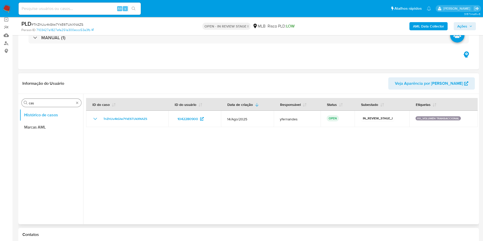
click at [36, 105] on input "cas" at bounding box center [51, 103] width 45 height 5
click at [36, 103] on input "cas" at bounding box center [51, 103] width 45 height 5
type input "ger"
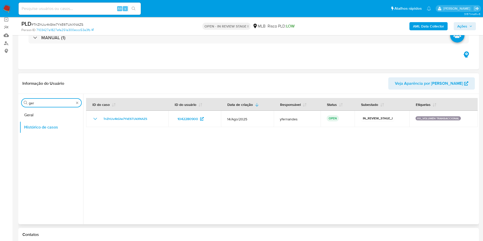
click at [35, 108] on div "Procurar ger Geral Histórico de casos" at bounding box center [52, 160] width 64 height 130
click at [37, 110] on button "Geral" at bounding box center [50, 115] width 60 height 12
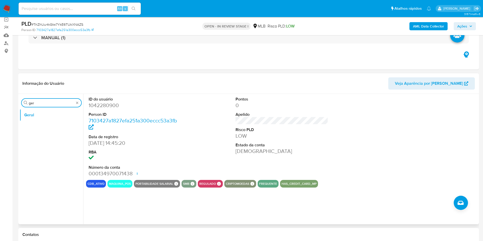
click at [55, 104] on input "ger" at bounding box center [51, 103] width 45 height 5
type input "do"
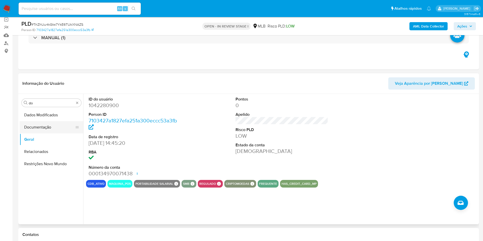
click at [51, 126] on button "Documentação" at bounding box center [50, 127] width 60 height 12
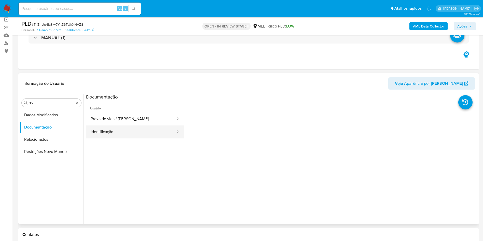
click at [157, 137] on button "Identificação" at bounding box center [131, 132] width 90 height 13
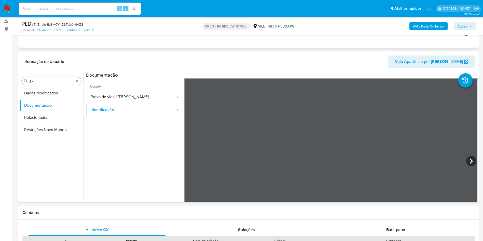
scroll to position [76, 0]
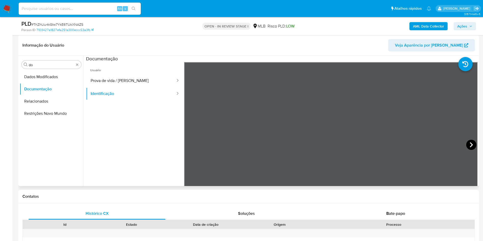
click at [471, 145] on icon at bounding box center [471, 145] width 10 height 10
click at [106, 82] on button "Prova de vida / Selfie" at bounding box center [131, 80] width 90 height 13
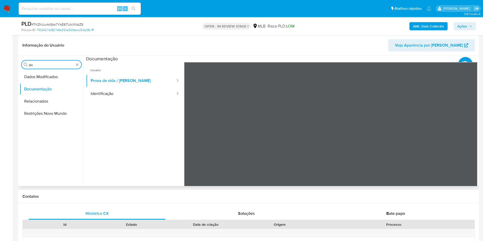
click at [42, 66] on input "do" at bounding box center [51, 65] width 45 height 5
click at [42, 65] on input "do" at bounding box center [51, 65] width 45 height 5
type input "ky"
click at [33, 91] on button "KYC" at bounding box center [50, 89] width 60 height 12
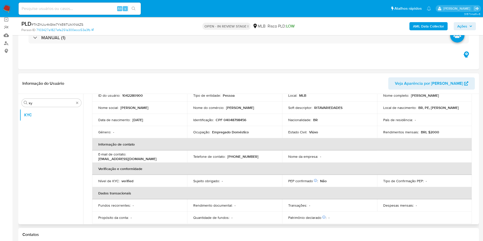
scroll to position [39, 0]
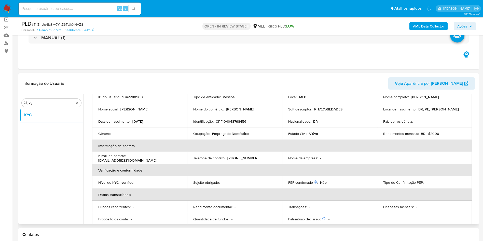
click at [223, 132] on p "Empregado Doméstico" at bounding box center [230, 133] width 37 height 5
copy div "Ocupação : Empregado Doméstico"
click at [203, 137] on td "Ocupação : Empregado Doméstico" at bounding box center [234, 134] width 95 height 12
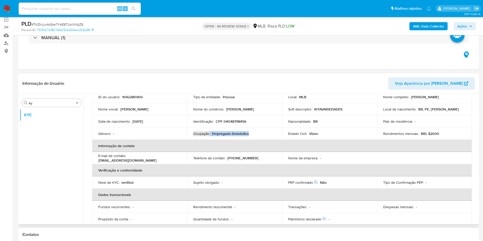
scroll to position [212, 0]
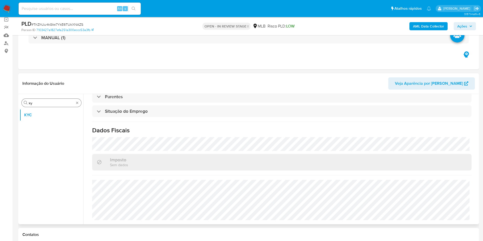
click at [30, 103] on input "ky" at bounding box center [51, 103] width 45 height 5
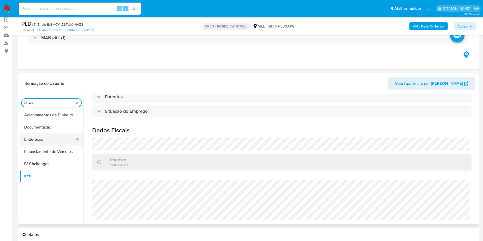
type input "en"
drag, startPoint x: 36, startPoint y: 135, endPoint x: 75, endPoint y: 112, distance: 45.2
click at [36, 135] on button "Endereços" at bounding box center [52, 139] width 64 height 12
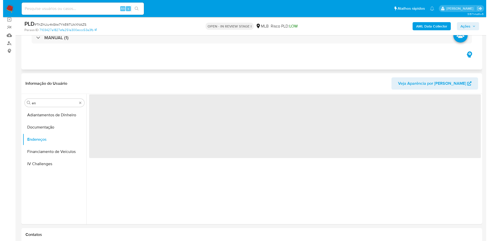
scroll to position [0, 0]
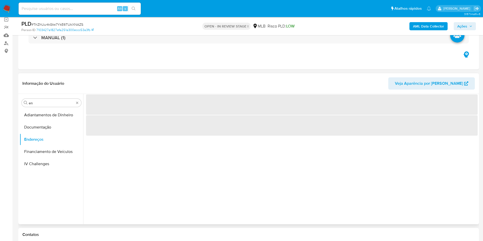
click at [212, 82] on header "Informação do Usuário Veja Aparência por Pessoa" at bounding box center [248, 83] width 452 height 12
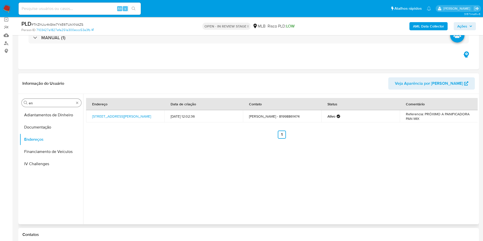
click at [49, 103] on input "en" at bounding box center [51, 103] width 45 height 5
type input "ge"
click at [39, 115] on button "Detalhe da geolocalização" at bounding box center [50, 115] width 60 height 12
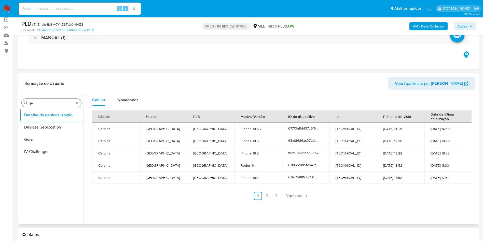
click at [46, 104] on input "ge" at bounding box center [51, 103] width 45 height 5
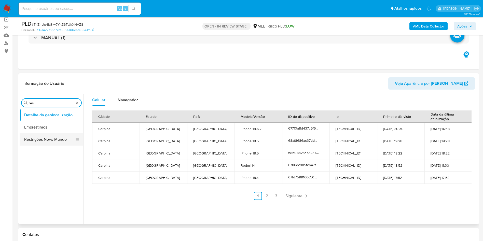
type input "res"
drag, startPoint x: 41, startPoint y: 140, endPoint x: 161, endPoint y: 70, distance: 139.6
click at [41, 140] on button "Restrições Novo Mundo" at bounding box center [52, 139] width 64 height 12
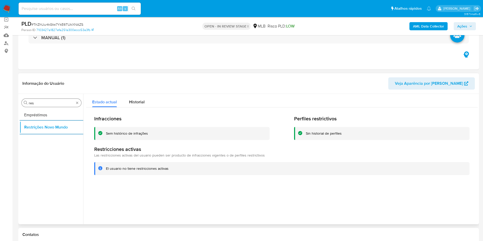
click at [46, 105] on input "res" at bounding box center [51, 103] width 45 height 5
click at [45, 105] on input "res" at bounding box center [51, 103] width 45 height 5
click at [45, 104] on input "res" at bounding box center [51, 103] width 45 height 5
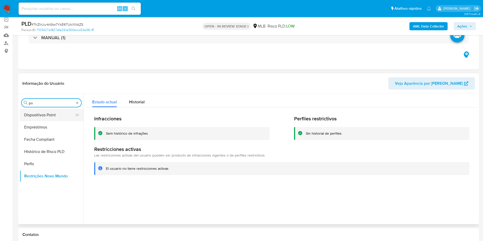
type input "po"
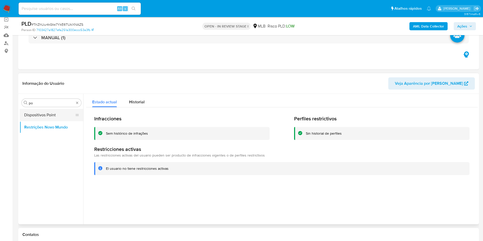
click at [41, 116] on button "Dispositivos Point" at bounding box center [50, 115] width 60 height 12
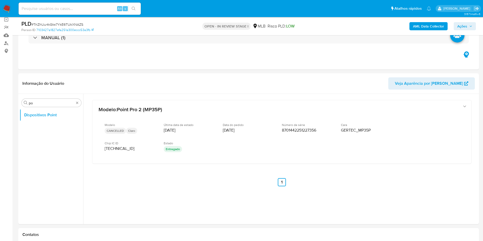
click at [431, 29] on b "AML Data Collector" at bounding box center [428, 26] width 31 height 8
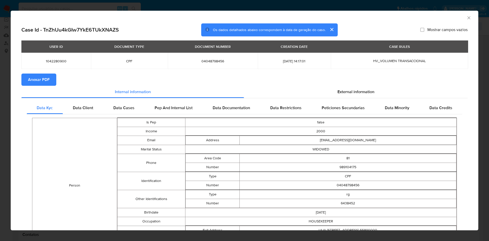
click at [29, 77] on span "Anexar PDF" at bounding box center [39, 79] width 22 height 11
click at [331, 87] on div "External information" at bounding box center [356, 93] width 224 height 12
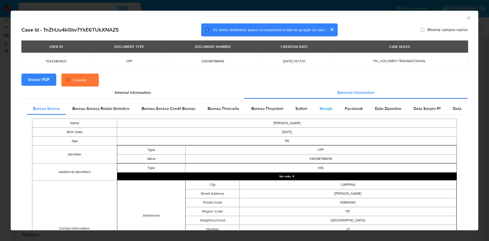
click at [328, 103] on div "Google" at bounding box center [325, 109] width 25 height 12
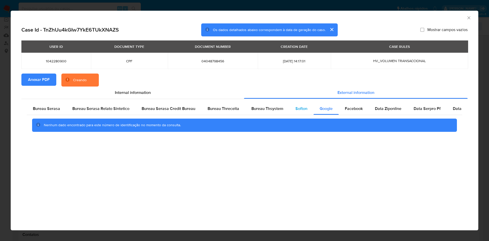
click at [300, 108] on span "Softon" at bounding box center [301, 109] width 12 height 6
click at [280, 107] on span "Bureau Thsystem" at bounding box center [267, 109] width 32 height 6
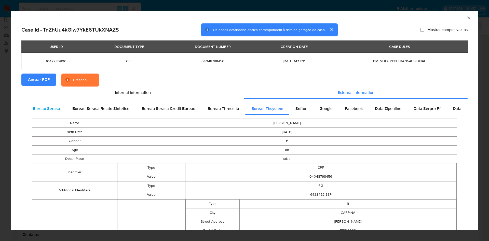
click at [48, 103] on div "Bureau Serasa" at bounding box center [46, 109] width 39 height 12
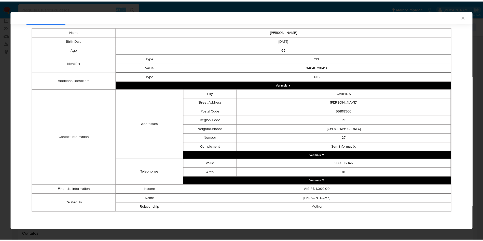
scroll to position [89, 0]
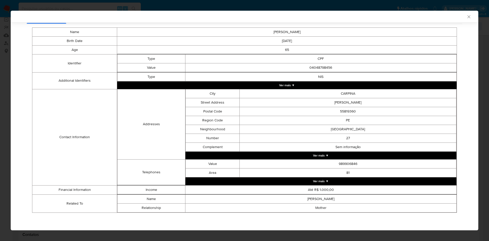
click at [0, 119] on div "AML Data Collector Case Id - TnZhUu4kGIw7YkE6TUkXNAZS Os dados detalhados abaix…" at bounding box center [244, 120] width 489 height 241
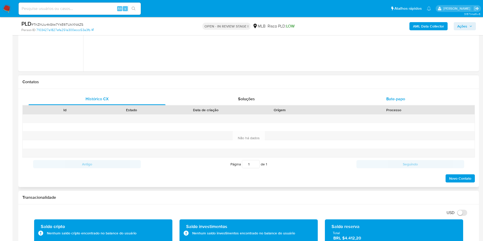
click at [378, 99] on div "Bate-papo" at bounding box center [395, 99] width 137 height 12
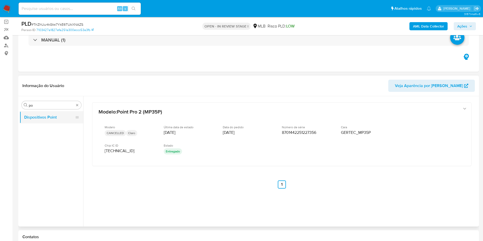
scroll to position [76, 0]
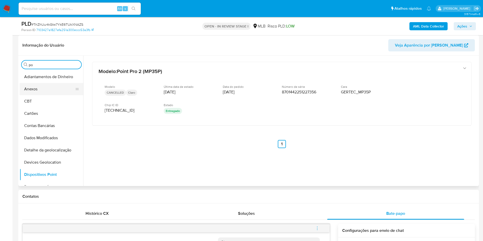
click at [39, 107] on button "CBT" at bounding box center [52, 101] width 64 height 12
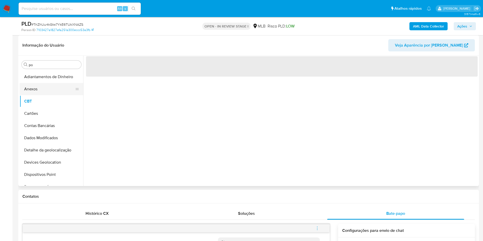
click at [42, 86] on button "Anexos" at bounding box center [50, 89] width 60 height 12
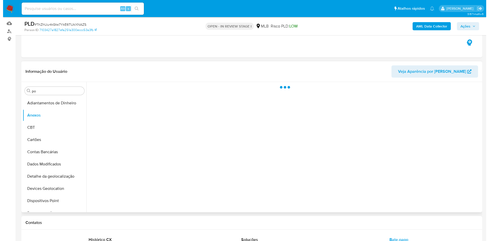
scroll to position [38, 0]
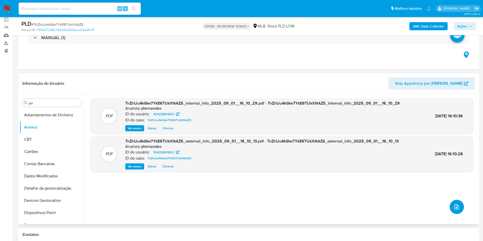
click at [457, 205] on icon "upload-file" at bounding box center [456, 207] width 6 height 6
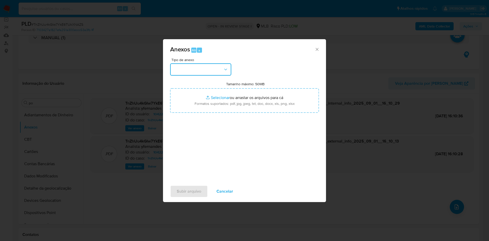
click at [186, 65] on button "button" at bounding box center [200, 69] width 61 height 12
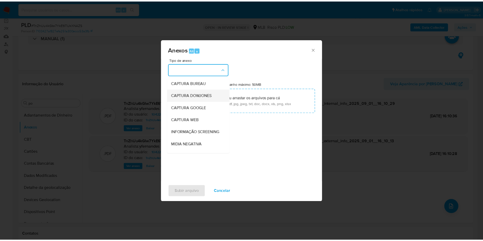
scroll to position [78, 0]
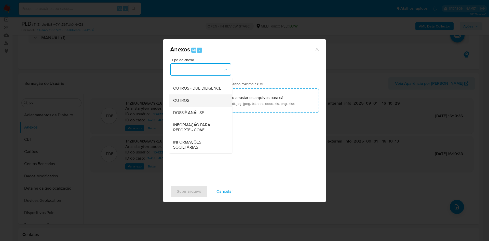
click at [183, 99] on span "OUTROS" at bounding box center [181, 100] width 16 height 5
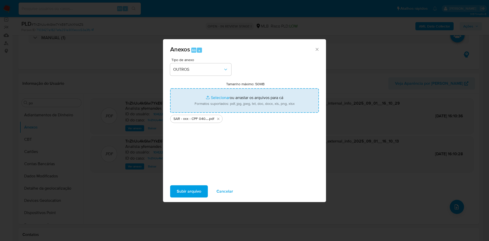
type input "C:\fakepath\Mulan 1042280900_2025_09_01_14_09_39.xlsx"
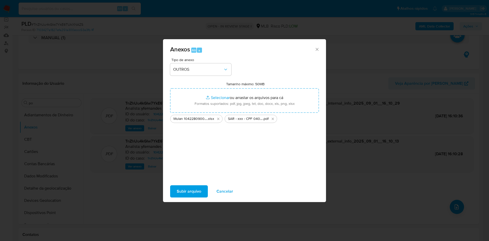
click at [188, 192] on span "Subir arquivo" at bounding box center [189, 191] width 24 height 11
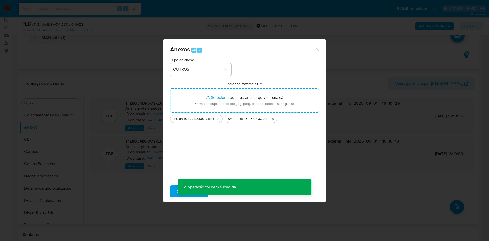
click at [47, 139] on div "Anexos Alt a Tipo de anexo OUTROS Tamanho máximo: 50MB Selecionar arquivos Sele…" at bounding box center [244, 120] width 489 height 241
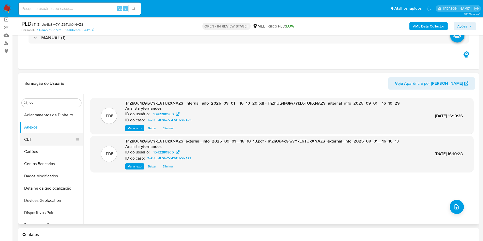
click at [43, 139] on button "CBT" at bounding box center [50, 139] width 60 height 12
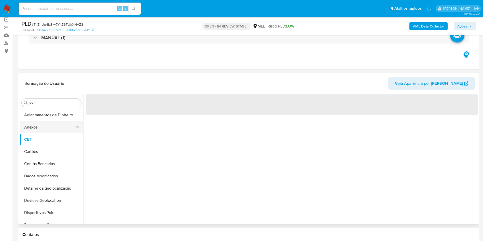
click at [38, 131] on button "Anexos" at bounding box center [50, 127] width 60 height 12
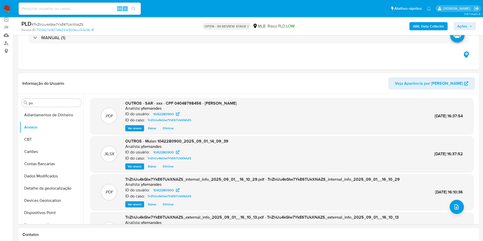
click at [466, 25] on span "Ações" at bounding box center [462, 26] width 10 height 8
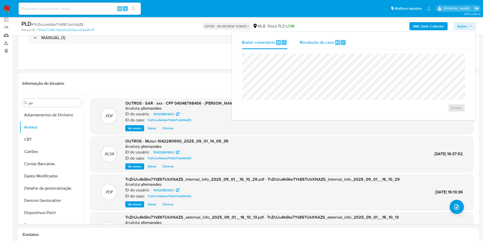
click at [311, 40] on span "Resolução do caso" at bounding box center [317, 42] width 34 height 6
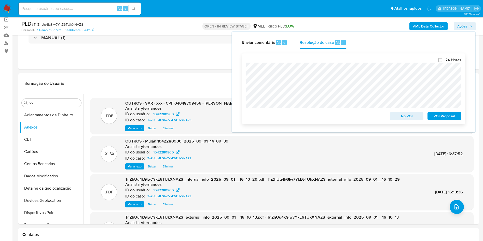
click at [436, 119] on span "ROI Proposal" at bounding box center [444, 116] width 26 height 7
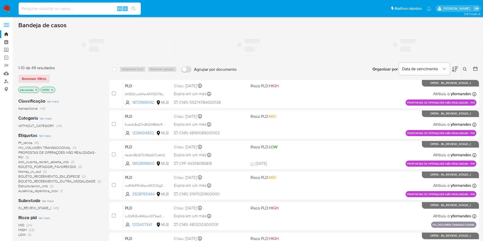
click at [90, 8] on input at bounding box center [80, 8] width 122 height 7
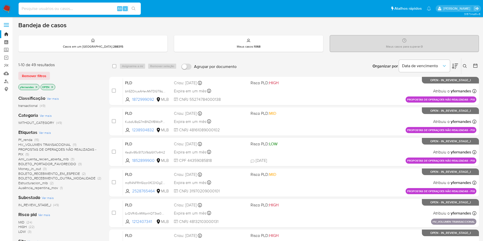
click at [90, 8] on input at bounding box center [80, 8] width 122 height 7
paste input "2300814966"
type input "2300814966"
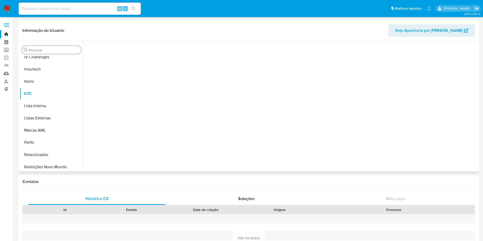
scroll to position [227, 0]
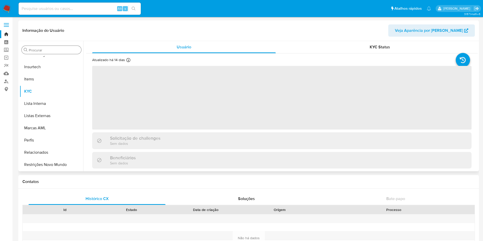
click at [42, 47] on div "Procurar" at bounding box center [52, 50] width 60 height 8
click at [44, 50] on input "Procurar" at bounding box center [54, 50] width 50 height 5
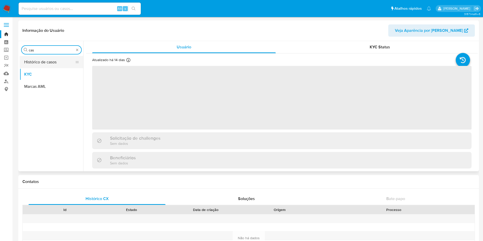
scroll to position [0, 0]
type input "cas"
click at [36, 61] on button "Histórico de casos" at bounding box center [50, 62] width 60 height 12
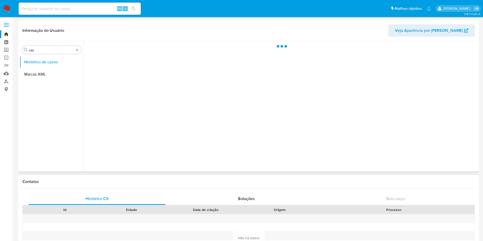
select select "10"
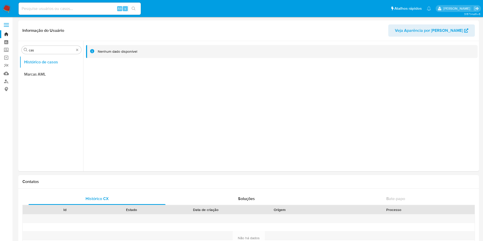
click at [10, 4] on img at bounding box center [7, 8] width 9 height 9
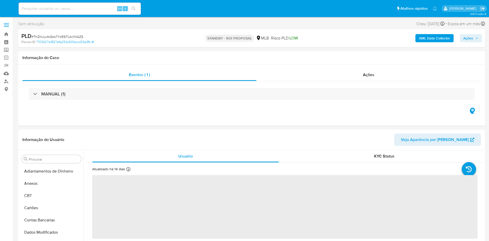
select select "10"
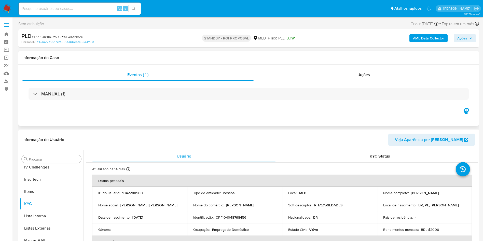
scroll to position [227, 0]
click at [295, 82] on div "MANUAL (1)" at bounding box center [248, 93] width 452 height 25
click at [293, 78] on div "Ações" at bounding box center [365, 75] width 222 height 12
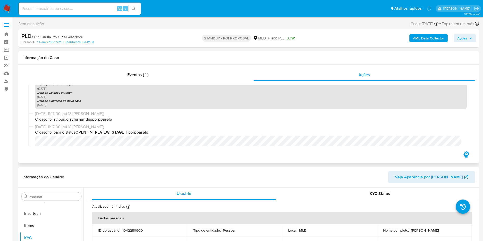
scroll to position [273, 0]
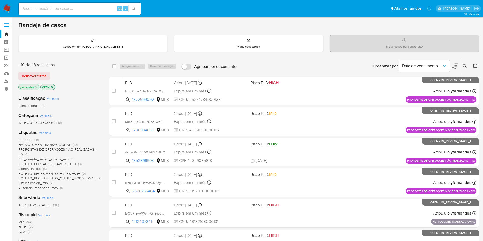
click at [40, 134] on span "Ver mais" at bounding box center [45, 132] width 12 height 5
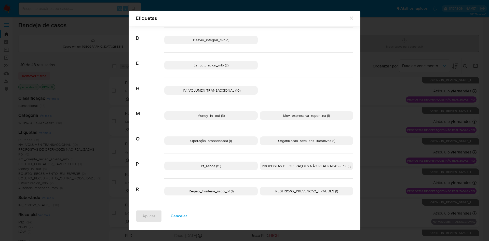
scroll to position [94, 0]
click at [215, 170] on div "Pf_renda (15) PROPOSTAS DE OPERAÇOES NÃO REALIZADAS - PIX (5)" at bounding box center [258, 165] width 189 height 25
click at [212, 166] on span "Pf_renda (15)" at bounding box center [211, 165] width 20 height 5
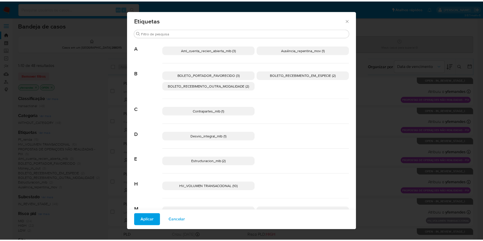
scroll to position [0, 0]
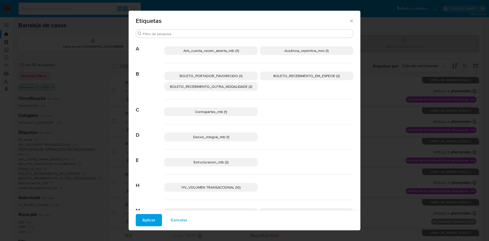
click at [145, 222] on span "Aplicar" at bounding box center [148, 220] width 13 height 11
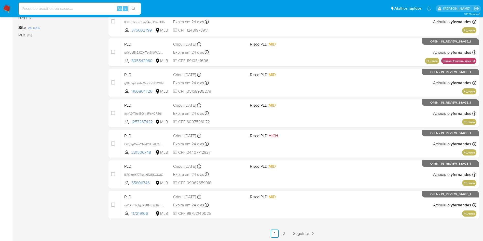
scroll to position [123, 0]
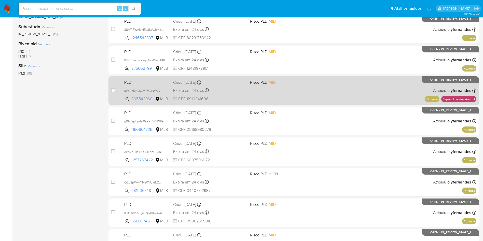
click at [306, 88] on div "PLD uxYUc5k9JOXfTpv3NWvVDS6o 805542960 MLB Risco PLD: MID Criou: [DATE] Criou: …" at bounding box center [299, 91] width 354 height 26
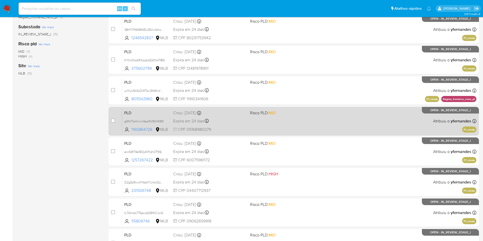
scroll to position [0, 0]
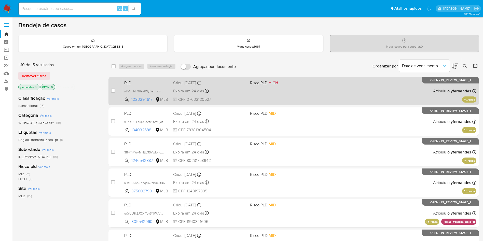
click at [282, 103] on div "PLD y8MxLhU9tGirtWyDauzY5WX3 1030394817 MLB Risco PLD: HIGH Criou: [DATE] Criou…" at bounding box center [299, 91] width 354 height 26
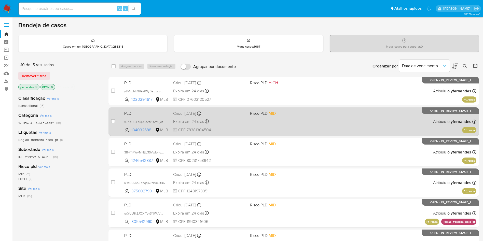
click at [267, 113] on span "Risco PLD: MID" at bounding box center [263, 113] width 26 height 6
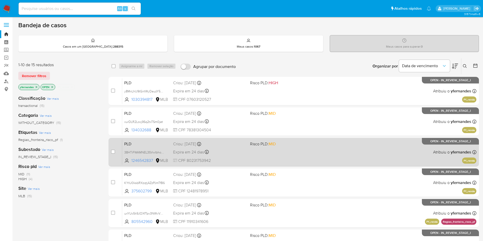
click at [223, 153] on div "Expira em 24 dias Expira em 26/09/2025 00:25:25" at bounding box center [209, 152] width 73 height 7
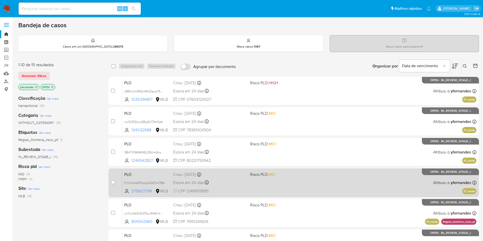
click at [251, 183] on div "PLD KYtU0ksbRXzqtjAZzPJmTfB6 375602799 MLB Risco PLD: MID Criou: 12/08/2025 Cri…" at bounding box center [299, 183] width 354 height 26
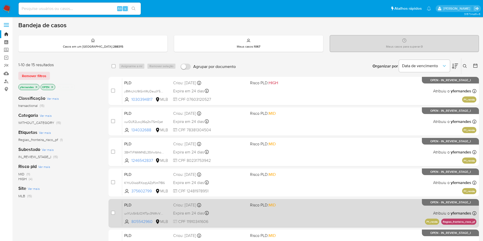
click at [243, 213] on div "Expira em 24 dias Expira em 26/09/2025 00:18:03" at bounding box center [209, 213] width 73 height 7
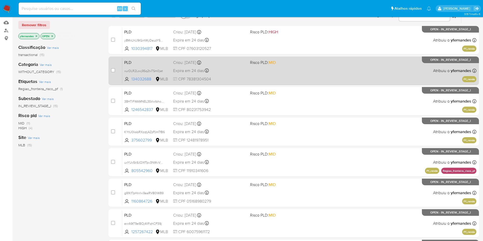
scroll to position [115, 0]
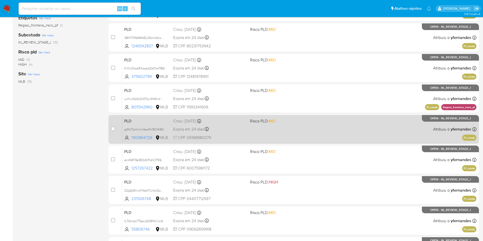
click at [280, 128] on div "PLD g91Kf7pHnrlxi9aaRV80IW89 1160864726 MLB Risco PLD: MID Criou: 12/08/2025 Cr…" at bounding box center [299, 129] width 354 height 26
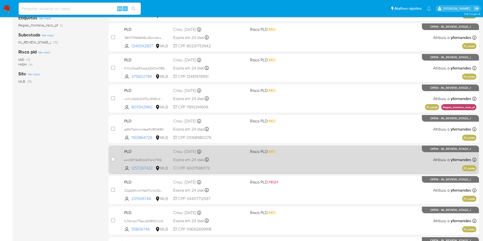
click at [254, 156] on div "PLD exrA9tT9elBOj4llFqhCP39j 1257267422 MLB Risco PLD: MID Criou: 12/08/2025 Cr…" at bounding box center [299, 160] width 354 height 26
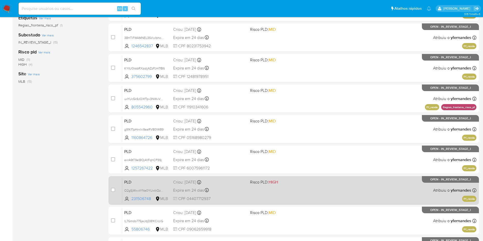
click at [232, 182] on div "Criou: 12/08/2025 Criou: 12/08/2025 00:16:30" at bounding box center [209, 182] width 73 height 6
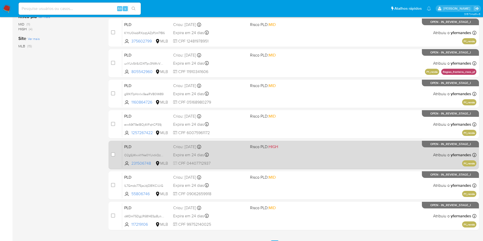
scroll to position [161, 0]
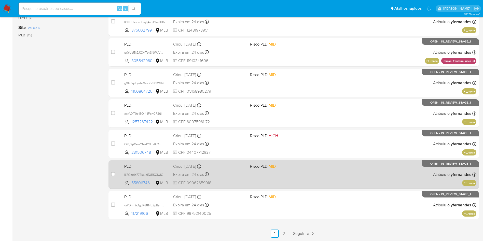
click at [219, 171] on div "Expira em 24 dias Expira em 26/09/2025 00:13:36" at bounding box center [209, 174] width 73 height 7
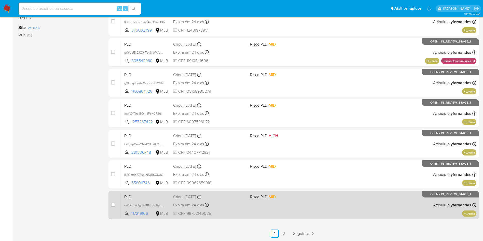
click at [236, 207] on div "Expira em 24 dias Expira em 26/09/2025 00:09:48" at bounding box center [209, 205] width 73 height 7
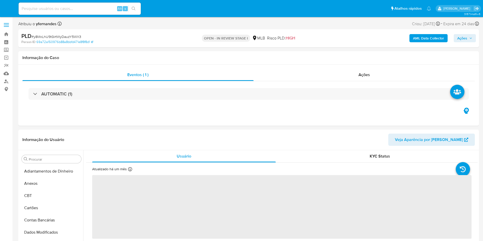
select select "10"
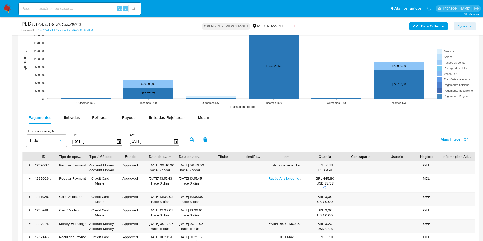
scroll to position [535, 0]
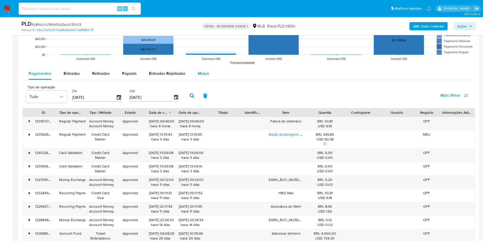
click at [209, 76] on button "Mulan" at bounding box center [203, 73] width 23 height 12
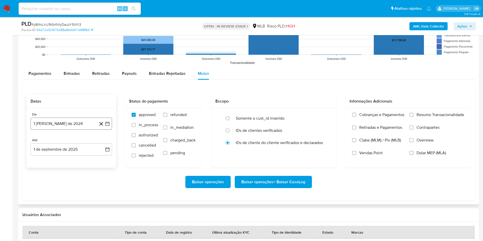
click at [77, 121] on button "1 [PERSON_NAME] de 2024" at bounding box center [71, 124] width 81 height 12
click at [73, 140] on span "agosto 2024" at bounding box center [68, 142] width 23 height 5
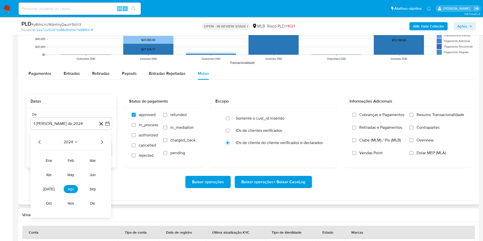
click at [101, 142] on icon "Año siguiente" at bounding box center [102, 142] width 6 height 6
click at [48, 192] on button "[DATE]" at bounding box center [49, 189] width 14 height 8
click at [51, 162] on button "1" at bounding box center [51, 161] width 8 height 8
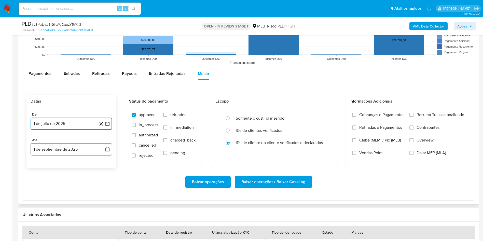
click at [51, 151] on button "1 de septiembre de 2025" at bounding box center [71, 149] width 81 height 12
click at [38, 168] on icon "Mes anterior" at bounding box center [40, 168] width 6 height 6
drag, startPoint x: 104, startPoint y: 228, endPoint x: 347, endPoint y: 90, distance: 279.7
click at [104, 228] on button "31" at bounding box center [102, 227] width 8 height 8
click at [432, 116] on span "Resumo Transacionalidade" at bounding box center [441, 114] width 48 height 5
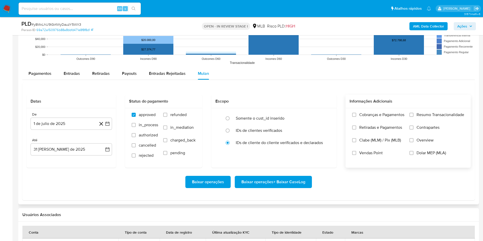
click at [413, 116] on input "Resumo Transacionalidade" at bounding box center [411, 115] width 4 height 4
click at [286, 181] on span "Baixar operações + Baixar CaseLog" at bounding box center [273, 181] width 64 height 11
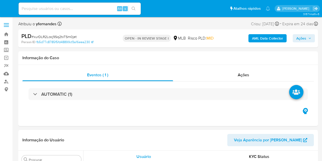
select select "10"
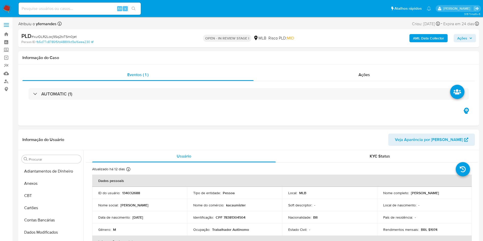
scroll to position [227, 0]
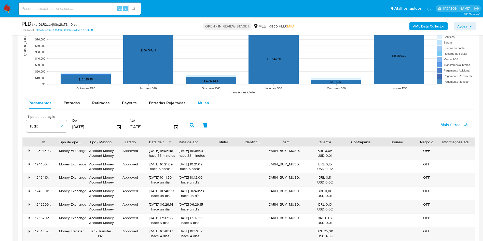
click at [207, 106] on div "Mulan" at bounding box center [203, 103] width 11 height 12
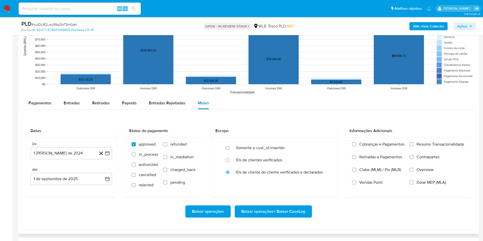
scroll to position [535, 0]
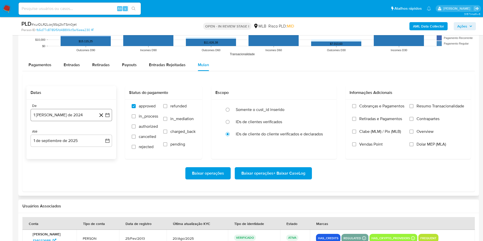
drag, startPoint x: 65, startPoint y: 114, endPoint x: 66, endPoint y: 118, distance: 3.7
click at [65, 114] on button "1 [PERSON_NAME] de 2024" at bounding box center [71, 115] width 81 height 12
click at [68, 134] on span "agosto 2024" at bounding box center [68, 133] width 23 height 5
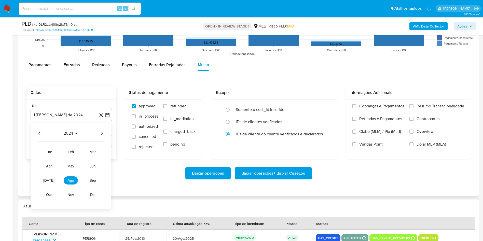
click at [101, 134] on icon "Año siguiente" at bounding box center [102, 133] width 6 height 6
click at [51, 160] on span "[DATE]" at bounding box center [48, 180] width 11 height 4
click at [52, 152] on button "1" at bounding box center [51, 152] width 8 height 8
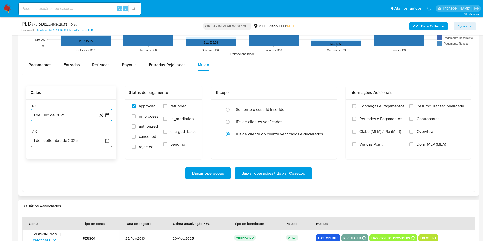
click at [53, 138] on button "1 de septiembre de 2025" at bounding box center [71, 141] width 81 height 12
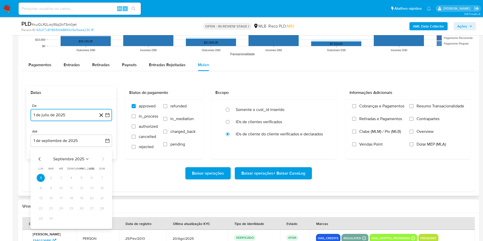
click at [39, 157] on icon "Mes anterior" at bounding box center [40, 159] width 6 height 6
click at [103, 160] on button "31" at bounding box center [102, 219] width 8 height 8
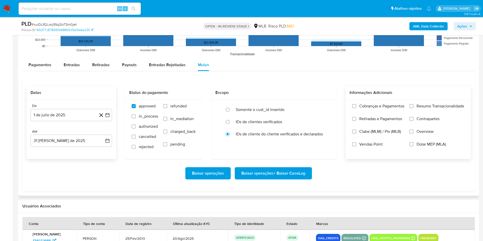
click at [322, 100] on div "Cobranças e Pagamentos Retiradas e Pagamentos Clabe (MLM) / Pix (MLB) Vendas Po…" at bounding box center [407, 129] width 125 height 59
click at [322, 104] on span "Resumo Transacionalidade" at bounding box center [441, 106] width 48 height 5
click at [322, 104] on input "Resumo Transacionalidade" at bounding box center [411, 106] width 4 height 4
click at [268, 160] on span "Baixar operações + Baixar CaseLog" at bounding box center [273, 173] width 64 height 11
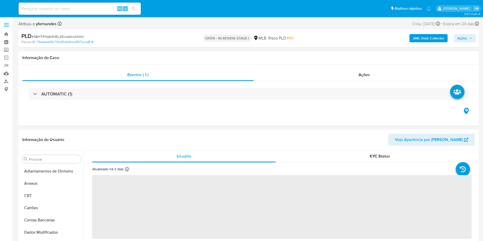
select select "10"
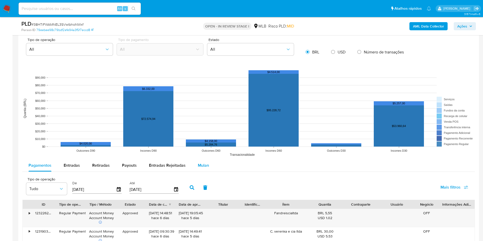
scroll to position [496, 0]
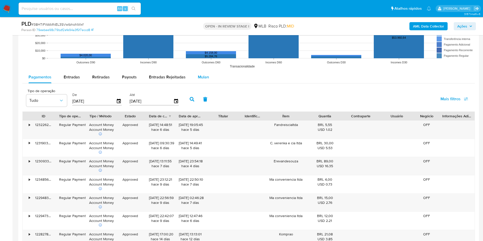
click at [198, 79] on span "Mulan" at bounding box center [203, 77] width 11 height 6
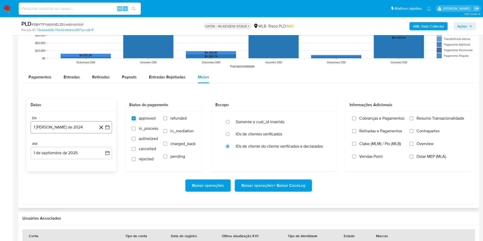
click at [59, 131] on button "1 [PERSON_NAME] de 2024" at bounding box center [71, 127] width 81 height 12
click at [69, 146] on span "agosto 2024" at bounding box center [68, 145] width 23 height 5
click at [101, 145] on icon "Año siguiente" at bounding box center [102, 146] width 6 height 6
click at [48, 187] on tr "ene feb mar abr may jun jul ago sep oct nov dic" at bounding box center [71, 185] width 58 height 51
click at [49, 190] on button "[DATE]" at bounding box center [49, 193] width 14 height 8
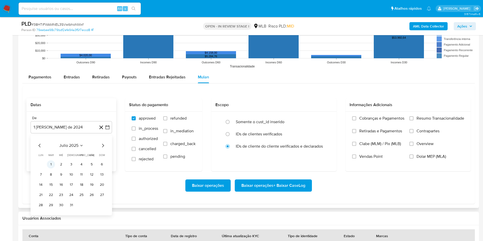
click at [51, 164] on button "1" at bounding box center [51, 164] width 8 height 8
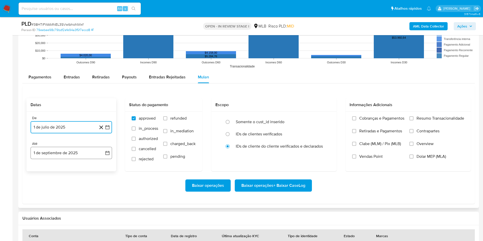
click at [48, 155] on button "1 de septiembre de 2025" at bounding box center [71, 153] width 81 height 12
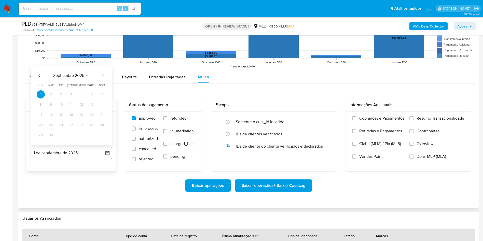
click at [40, 75] on icon "Mes anterior" at bounding box center [40, 76] width 6 height 6
click at [100, 134] on button "31" at bounding box center [102, 135] width 8 height 8
click at [414, 118] on label "Resumo Transacionalidade" at bounding box center [436, 122] width 55 height 13
click at [413, 118] on input "Resumo Transacionalidade" at bounding box center [411, 118] width 4 height 4
click at [305, 181] on span "Baixar operações + Baixar CaseLog" at bounding box center [273, 185] width 64 height 11
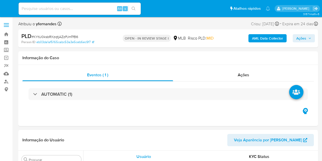
select select "10"
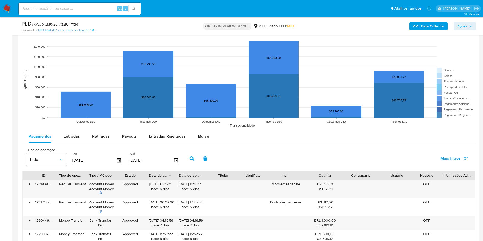
scroll to position [535, 0]
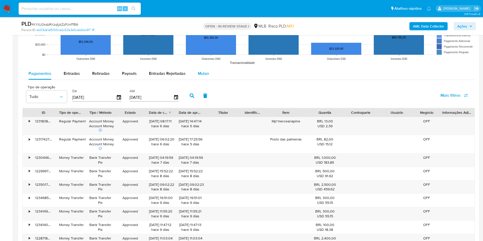
click at [199, 78] on div "Mulan" at bounding box center [203, 73] width 11 height 12
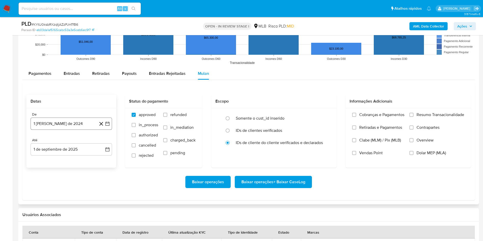
click at [54, 125] on button "1 [PERSON_NAME] de 2024" at bounding box center [71, 124] width 81 height 12
click at [67, 141] on span "agosto 2024" at bounding box center [68, 142] width 23 height 5
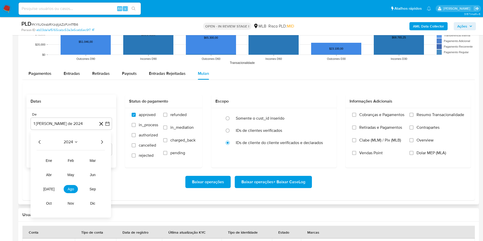
click at [102, 140] on icon "Año siguiente" at bounding box center [102, 142] width 6 height 6
click at [46, 160] on button "[DATE]" at bounding box center [49, 189] width 14 height 8
click at [50, 160] on button "1" at bounding box center [51, 161] width 8 height 8
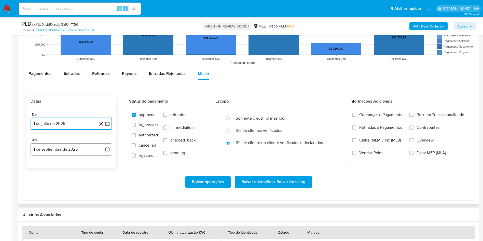
click at [52, 148] on button "1 de septiembre de 2025" at bounding box center [71, 149] width 81 height 12
click at [40, 160] on icon "Mes anterior" at bounding box center [40, 168] width 6 height 6
click at [102, 160] on button "31" at bounding box center [102, 227] width 8 height 8
click at [322, 112] on span "Resumo Transacionalidade" at bounding box center [441, 114] width 48 height 5
click at [322, 113] on input "Resumo Transacionalidade" at bounding box center [411, 115] width 4 height 4
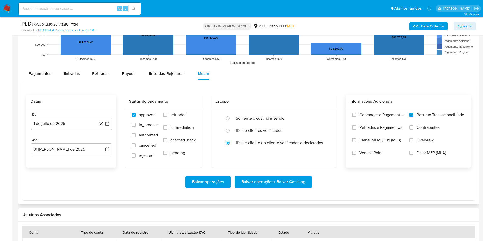
click at [287, 160] on span "Baixar operações + Baixar CaseLog" at bounding box center [273, 181] width 64 height 11
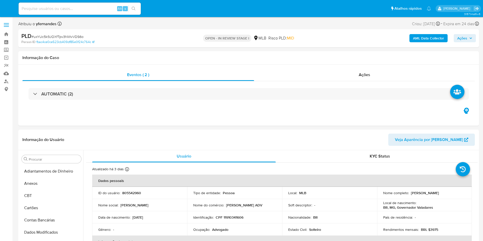
select select "10"
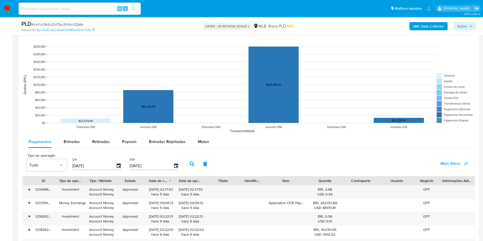
scroll to position [496, 0]
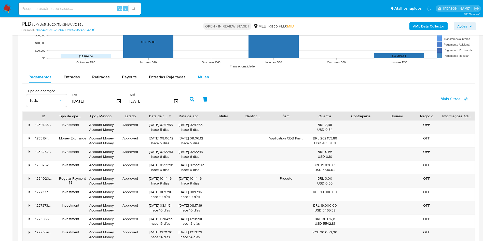
click at [199, 82] on div "Mulan" at bounding box center [203, 77] width 11 height 12
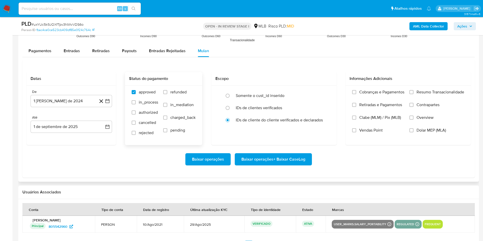
scroll to position [535, 0]
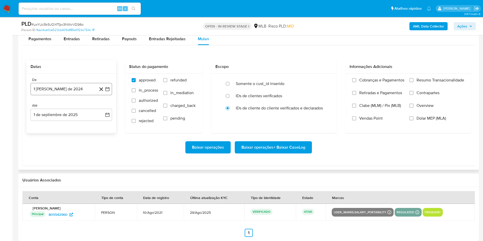
click at [56, 92] on button "1 [PERSON_NAME] de 2024" at bounding box center [71, 89] width 81 height 12
click at [66, 107] on span "agosto 2024" at bounding box center [68, 107] width 23 height 5
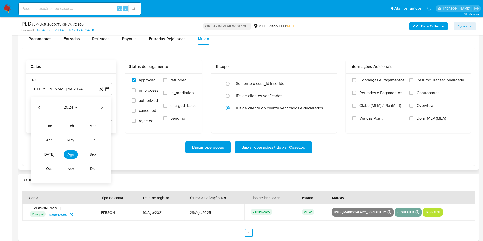
click at [103, 106] on icon "Año siguiente" at bounding box center [102, 107] width 6 height 6
click at [47, 152] on button "[DATE]" at bounding box center [49, 154] width 14 height 8
click at [52, 123] on button "1" at bounding box center [51, 126] width 8 height 8
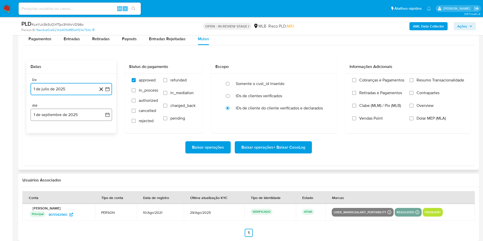
click at [53, 118] on button "1 de septiembre de 2025" at bounding box center [71, 115] width 81 height 12
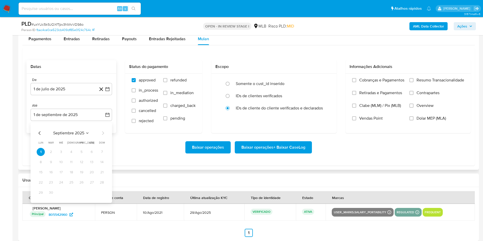
click at [38, 129] on div "septiembre 2025 septiembre 2025 lun lunes mar martes mié miércoles jue jueves v…" at bounding box center [71, 162] width 81 height 80
click at [38, 132] on icon "Mes anterior" at bounding box center [40, 133] width 6 height 6
click at [101, 194] on button "31" at bounding box center [102, 193] width 8 height 8
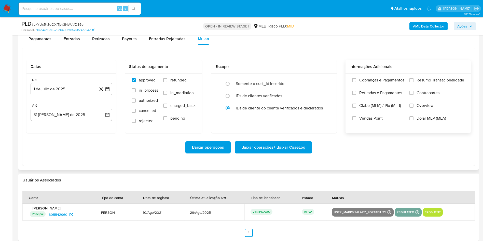
click at [435, 79] on span "Resumo Transacionalidade" at bounding box center [441, 80] width 48 height 5
click at [413, 79] on input "Resumo Transacionalidade" at bounding box center [411, 80] width 4 height 4
click at [297, 147] on span "Baixar operações + Baixar CaseLog" at bounding box center [273, 147] width 64 height 11
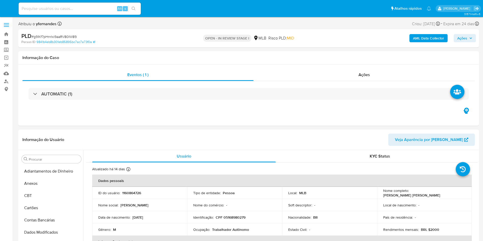
select select "10"
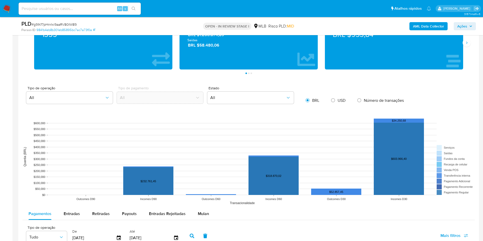
scroll to position [496, 0]
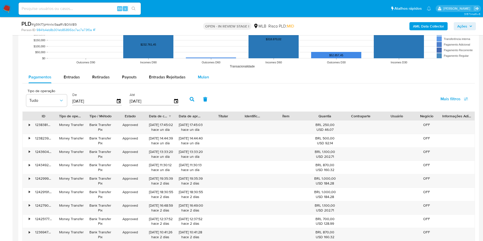
click at [201, 76] on span "Mulan" at bounding box center [203, 77] width 11 height 6
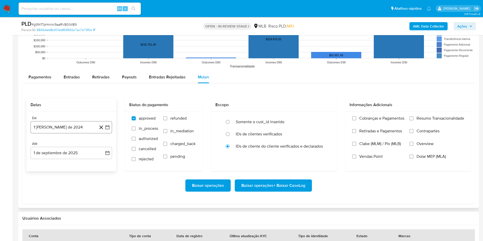
click at [77, 129] on button "1 [PERSON_NAME] de 2024" at bounding box center [71, 127] width 81 height 12
click at [63, 146] on span "agosto 2024" at bounding box center [68, 145] width 23 height 5
click at [102, 145] on icon "Año siguiente" at bounding box center [102, 146] width 6 height 6
click at [49, 193] on span "[DATE]" at bounding box center [48, 193] width 11 height 4
click at [51, 165] on button "1" at bounding box center [51, 164] width 8 height 8
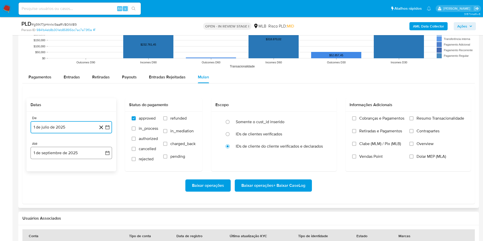
click at [48, 155] on button "1 de septiembre de 2025" at bounding box center [71, 153] width 81 height 12
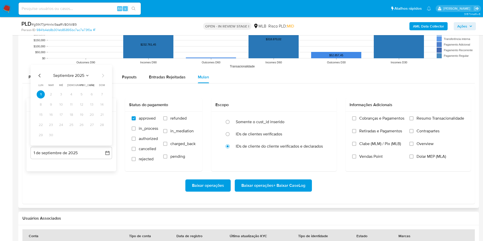
click at [40, 76] on icon "Mes anterior" at bounding box center [40, 76] width 6 height 6
drag, startPoint x: 101, startPoint y: 137, endPoint x: 110, endPoint y: 137, distance: 8.7
click at [102, 137] on button "31" at bounding box center [102, 135] width 8 height 8
click at [433, 114] on div "Cobranças e Pagamentos Retiradas e Pagamentos Clabe (MLM) / Pix (MLB) Vendas Po…" at bounding box center [407, 141] width 125 height 59
click at [432, 114] on div "Cobranças e Pagamentos Retiradas e Pagamentos Clabe (MLM) / Pix (MLB) Vendas Po…" at bounding box center [407, 141] width 125 height 59
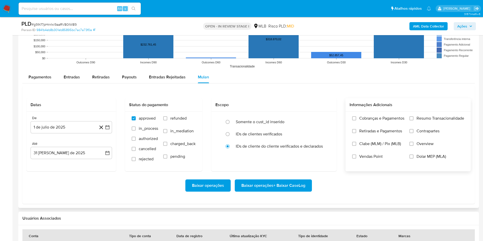
click at [427, 116] on span "Resumo Transacionalidade" at bounding box center [441, 118] width 48 height 5
click at [413, 116] on input "Resumo Transacionalidade" at bounding box center [411, 118] width 4 height 4
click at [295, 185] on span "Baixar operações + Baixar CaseLog" at bounding box center [273, 185] width 64 height 11
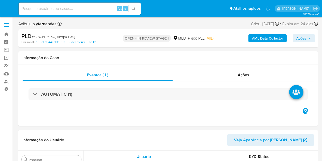
select select "10"
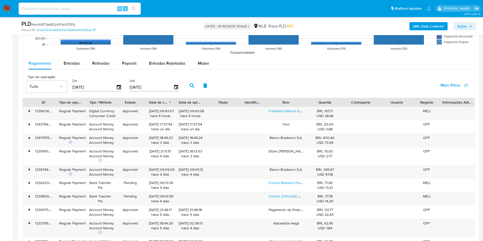
scroll to position [535, 0]
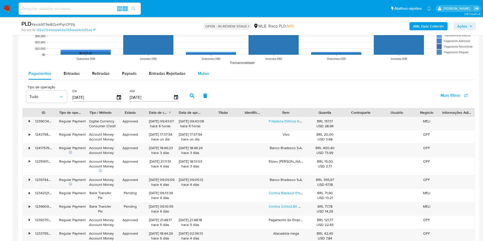
click at [198, 78] on div "Mulan" at bounding box center [203, 73] width 11 height 12
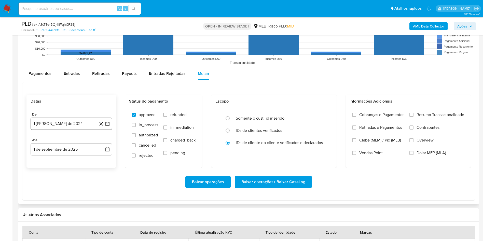
click at [73, 128] on button "1 [PERSON_NAME] de 2024" at bounding box center [71, 124] width 81 height 12
click at [69, 142] on span "agosto 2024" at bounding box center [68, 142] width 23 height 5
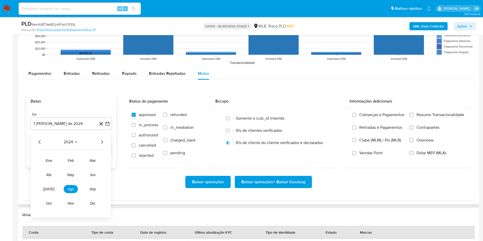
click at [103, 141] on icon "Año siguiente" at bounding box center [102, 142] width 6 height 6
click at [49, 160] on span "[DATE]" at bounding box center [48, 189] width 11 height 4
click at [53, 160] on td "1" at bounding box center [51, 161] width 8 height 8
click at [51, 160] on button "1" at bounding box center [51, 161] width 8 height 8
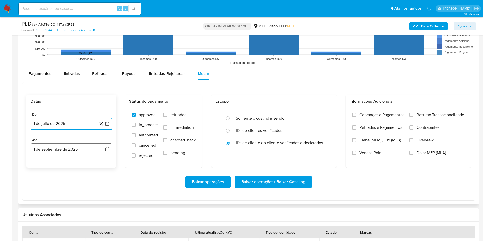
click at [51, 148] on button "1 de septiembre de 2025" at bounding box center [71, 149] width 81 height 12
click at [40, 160] on icon "Mes anterior" at bounding box center [39, 168] width 2 height 4
click at [100, 160] on button "31" at bounding box center [102, 227] width 8 height 8
click at [322, 112] on span "Resumo Transacionalidade" at bounding box center [441, 114] width 48 height 5
click at [322, 113] on input "Resumo Transacionalidade" at bounding box center [411, 115] width 4 height 4
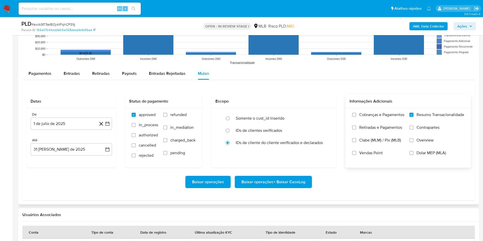
click at [294, 160] on span "Baixar operações + Baixar CaseLog" at bounding box center [273, 181] width 64 height 11
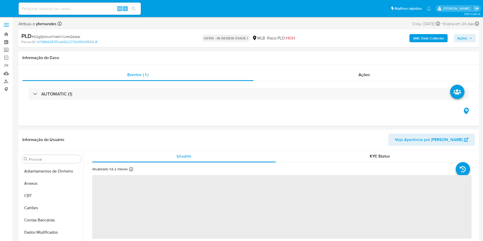
select select "10"
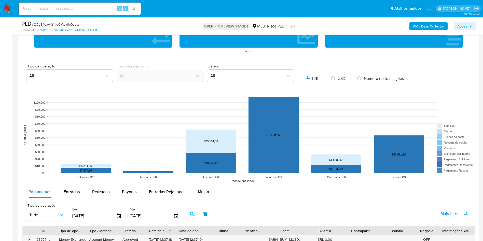
scroll to position [496, 0]
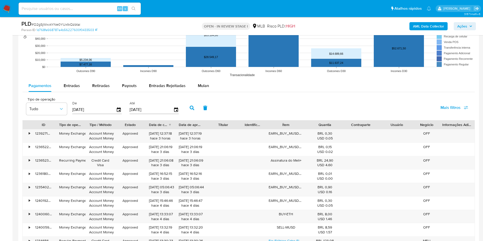
click at [204, 75] on rect at bounding box center [248, 29] width 452 height 102
click at [204, 82] on div "Mulan" at bounding box center [203, 86] width 11 height 12
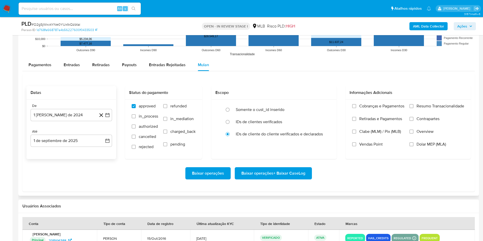
scroll to position [535, 0]
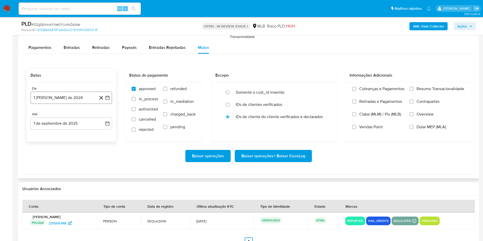
click at [70, 100] on button "1 [PERSON_NAME] de 2024" at bounding box center [71, 98] width 81 height 12
click at [69, 112] on div "agosto 2024 agosto 2024 lun lunes mar martes mié miércoles jue jueves vie viern…" at bounding box center [71, 145] width 81 height 80
click at [69, 118] on span "agosto 2024" at bounding box center [68, 116] width 23 height 5
click at [102, 116] on icon "Año siguiente" at bounding box center [102, 116] width 6 height 6
click at [48, 166] on button "[DATE]" at bounding box center [49, 163] width 14 height 8
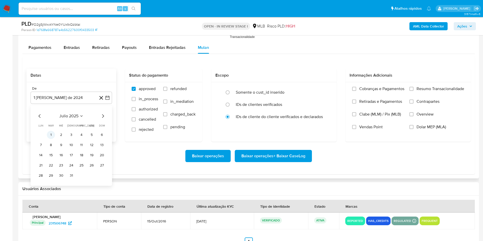
click at [51, 134] on button "1" at bounding box center [51, 135] width 8 height 8
click at [50, 129] on button "1 de septiembre de 2025" at bounding box center [71, 123] width 81 height 12
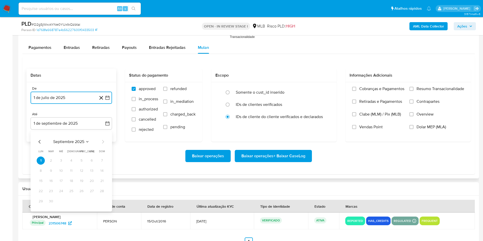
click at [39, 140] on icon "Mes anterior" at bounding box center [40, 142] width 6 height 6
click at [101, 202] on button "31" at bounding box center [102, 201] width 8 height 8
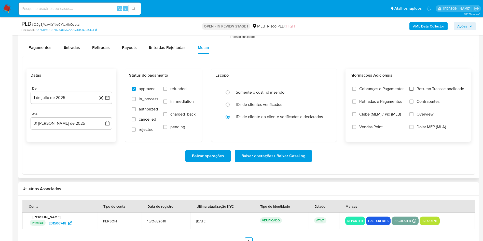
click at [410, 88] on div "Cobranças e Pagamentos Retiradas e Pagamentos Clabe (MLM) / Pix (MLB) Vendas Po…" at bounding box center [408, 111] width 117 height 51
click at [431, 88] on span "Resumo Transacionalidade" at bounding box center [441, 88] width 48 height 5
click at [413, 88] on input "Resumo Transacionalidade" at bounding box center [411, 89] width 4 height 4
click at [276, 155] on span "Baixar operações + Baixar CaseLog" at bounding box center [273, 155] width 64 height 11
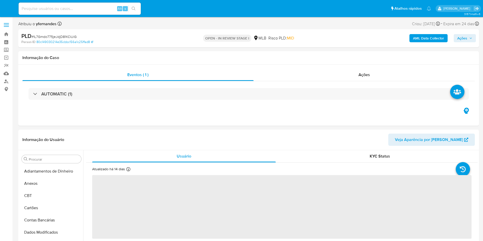
select select "10"
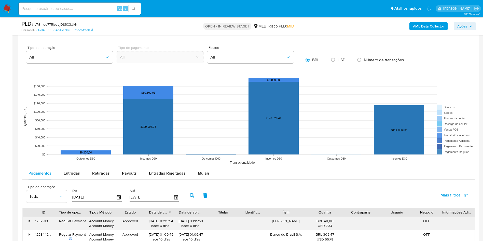
scroll to position [496, 0]
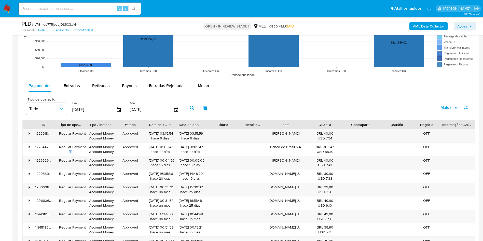
click at [207, 95] on div "Tipo de operação Tudo De 04/06/2025 Até 01/09/2025 Mais filtros" at bounding box center [248, 107] width 452 height 25
click at [202, 86] on span "Mulan" at bounding box center [203, 86] width 11 height 6
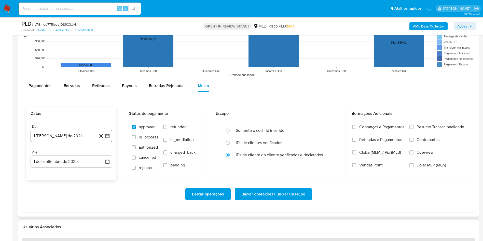
click at [81, 130] on button "1 [PERSON_NAME] de 2024" at bounding box center [71, 136] width 81 height 12
click at [68, 153] on span "agosto 2024" at bounding box center [68, 154] width 23 height 5
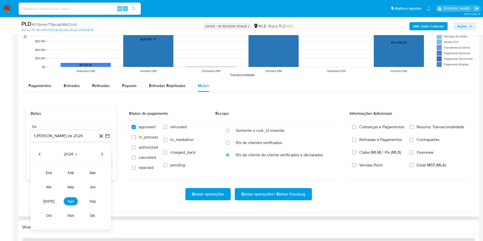
click at [100, 154] on icon "Año siguiente" at bounding box center [102, 154] width 6 height 6
click at [51, 203] on button "[DATE]" at bounding box center [49, 201] width 14 height 8
click at [53, 172] on button "1" at bounding box center [51, 173] width 8 height 8
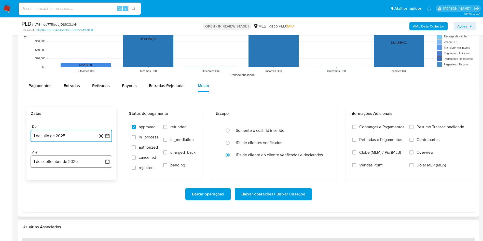
click at [52, 160] on button "1 de septiembre de 2025" at bounding box center [71, 162] width 81 height 12
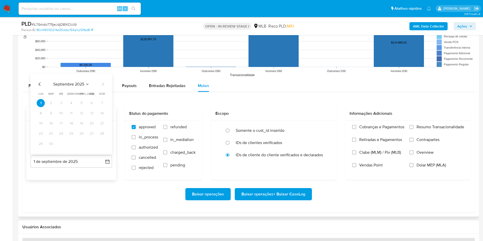
click at [39, 83] on icon "Mes anterior" at bounding box center [40, 84] width 6 height 6
click at [102, 140] on button "31" at bounding box center [102, 144] width 8 height 8
click at [435, 122] on div "Cobranças e Pagamentos Retiradas e Pagamentos Clabe (MLM) / Pix (MLB) Vendas Po…" at bounding box center [407, 149] width 125 height 59
click at [430, 125] on span "Resumo Transacionalidade" at bounding box center [441, 127] width 48 height 5
click at [413, 125] on input "Resumo Transacionalidade" at bounding box center [411, 127] width 4 height 4
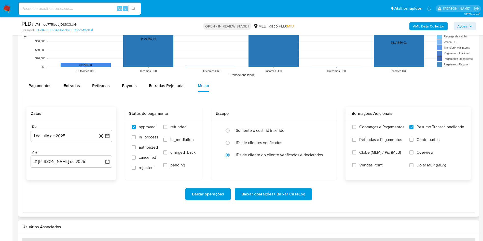
click at [286, 198] on span "Baixar operações + Baixar CaseLog" at bounding box center [273, 194] width 64 height 11
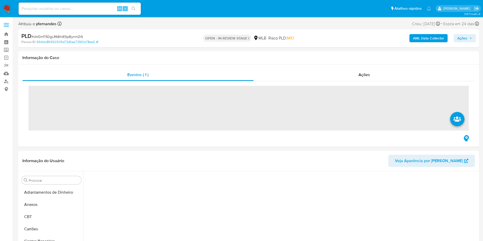
scroll to position [206, 0]
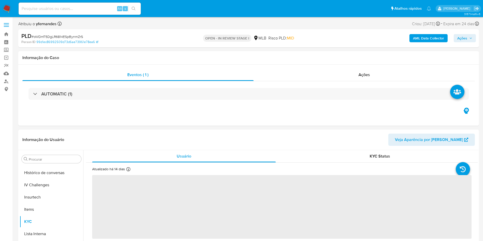
select select "10"
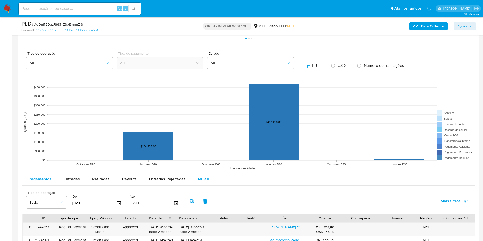
scroll to position [535, 0]
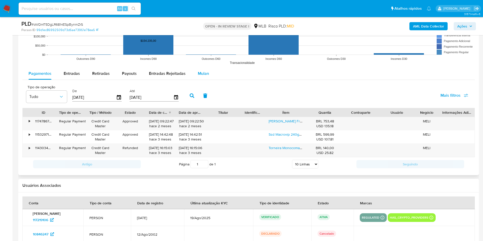
click at [202, 77] on div "Mulan" at bounding box center [203, 73] width 11 height 12
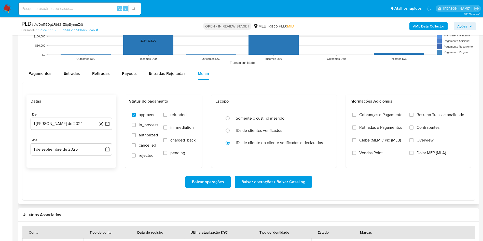
click at [68, 131] on div "De 1 [PERSON_NAME] de 2024 [DATE] Até 1 de septiembre de 2025 [DATE]" at bounding box center [71, 138] width 90 height 60
click at [63, 117] on div "De 1 [PERSON_NAME] de 2024 [DATE]" at bounding box center [71, 121] width 81 height 18
click at [66, 122] on button "1 [PERSON_NAME] de 2024" at bounding box center [71, 124] width 81 height 12
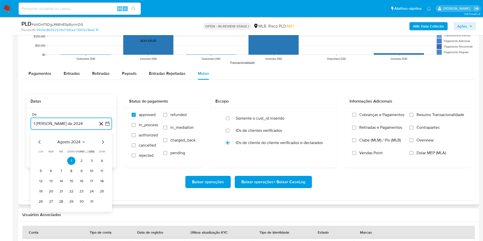
click at [72, 145] on span "agosto 2024" at bounding box center [68, 142] width 23 height 5
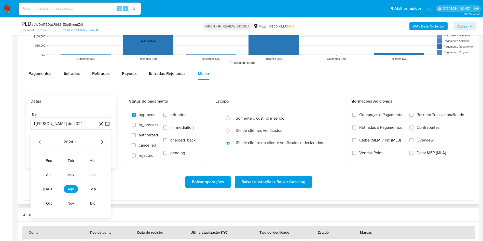
click at [102, 141] on icon "Año siguiente" at bounding box center [102, 142] width 2 height 4
click at [48, 193] on tr "ene feb mar abr may jun [DATE] ago sep oct nov dic" at bounding box center [71, 182] width 58 height 51
click at [48, 190] on span "[DATE]" at bounding box center [48, 189] width 11 height 4
click at [52, 162] on button "1" at bounding box center [51, 161] width 8 height 8
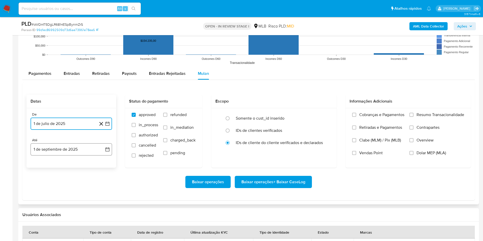
click at [52, 145] on button "1 de septiembre de 2025" at bounding box center [71, 149] width 81 height 12
click at [39, 169] on icon "Mes anterior" at bounding box center [40, 168] width 6 height 6
click at [103, 227] on button "31" at bounding box center [102, 227] width 8 height 8
click at [424, 122] on label "Resumo Transacionalidade" at bounding box center [436, 118] width 55 height 13
click at [413, 117] on input "Resumo Transacionalidade" at bounding box center [411, 115] width 4 height 4
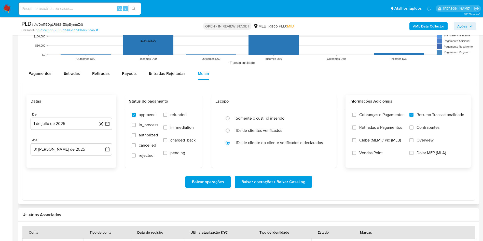
click at [270, 180] on span "Baixar operações + Baixar CaseLog" at bounding box center [273, 181] width 64 height 11
